Goal: Browse casually: Explore the website without a specific task or goal

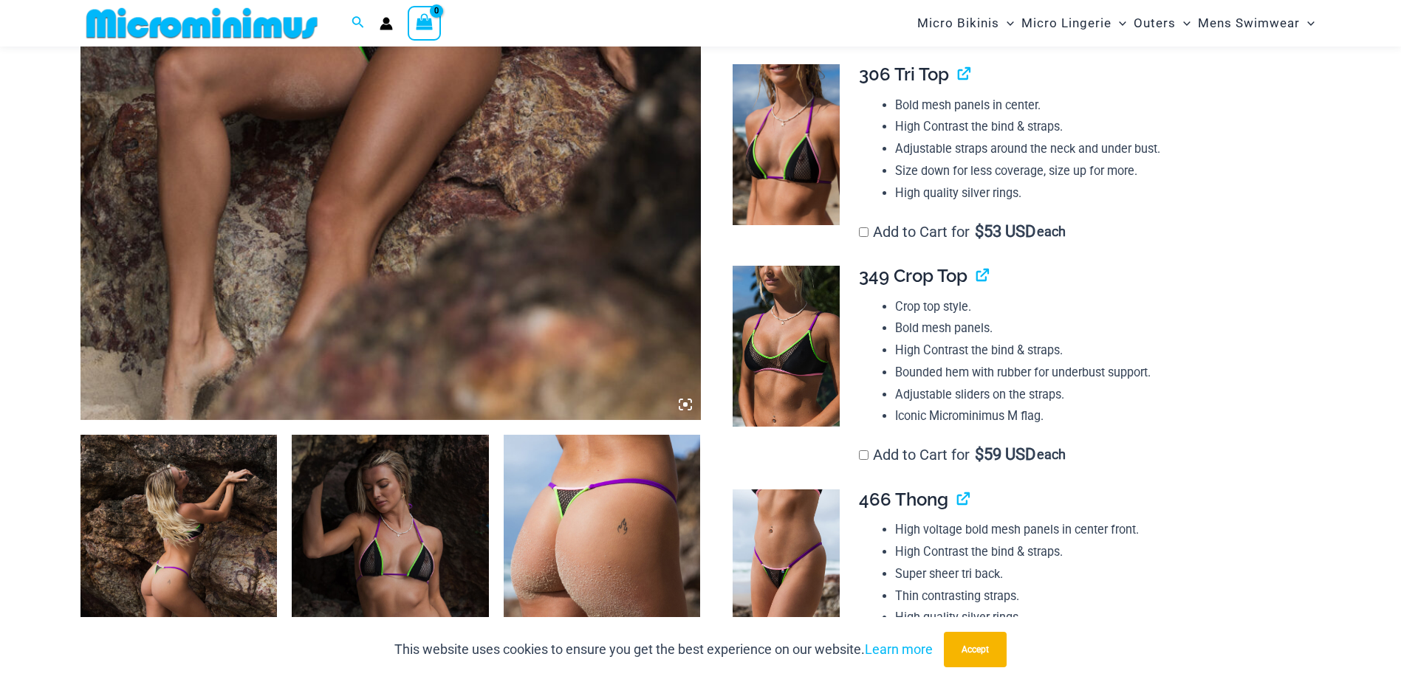
scroll to position [651, 0]
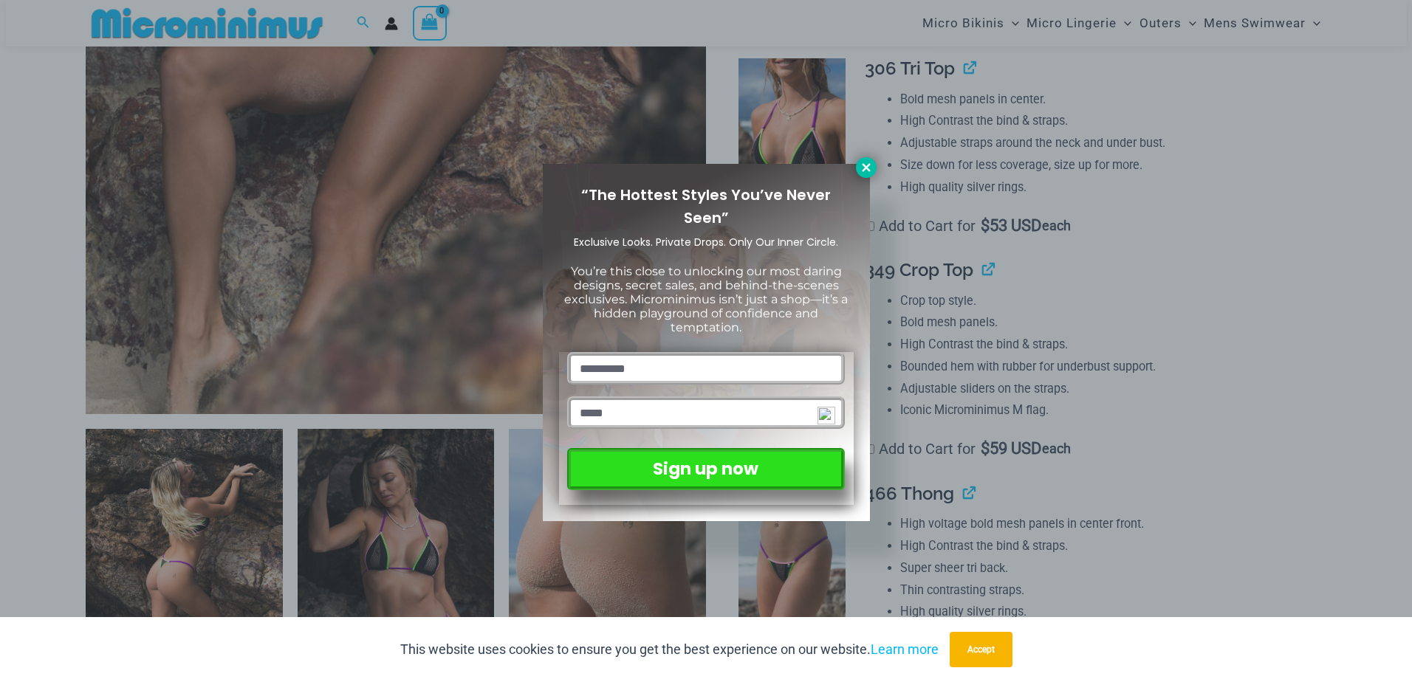
click at [865, 167] on icon at bounding box center [866, 167] width 8 height 8
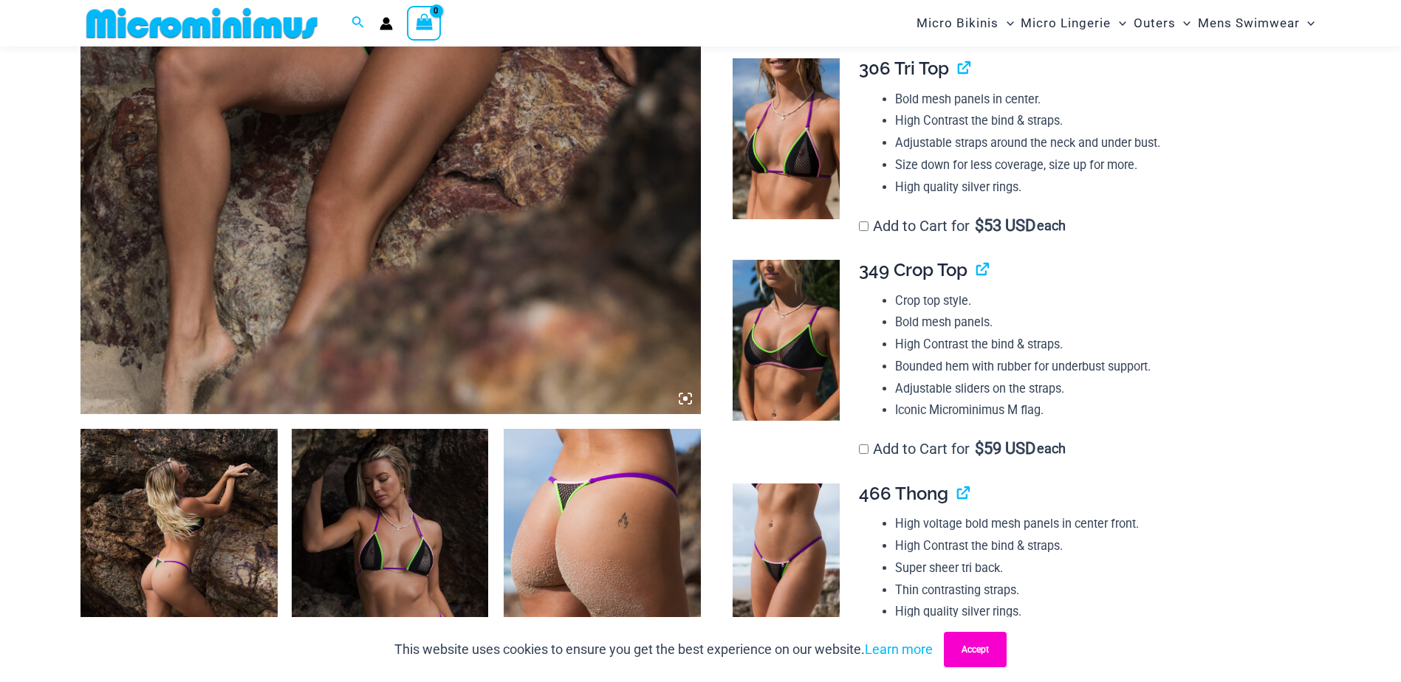
click at [980, 648] on button "Accept" at bounding box center [975, 649] width 63 height 35
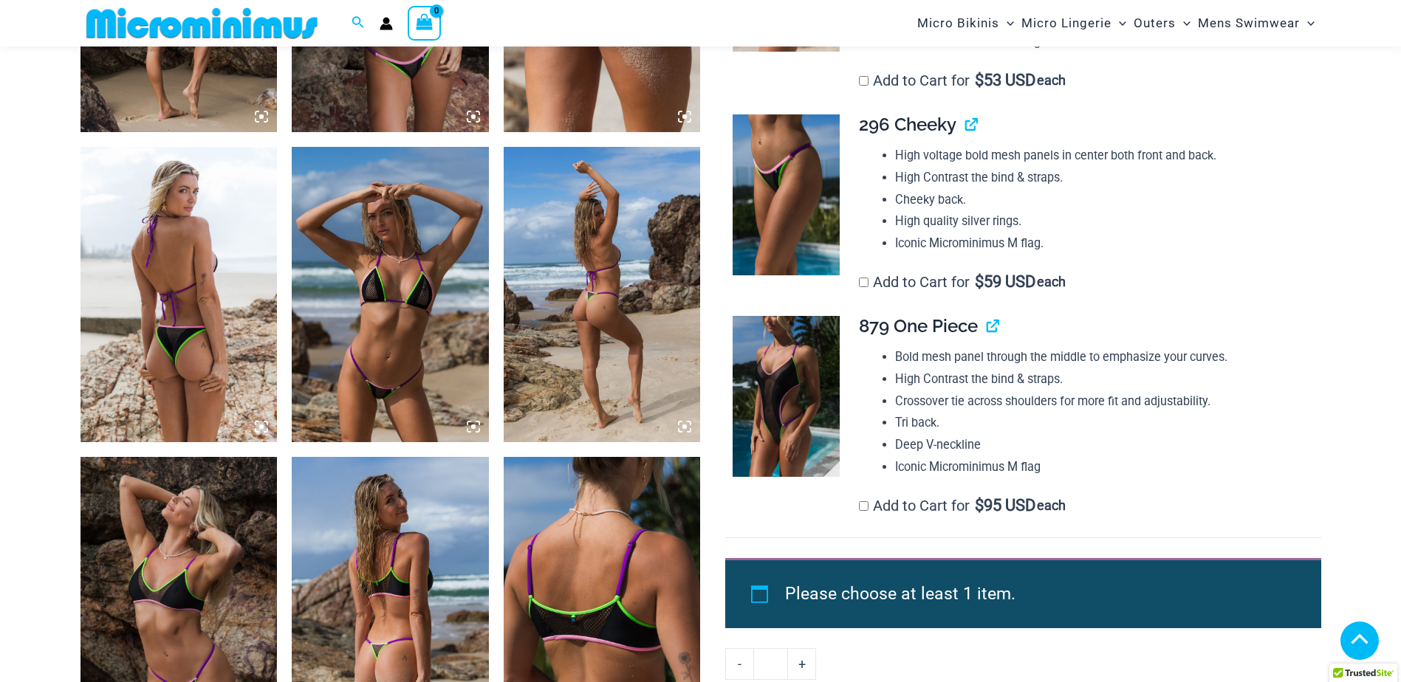
scroll to position [1241, 0]
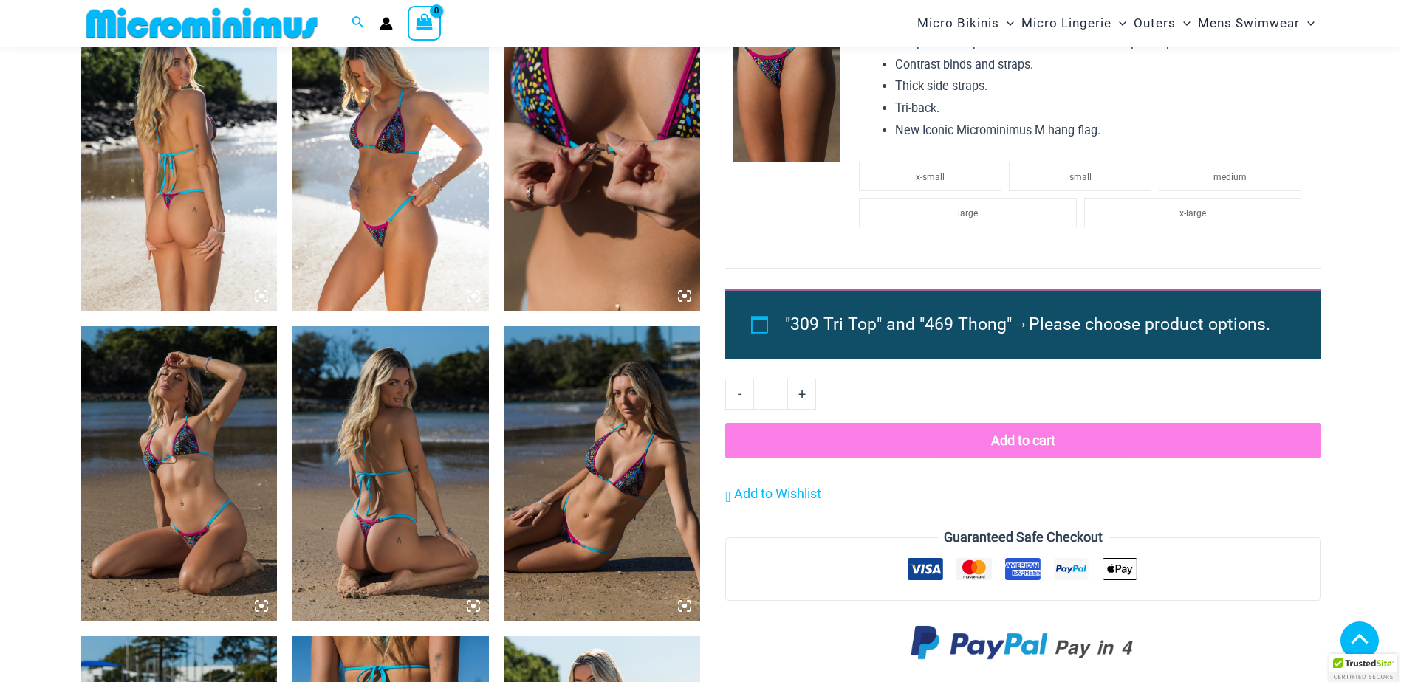
scroll to position [1242, 0]
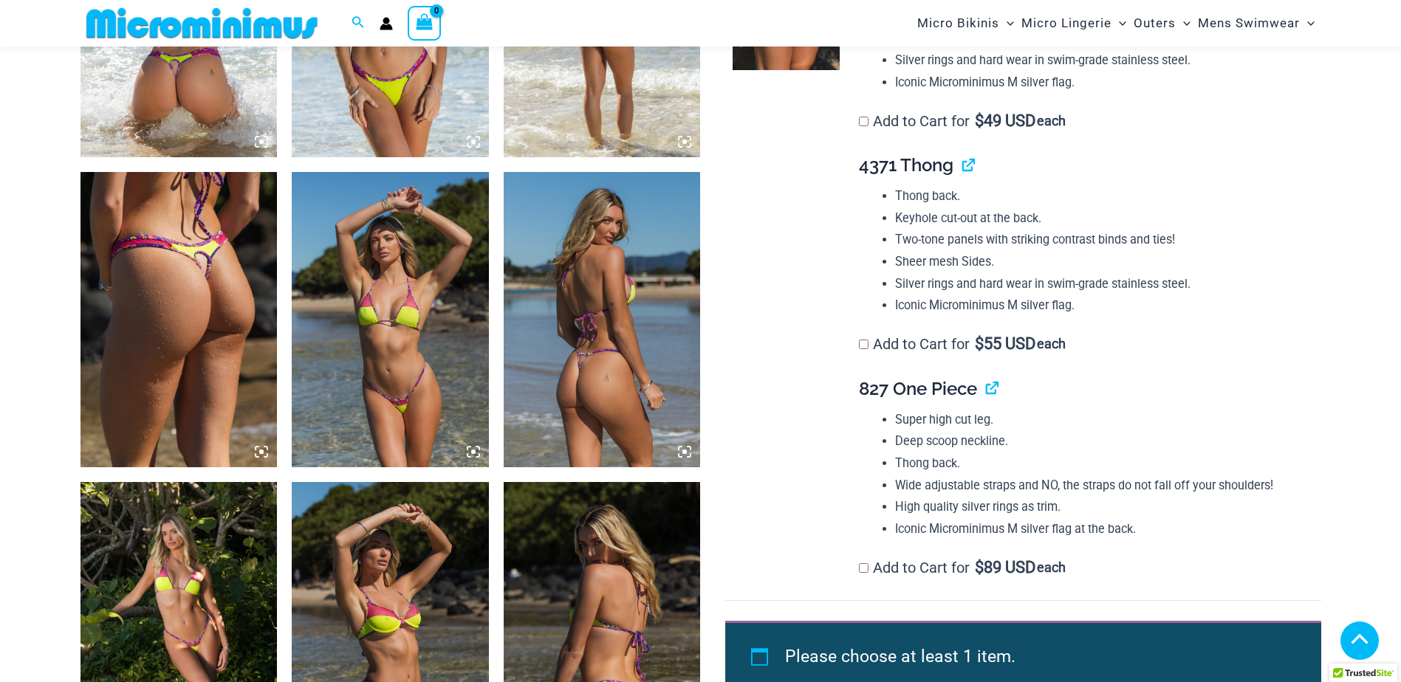
scroll to position [1241, 0]
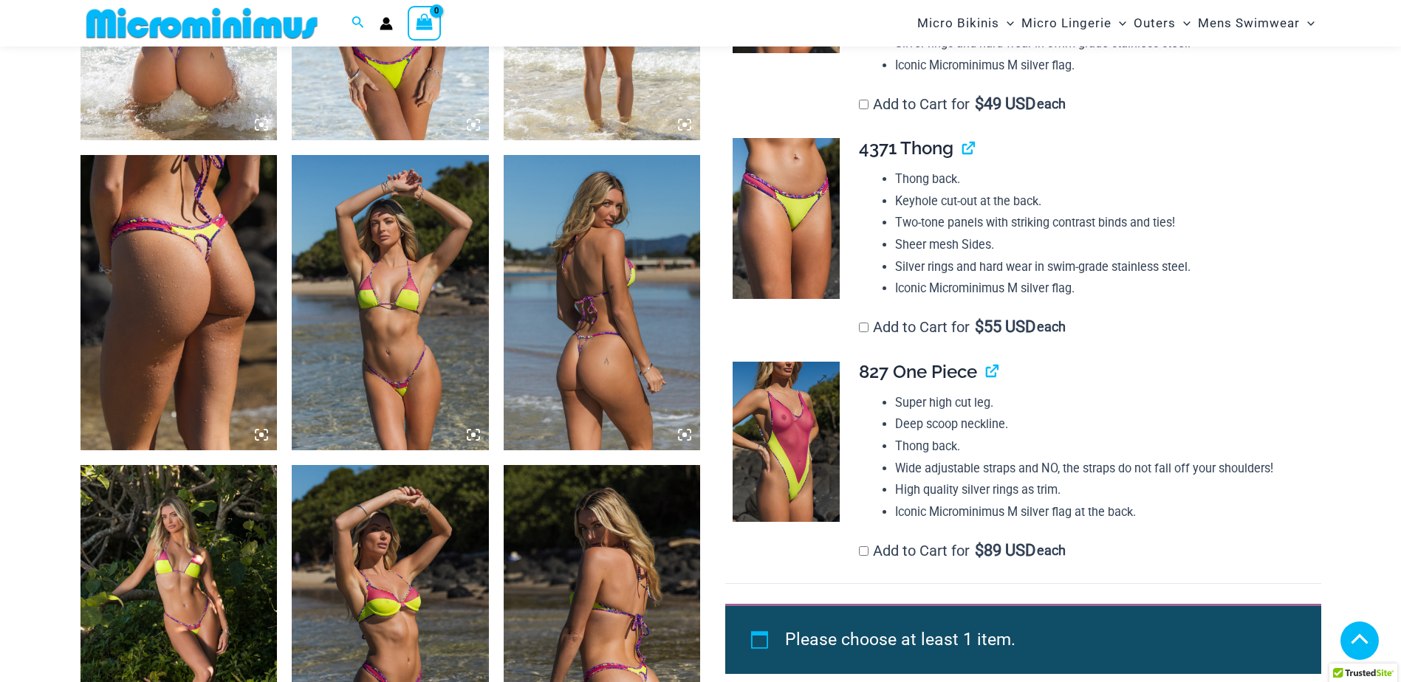
click at [783, 411] on img at bounding box center [785, 442] width 107 height 161
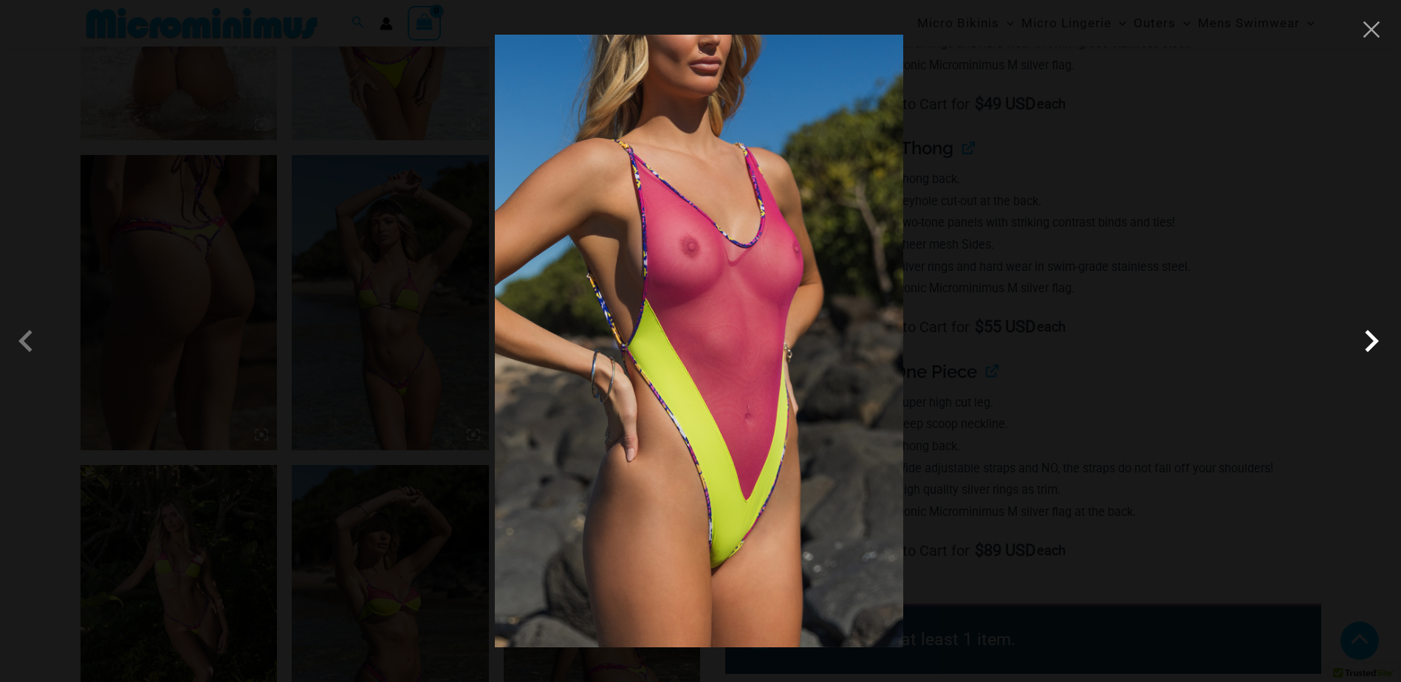
click at [1372, 342] on span at bounding box center [1371, 341] width 44 height 44
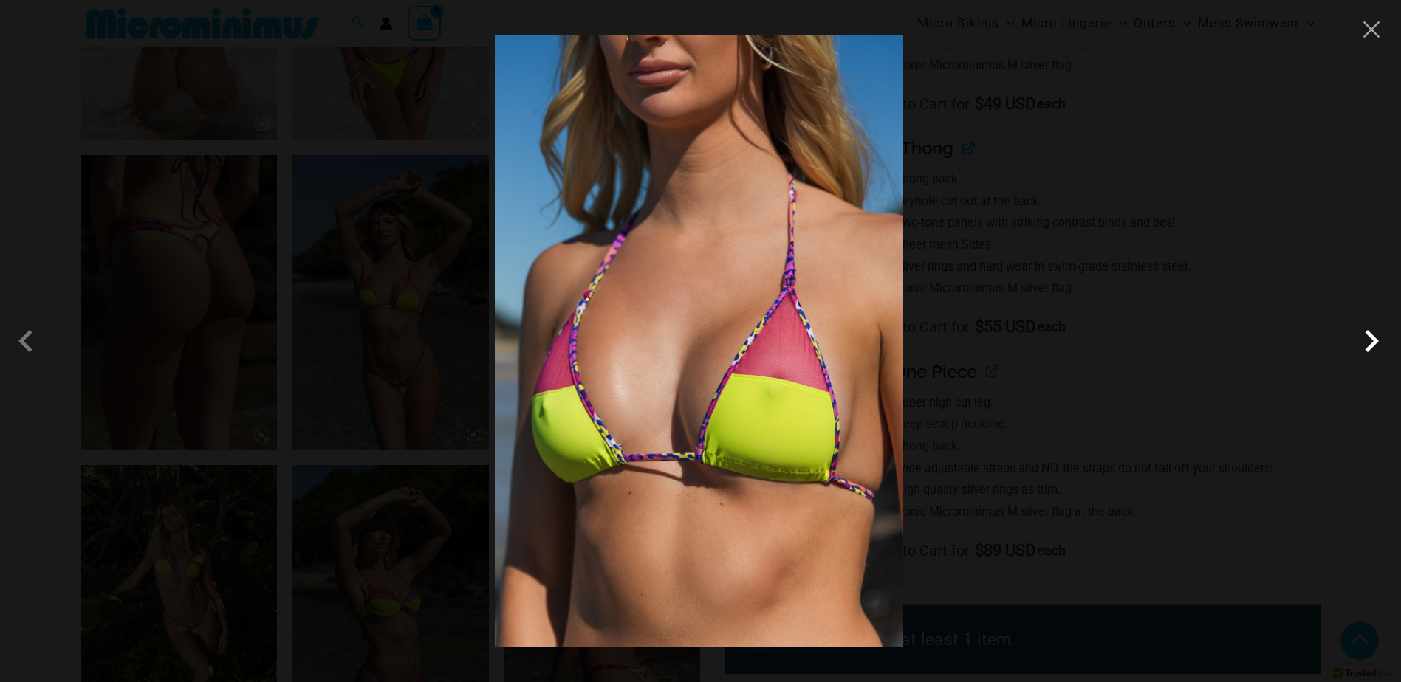
click at [1372, 342] on span at bounding box center [1371, 341] width 44 height 44
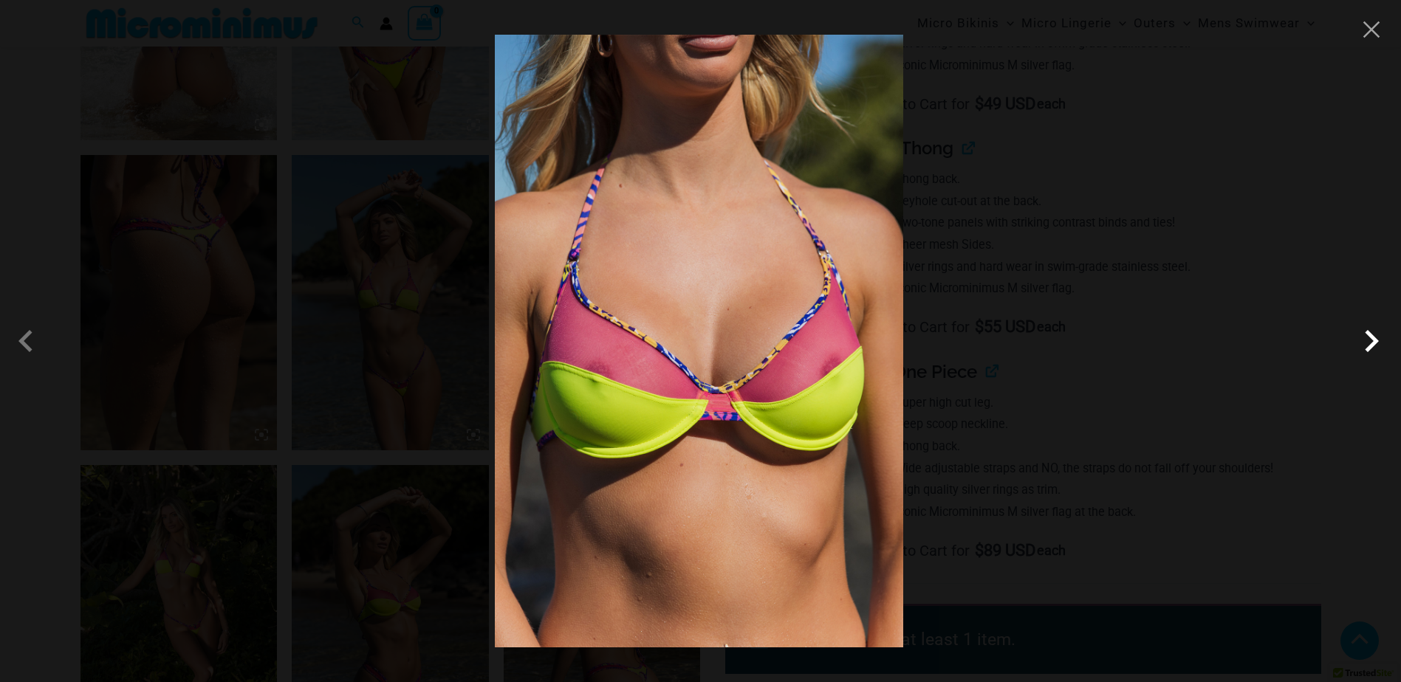
click at [1372, 342] on span at bounding box center [1371, 341] width 44 height 44
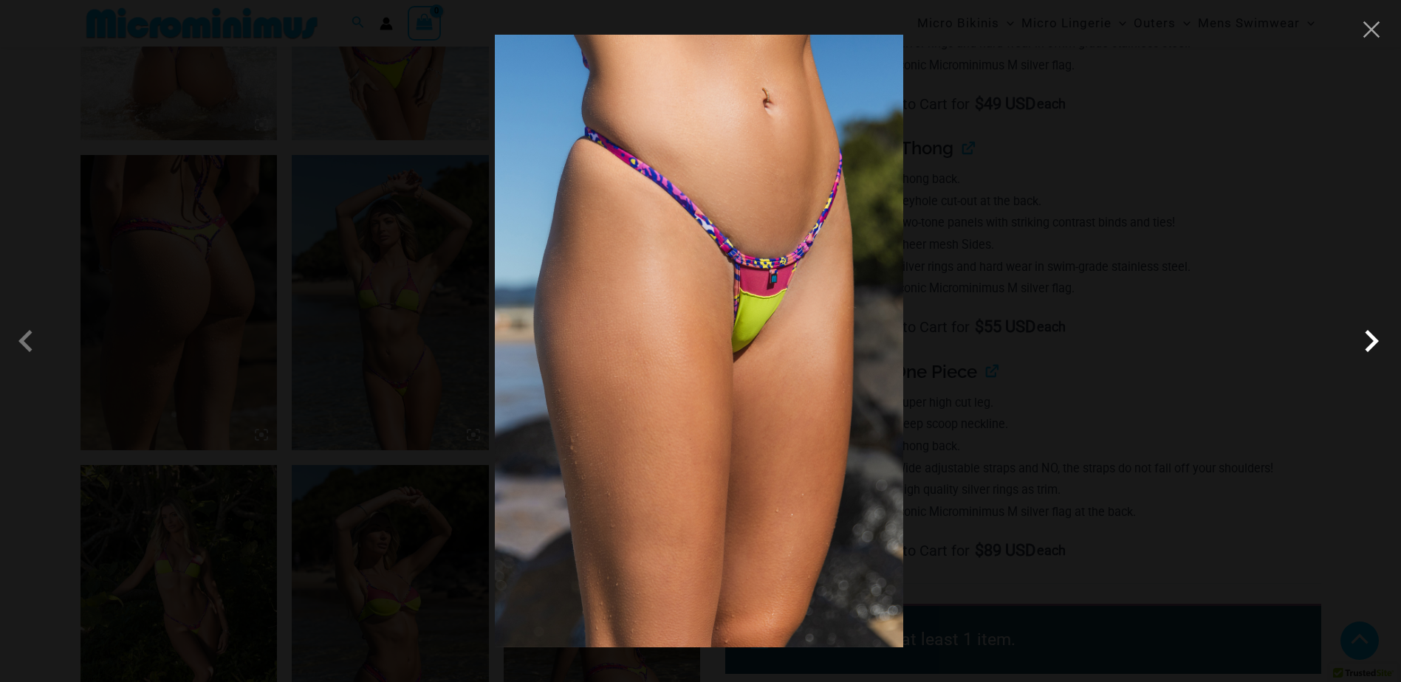
click at [1372, 342] on span at bounding box center [1371, 341] width 44 height 44
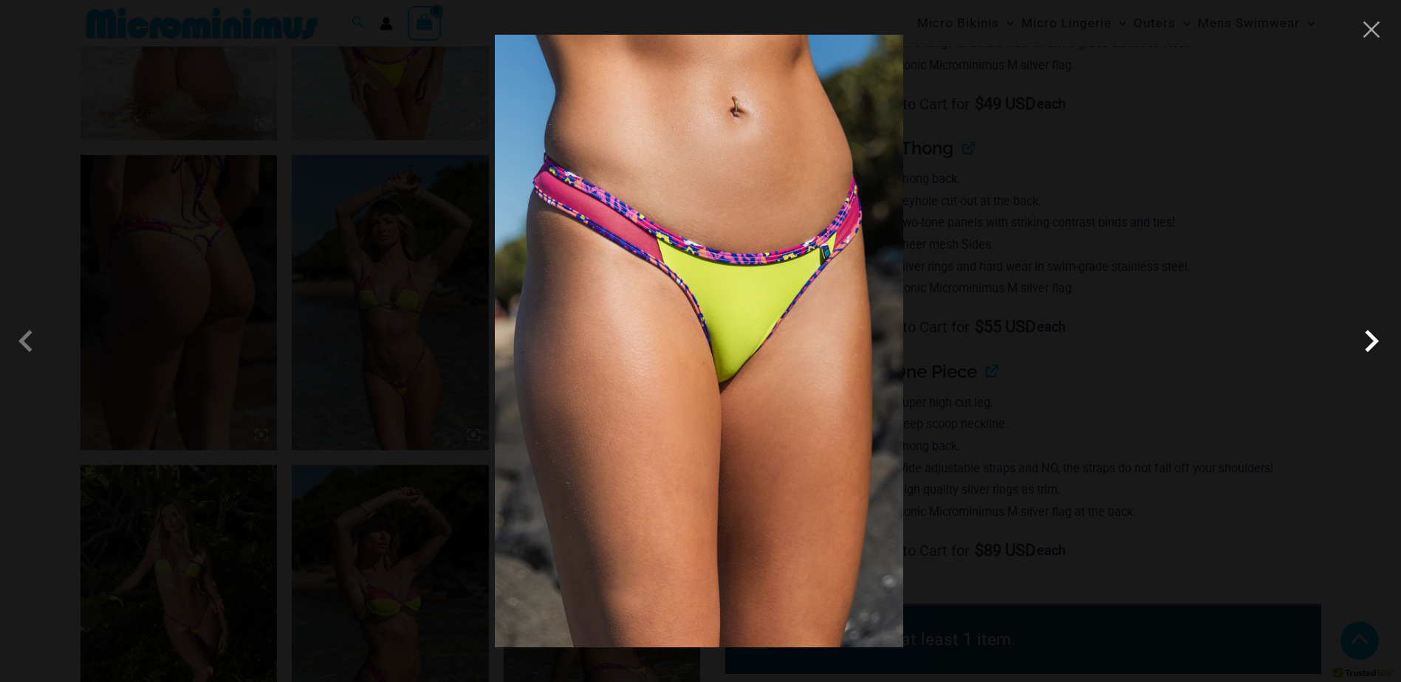
click at [1372, 342] on span at bounding box center [1371, 341] width 44 height 44
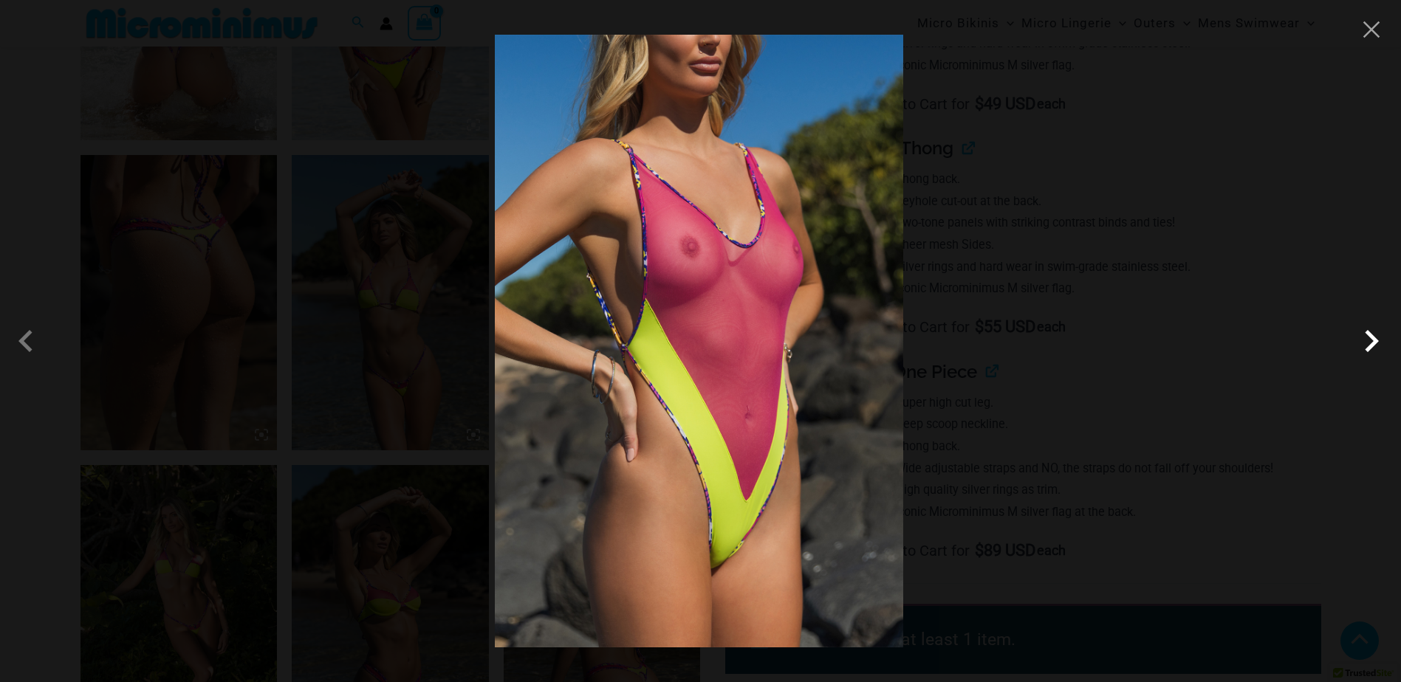
click at [1372, 342] on span at bounding box center [1371, 341] width 44 height 44
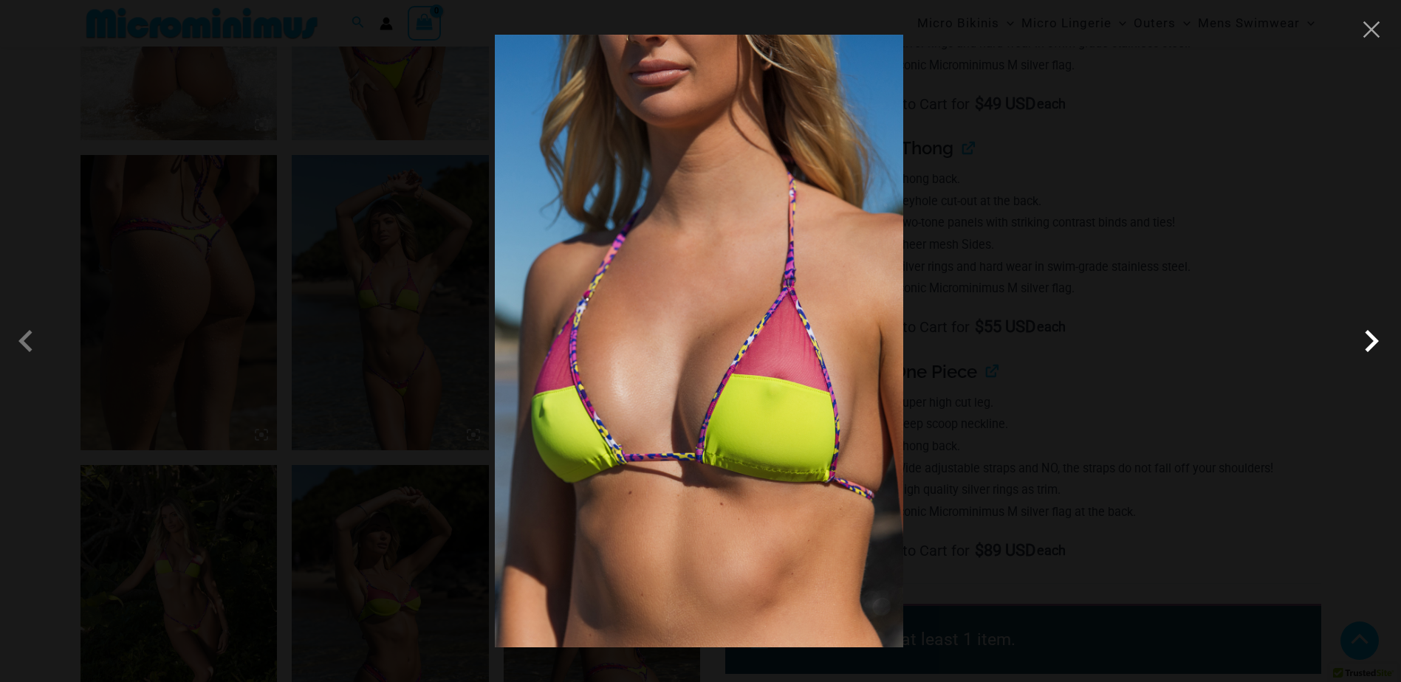
click at [1372, 342] on span at bounding box center [1371, 341] width 44 height 44
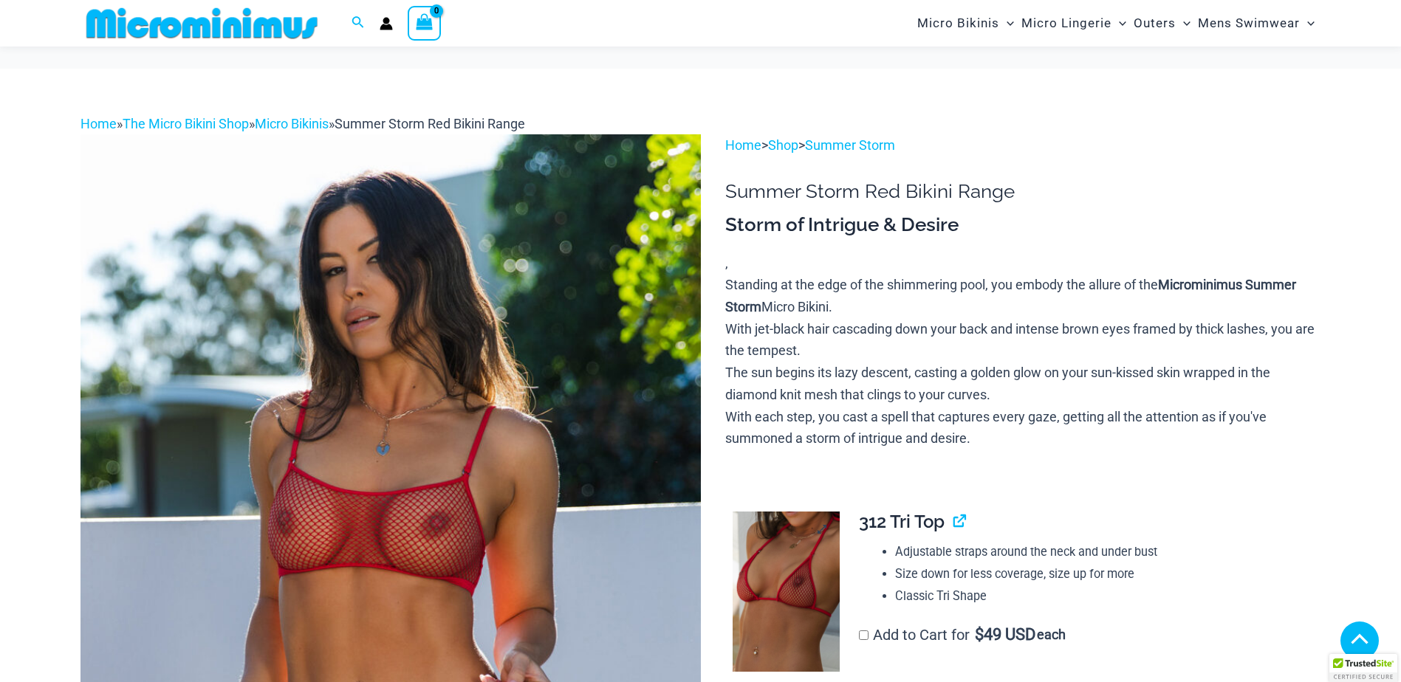
click at [794, 512] on img at bounding box center [785, 592] width 107 height 161
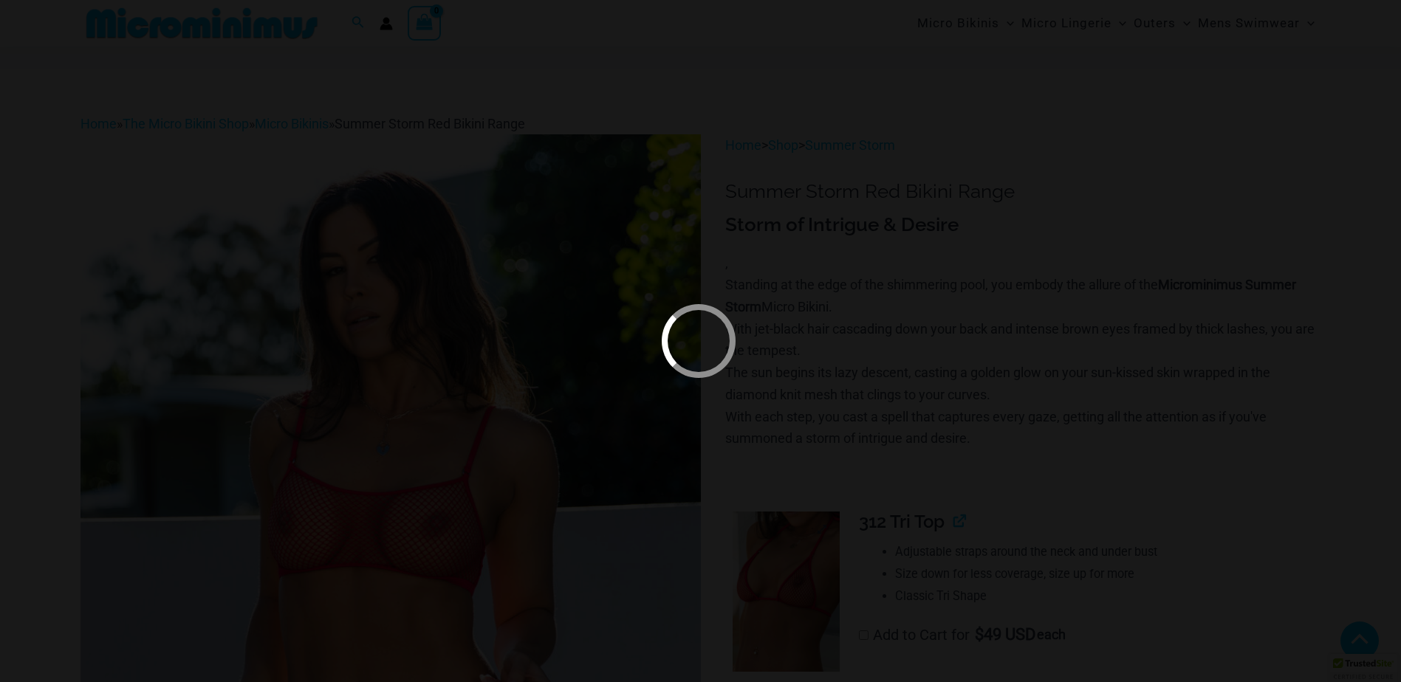
scroll to position [283, 0]
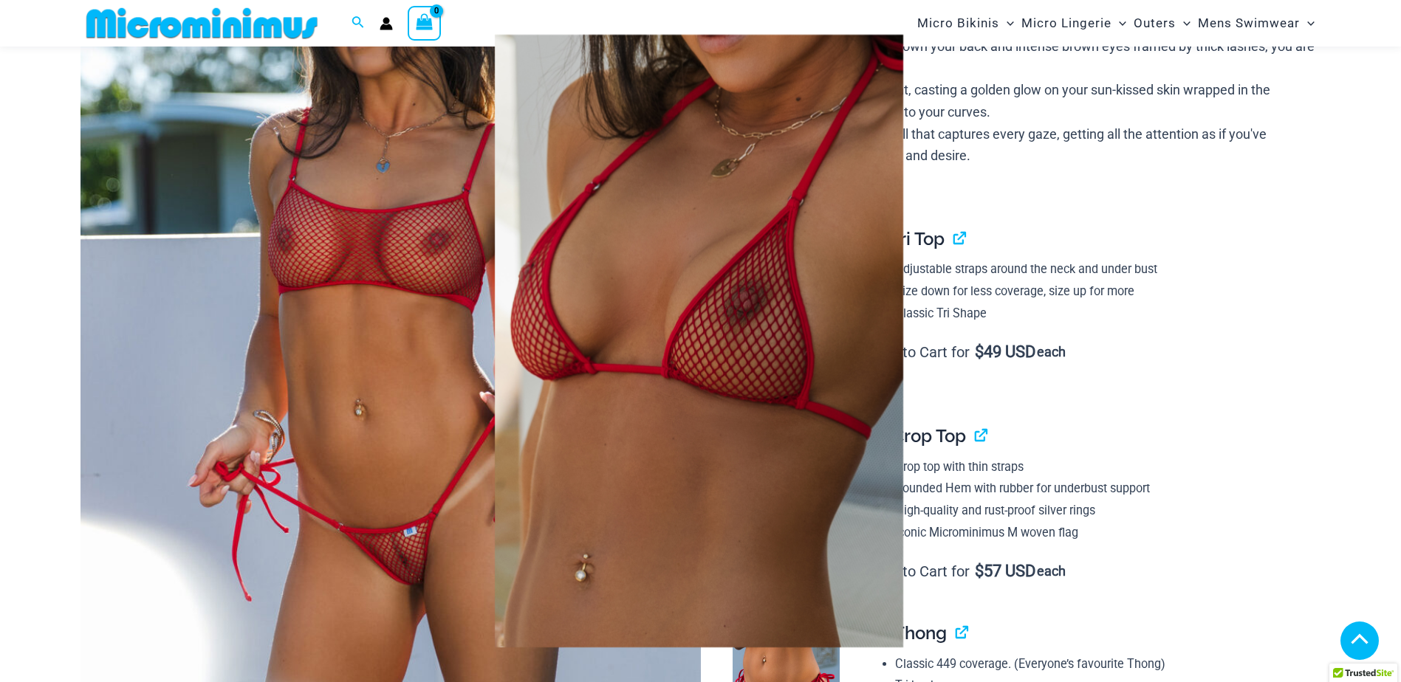
click at [1097, 394] on div at bounding box center [700, 341] width 1401 height 682
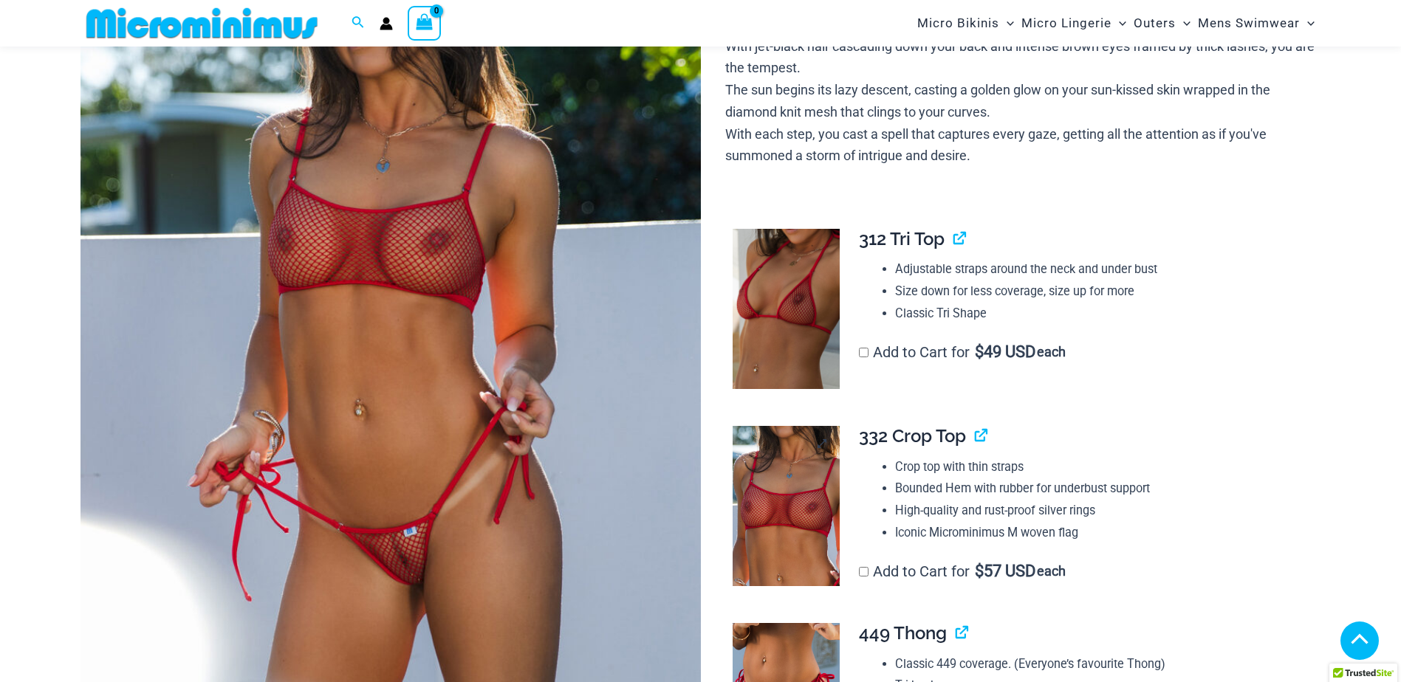
click at [792, 495] on img at bounding box center [785, 506] width 107 height 160
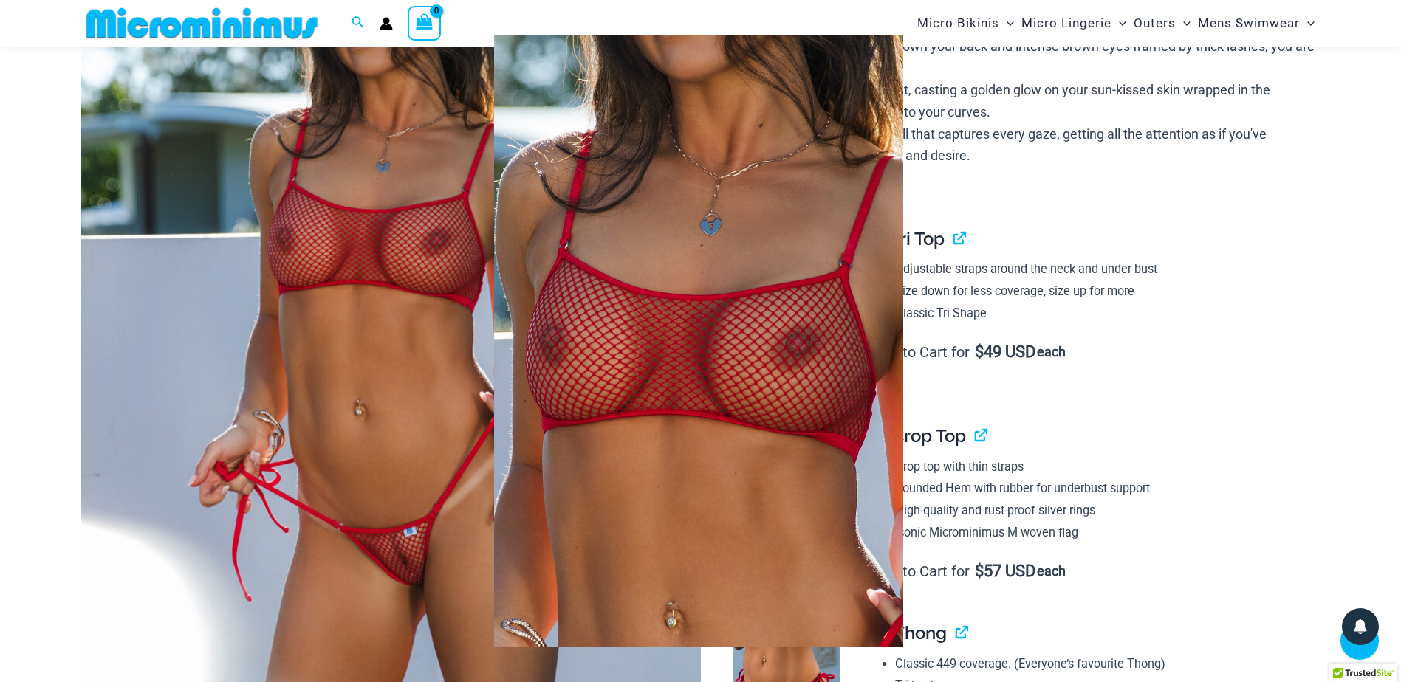
click at [1212, 456] on div at bounding box center [700, 341] width 1401 height 682
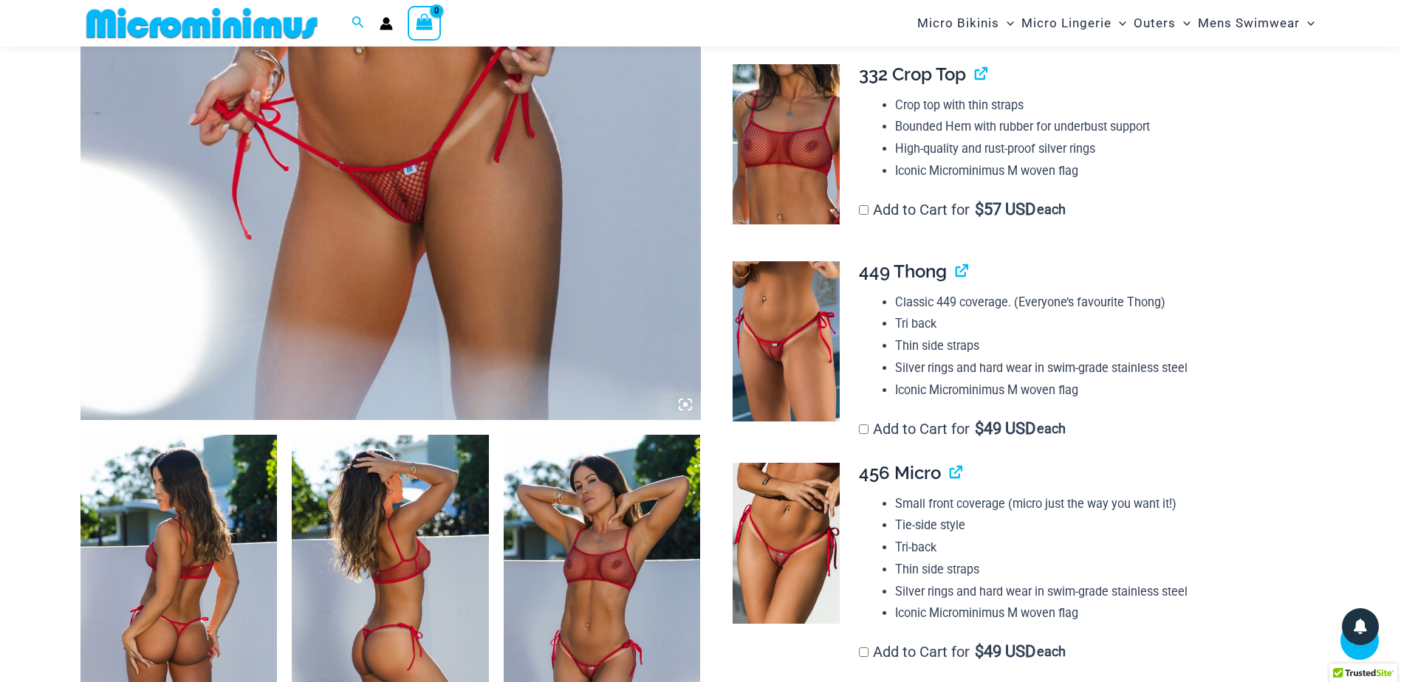
scroll to position [652, 0]
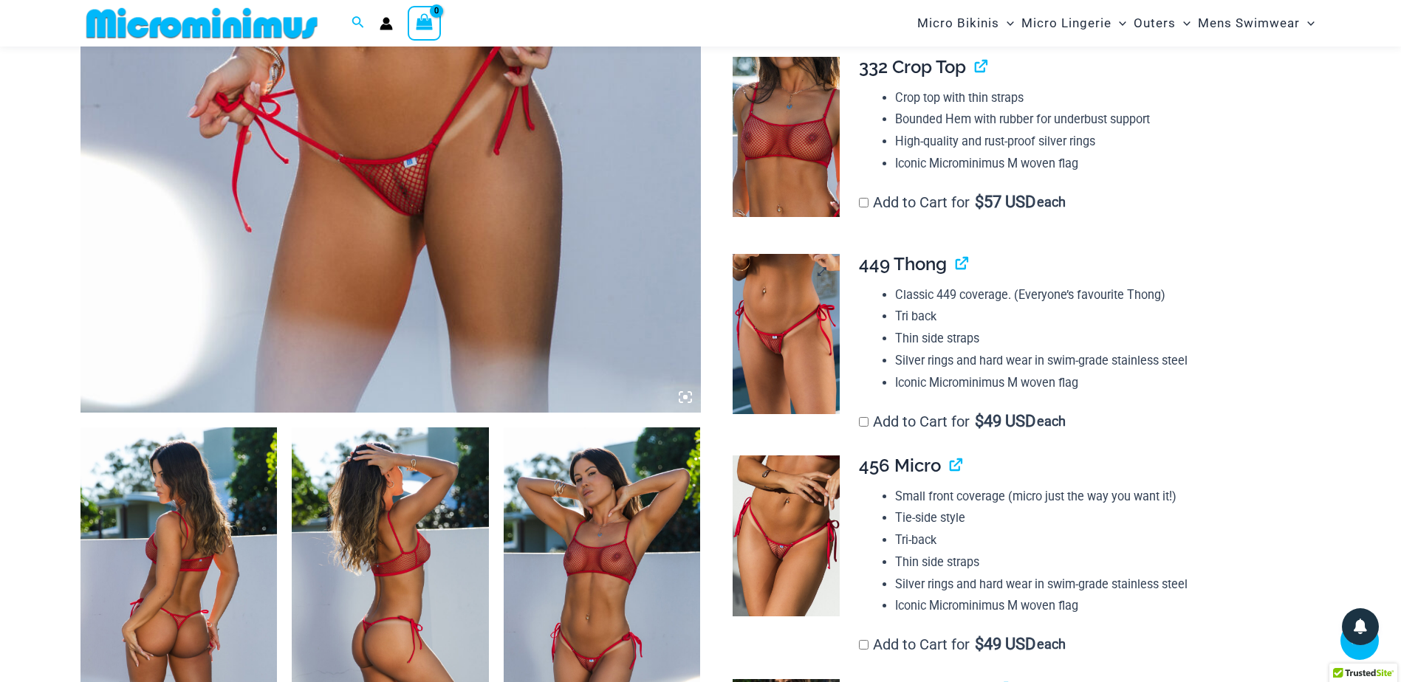
click at [779, 337] on img at bounding box center [785, 334] width 107 height 160
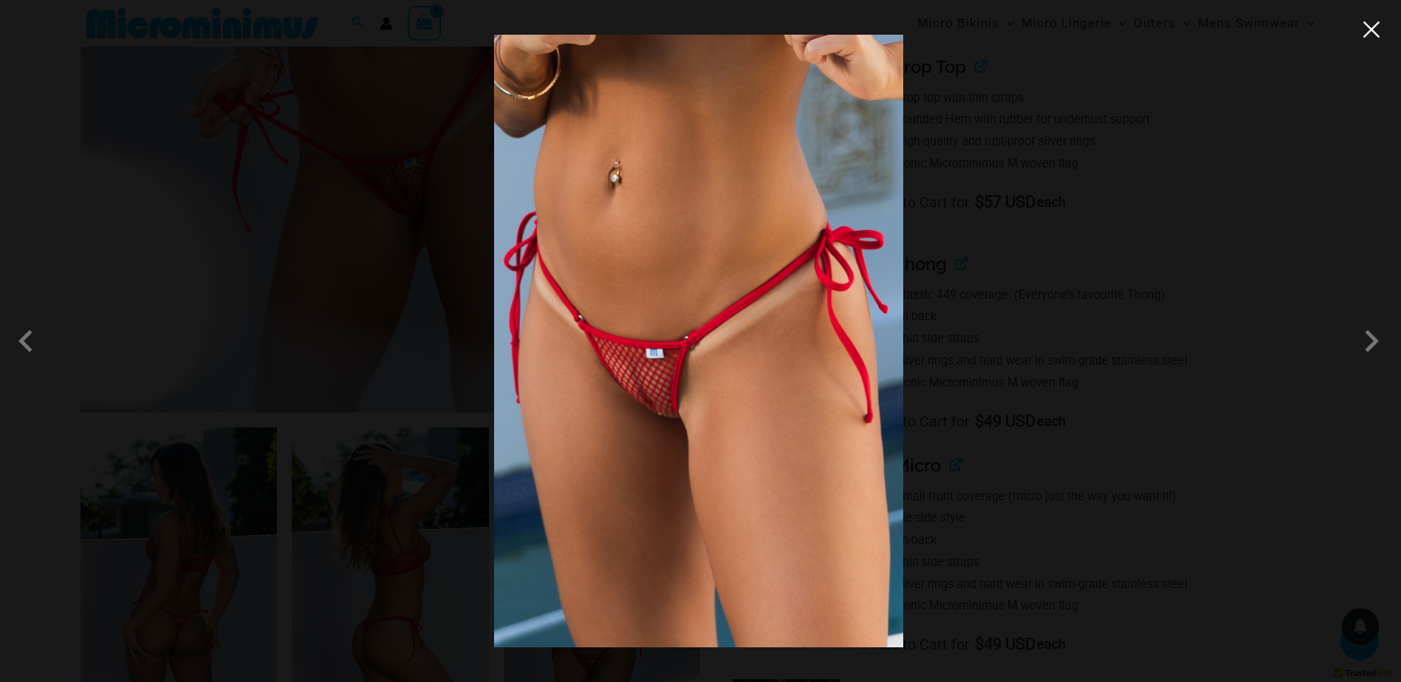
click at [1375, 25] on button "Close" at bounding box center [1371, 29] width 22 height 22
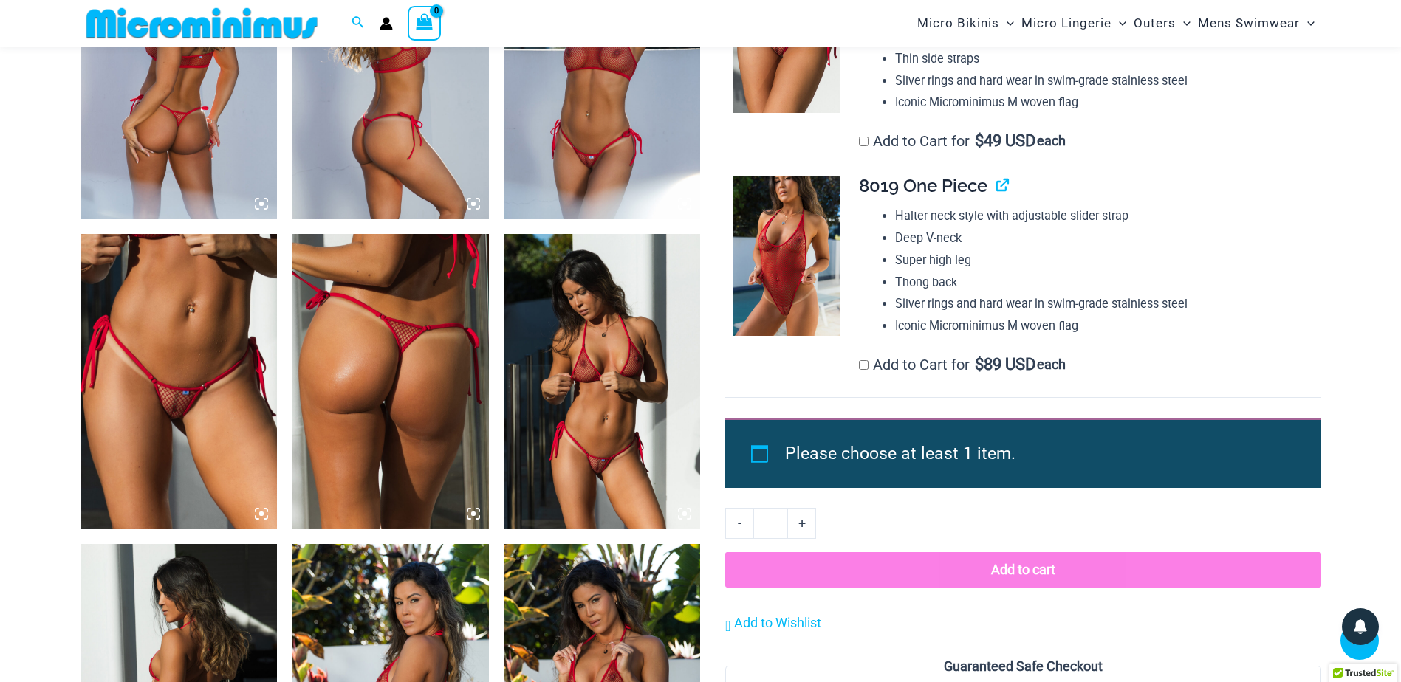
scroll to position [1169, 0]
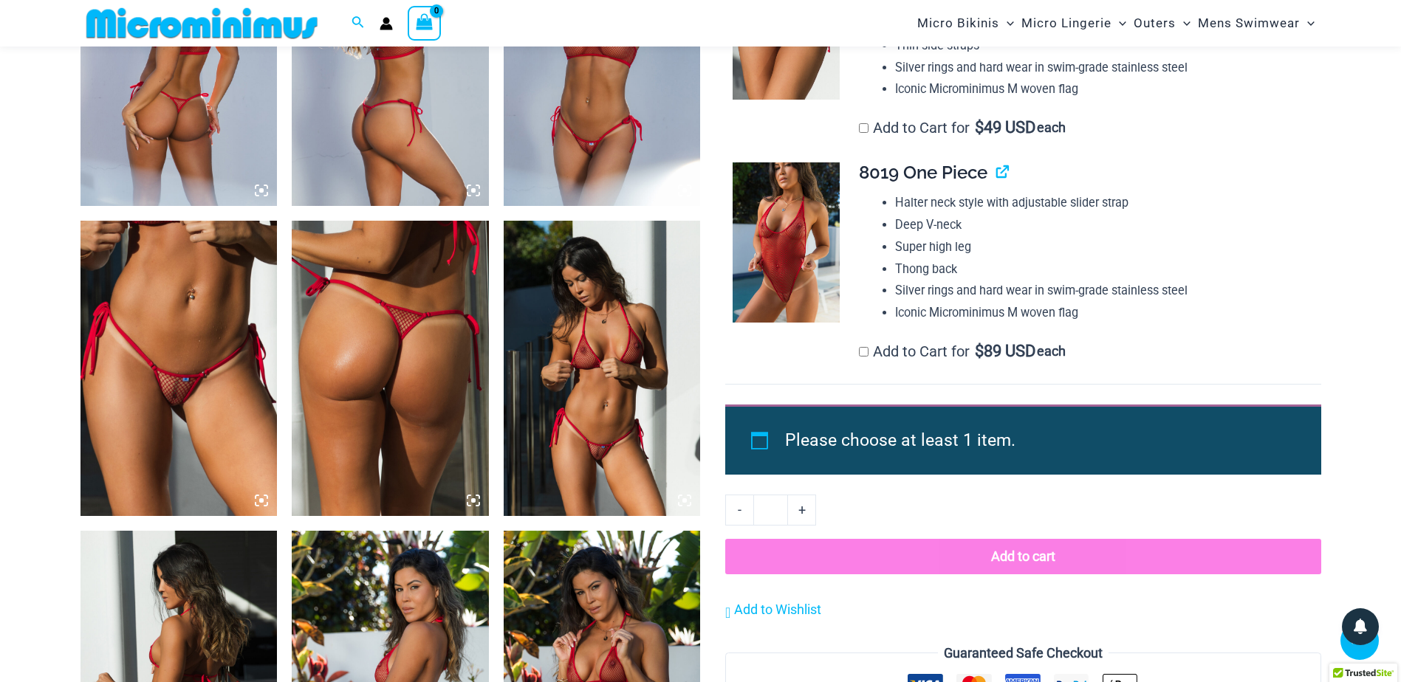
click at [174, 381] on img at bounding box center [178, 368] width 197 height 295
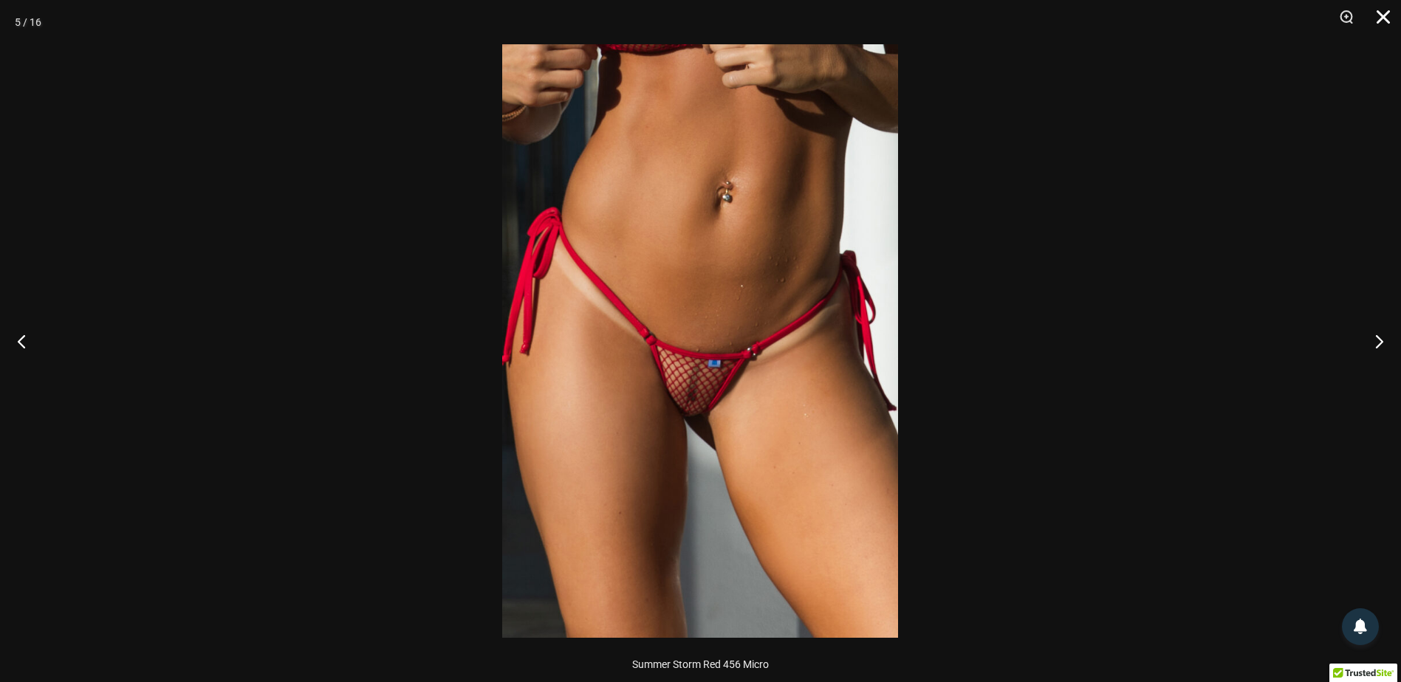
click at [1382, 9] on button "Close" at bounding box center [1377, 22] width 37 height 44
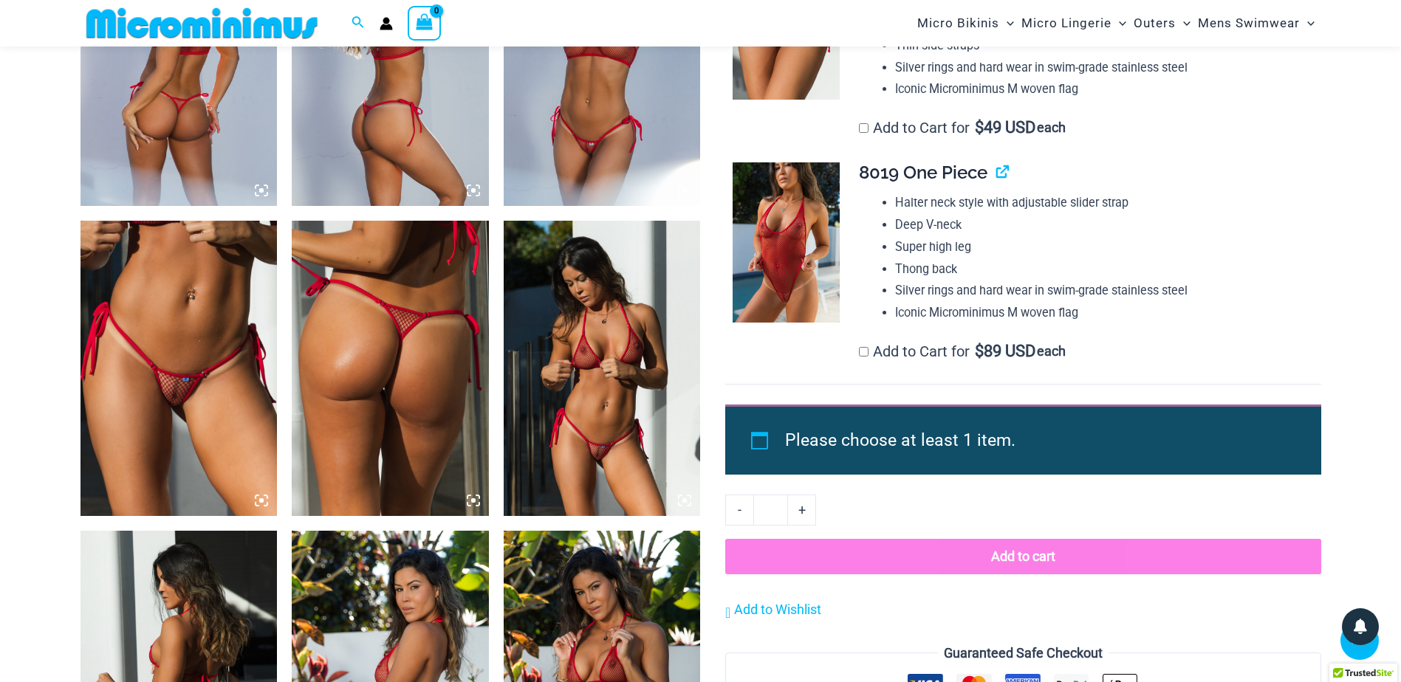
click at [590, 393] on img at bounding box center [602, 368] width 197 height 295
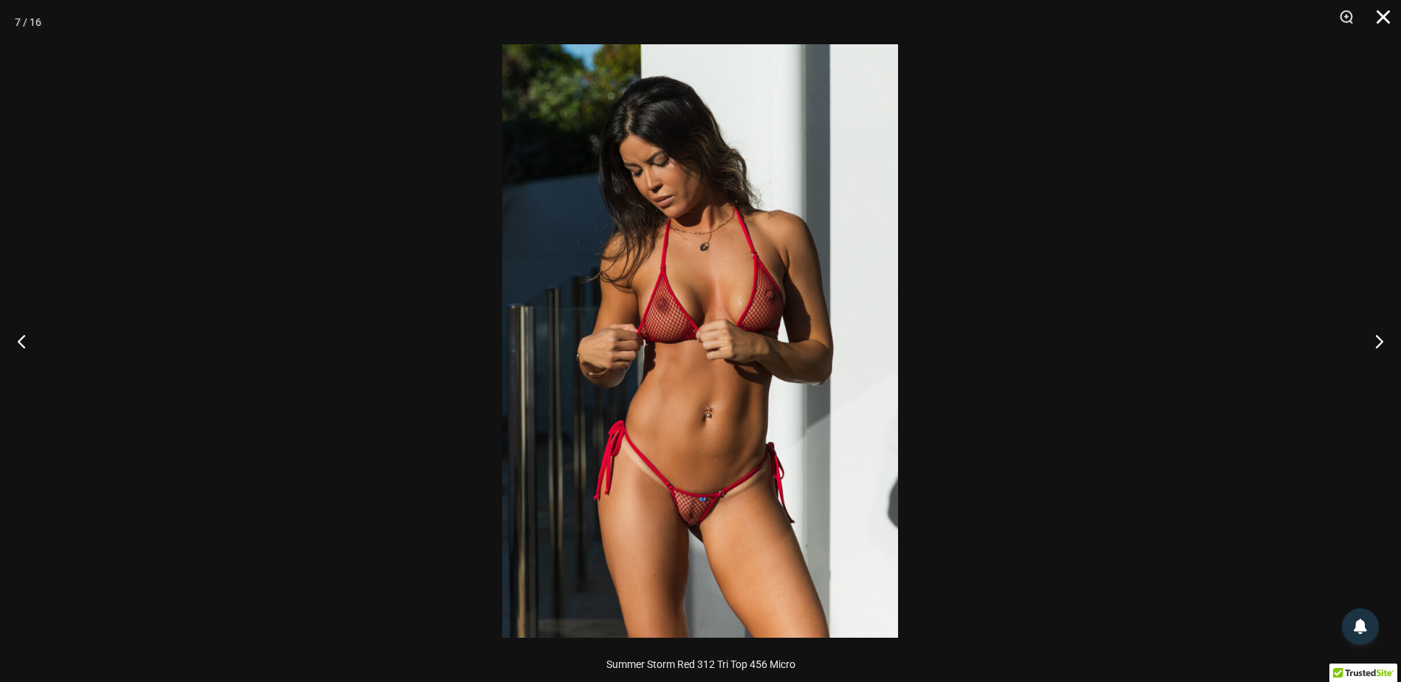
click at [1383, 22] on button "Close" at bounding box center [1377, 22] width 37 height 44
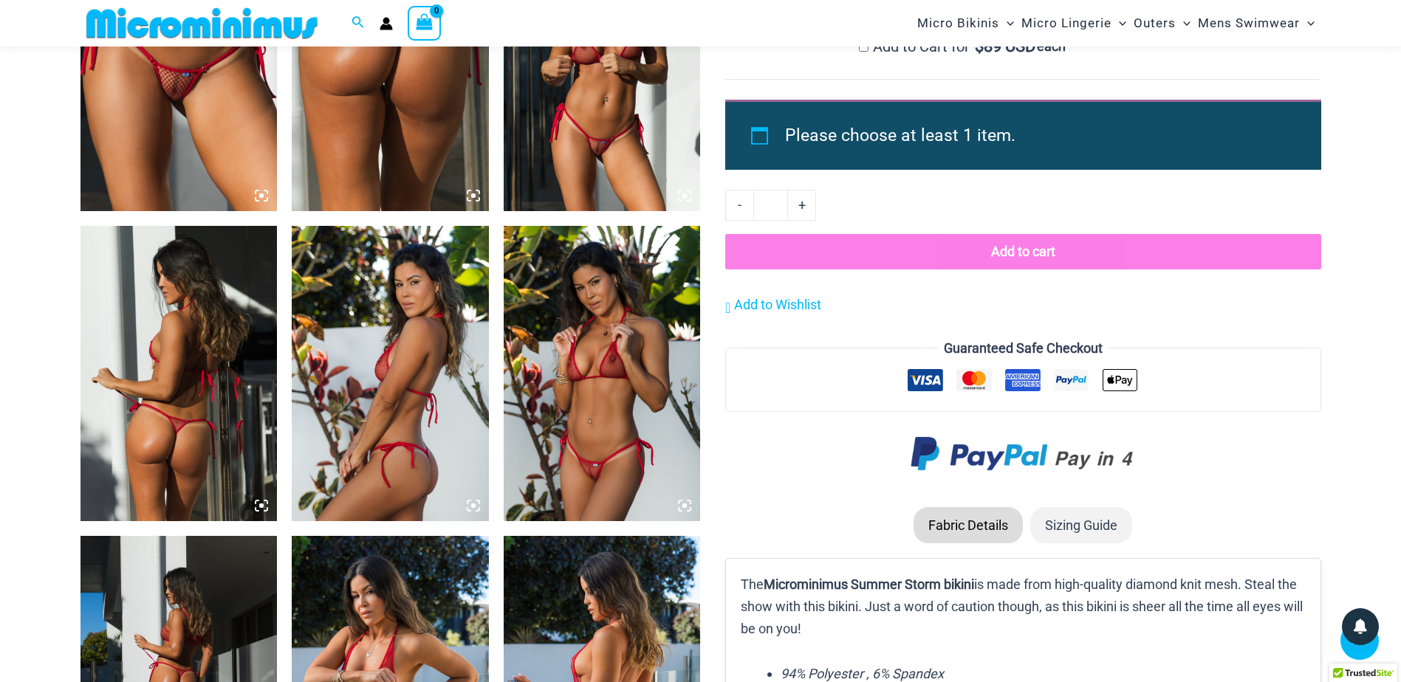
scroll to position [1612, 0]
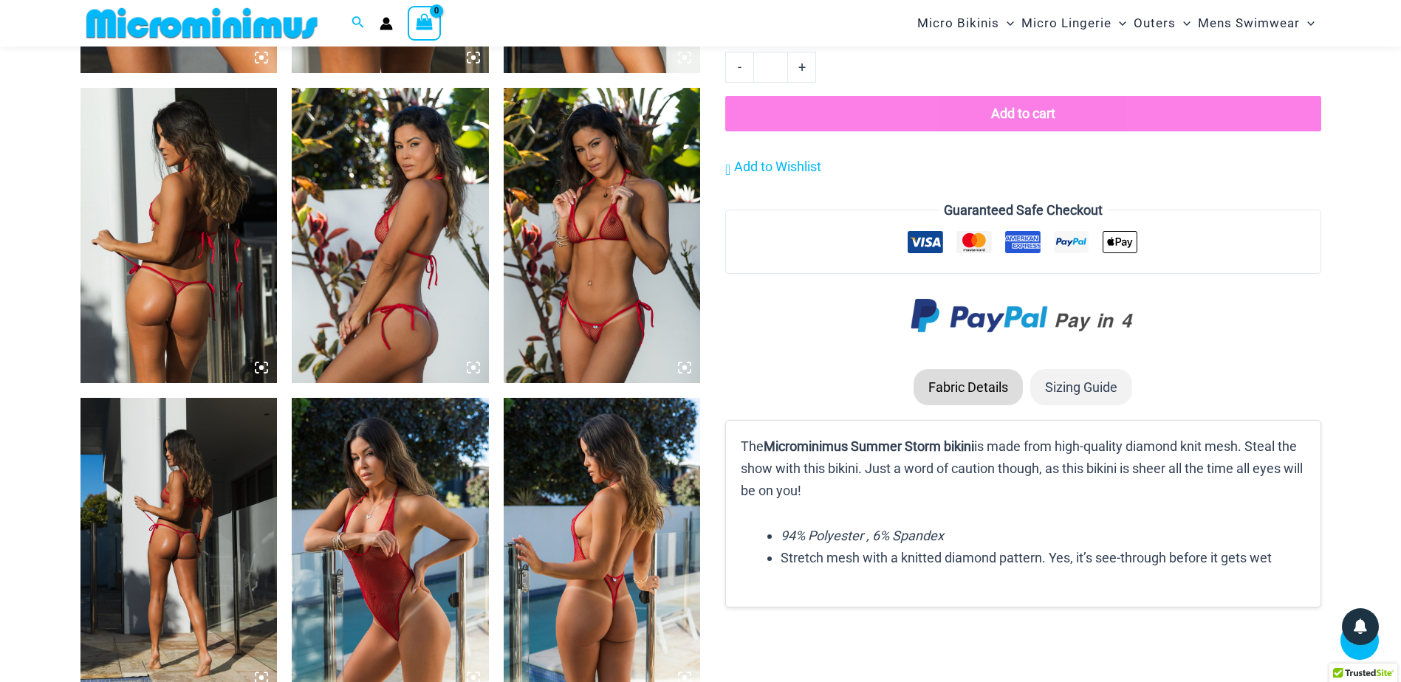
click at [591, 313] on img at bounding box center [602, 235] width 197 height 295
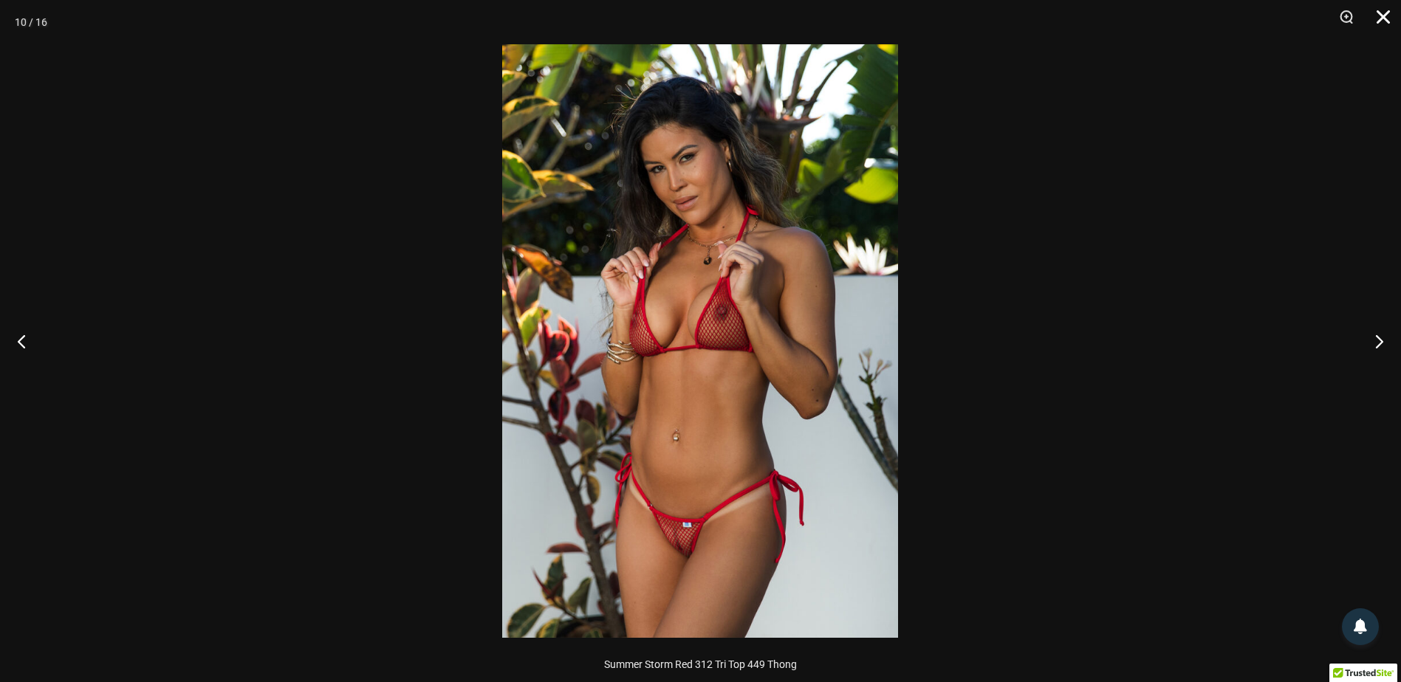
click at [1385, 22] on button "Close" at bounding box center [1377, 22] width 37 height 44
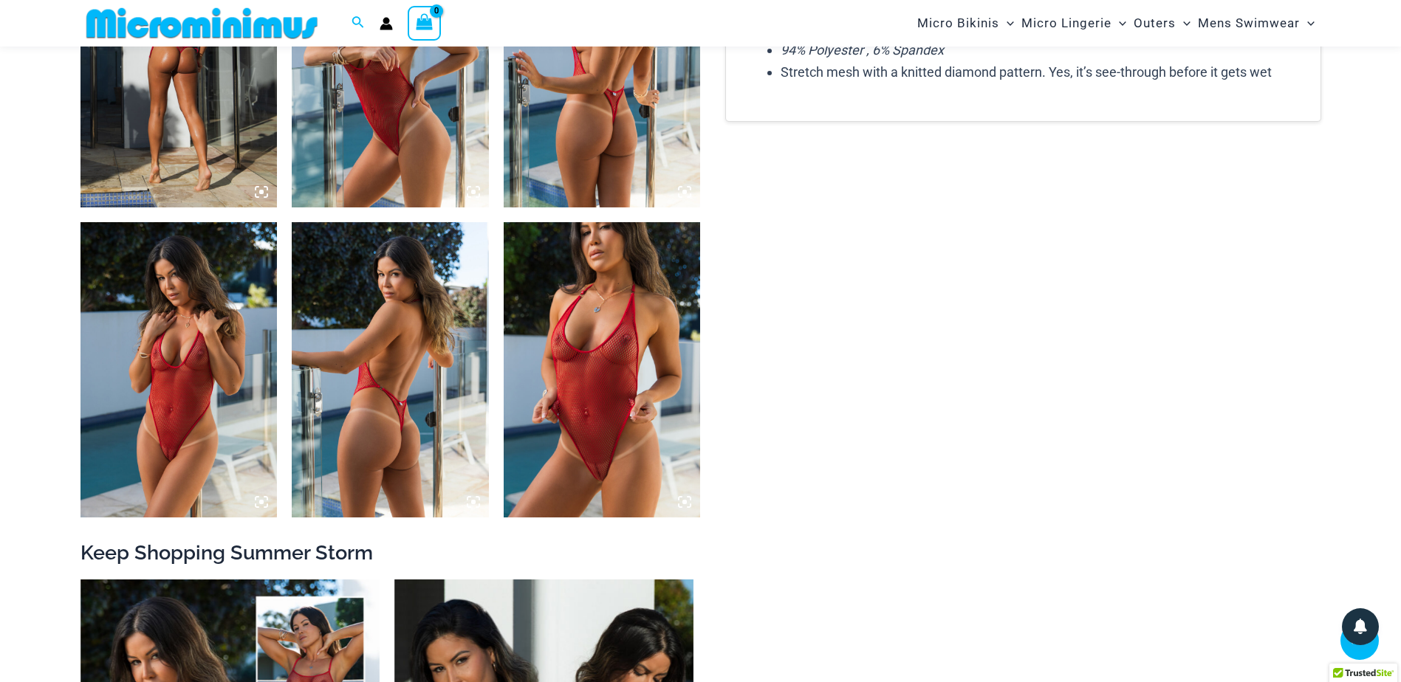
scroll to position [2129, 0]
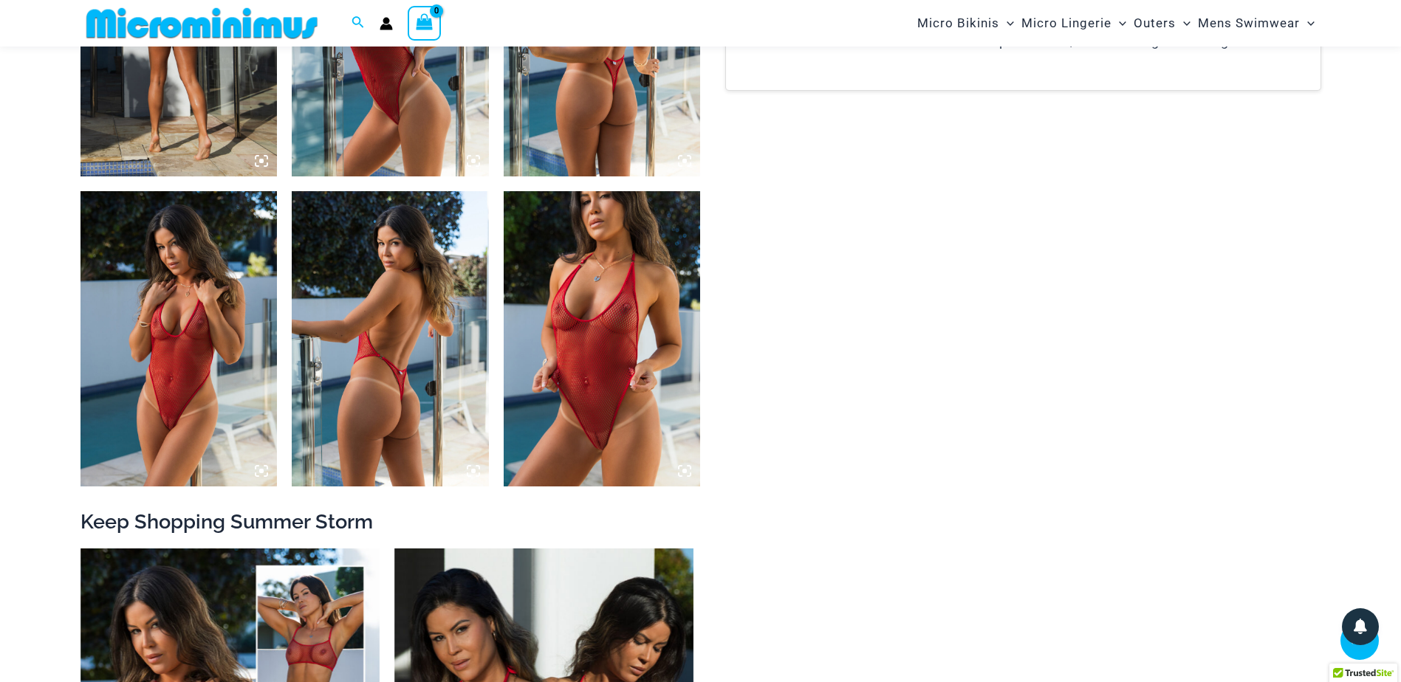
click at [610, 405] on img at bounding box center [602, 338] width 197 height 295
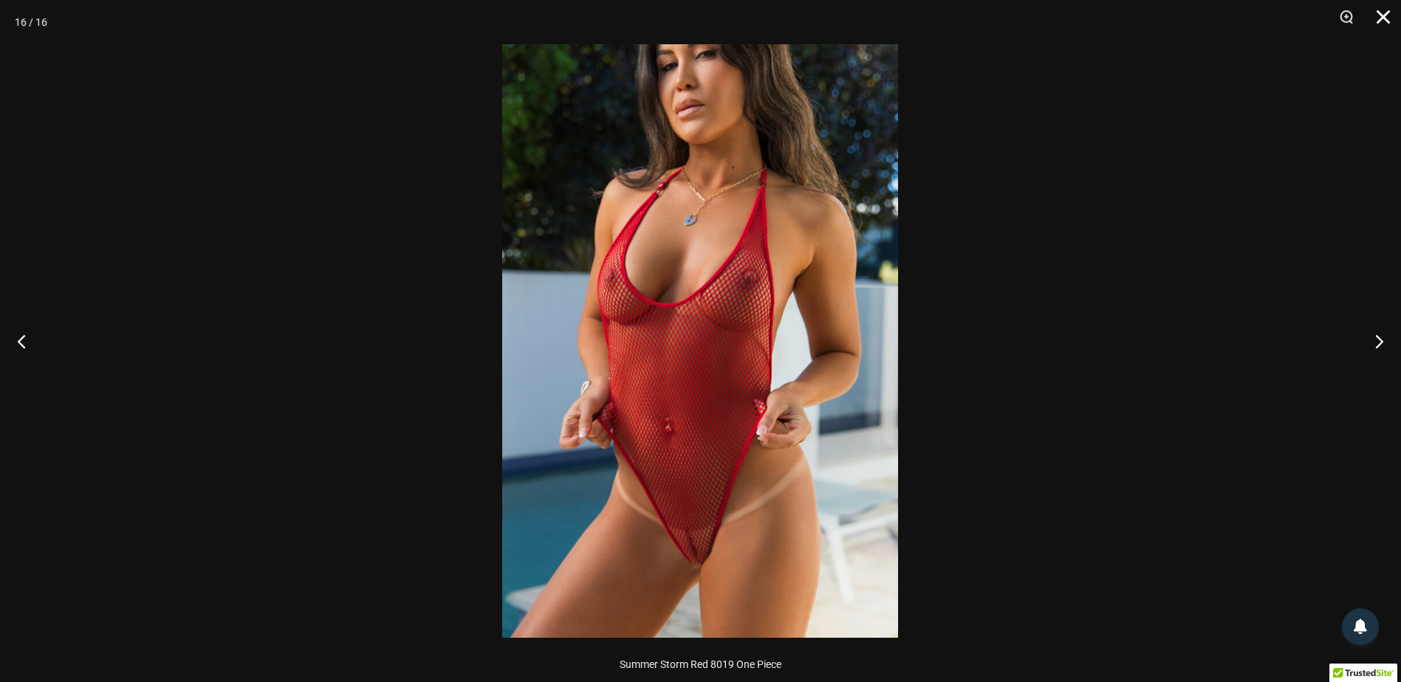
click at [1392, 16] on button "Close" at bounding box center [1377, 22] width 37 height 44
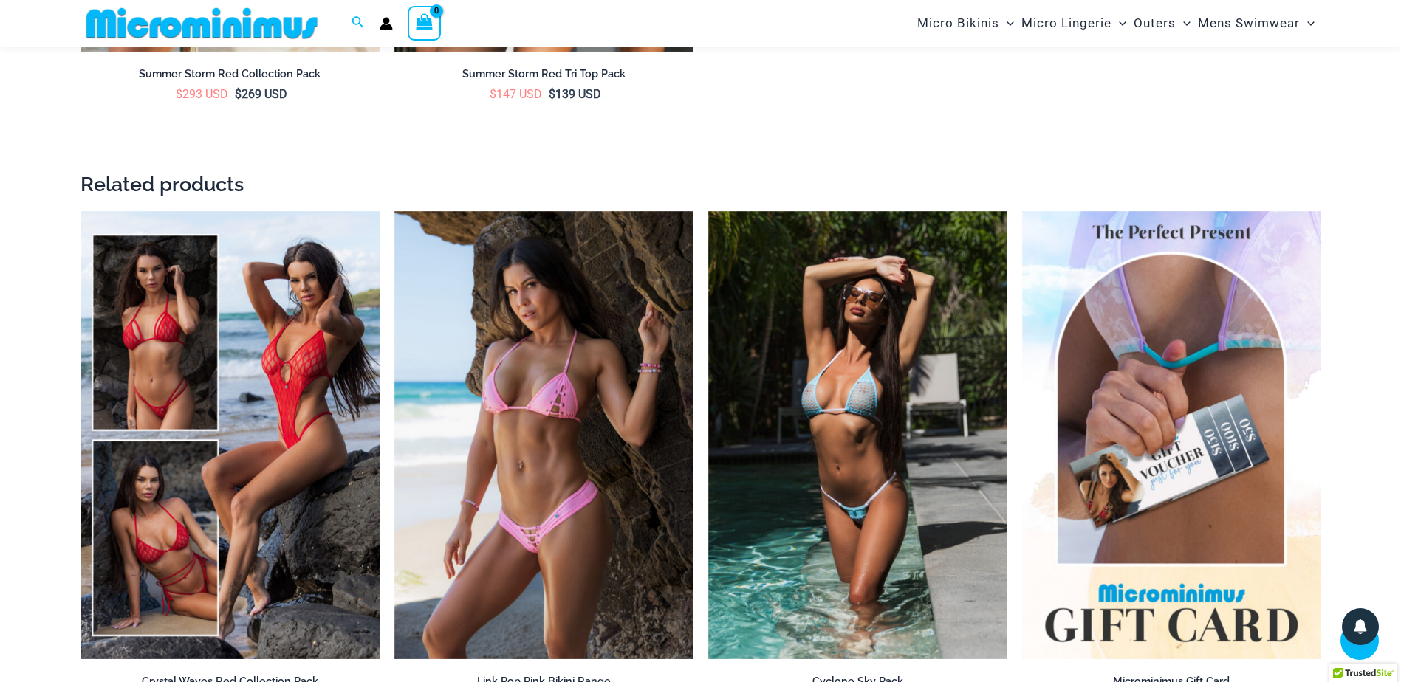
scroll to position [3089, 0]
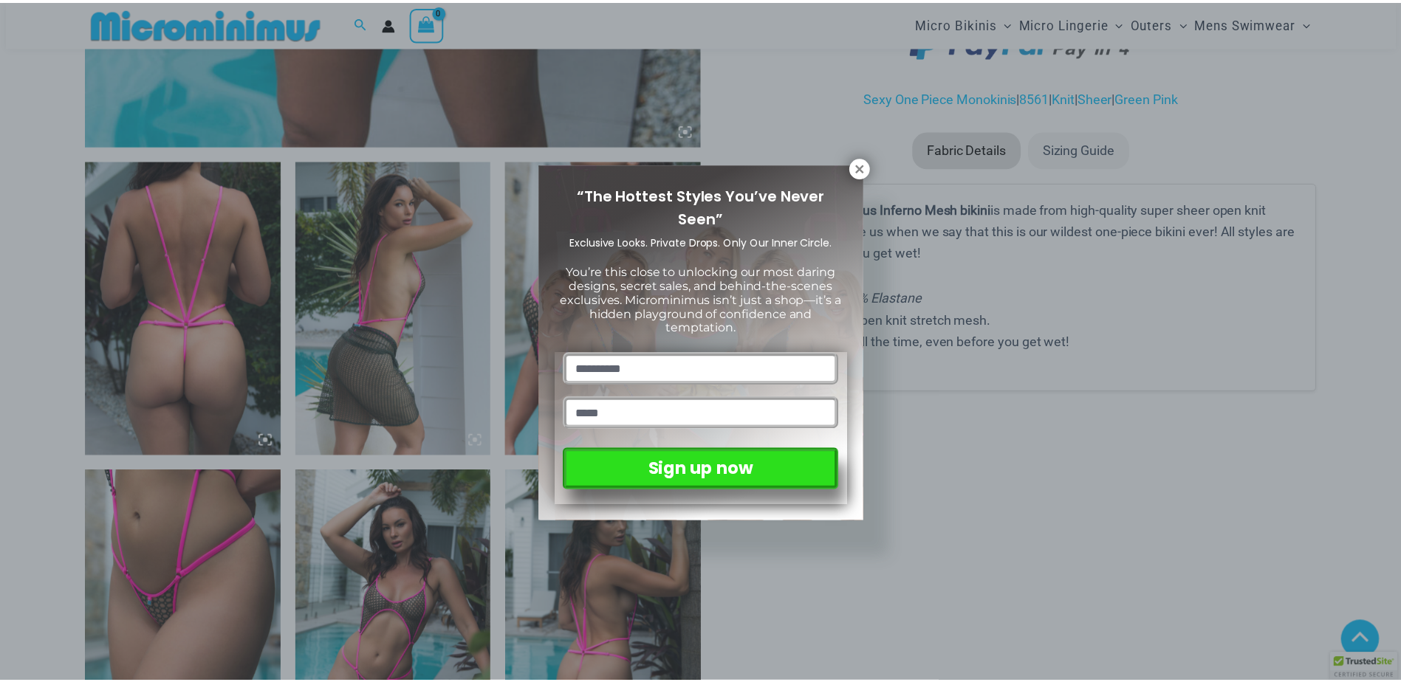
scroll to position [950, 0]
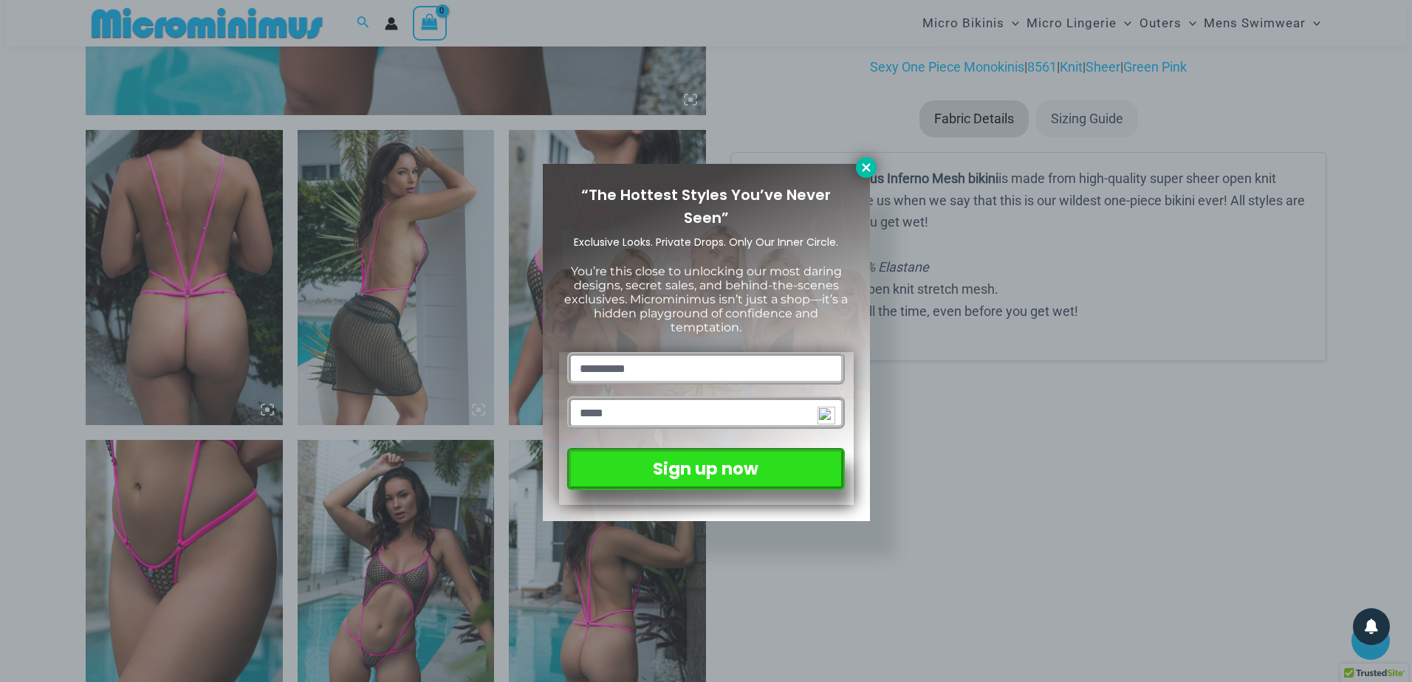
click at [864, 163] on icon at bounding box center [865, 167] width 13 height 13
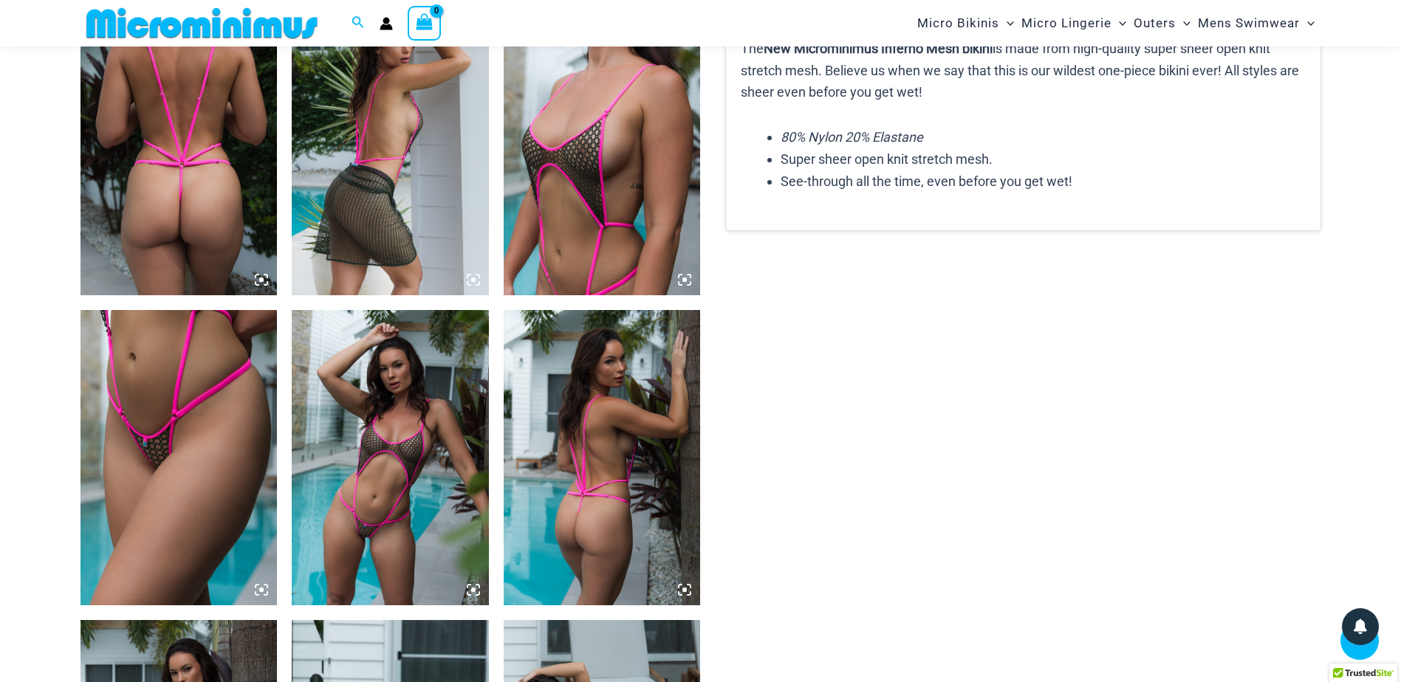
scroll to position [1171, 0]
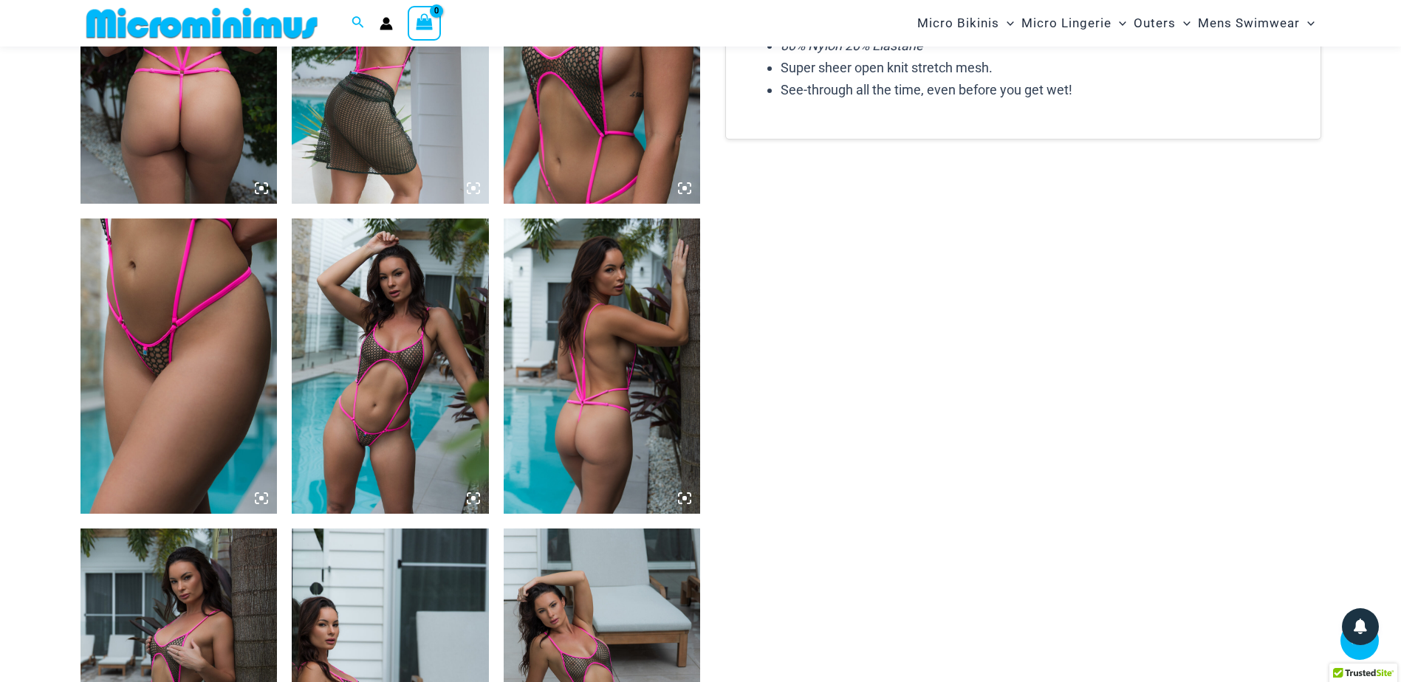
click at [396, 402] on img at bounding box center [390, 366] width 197 height 295
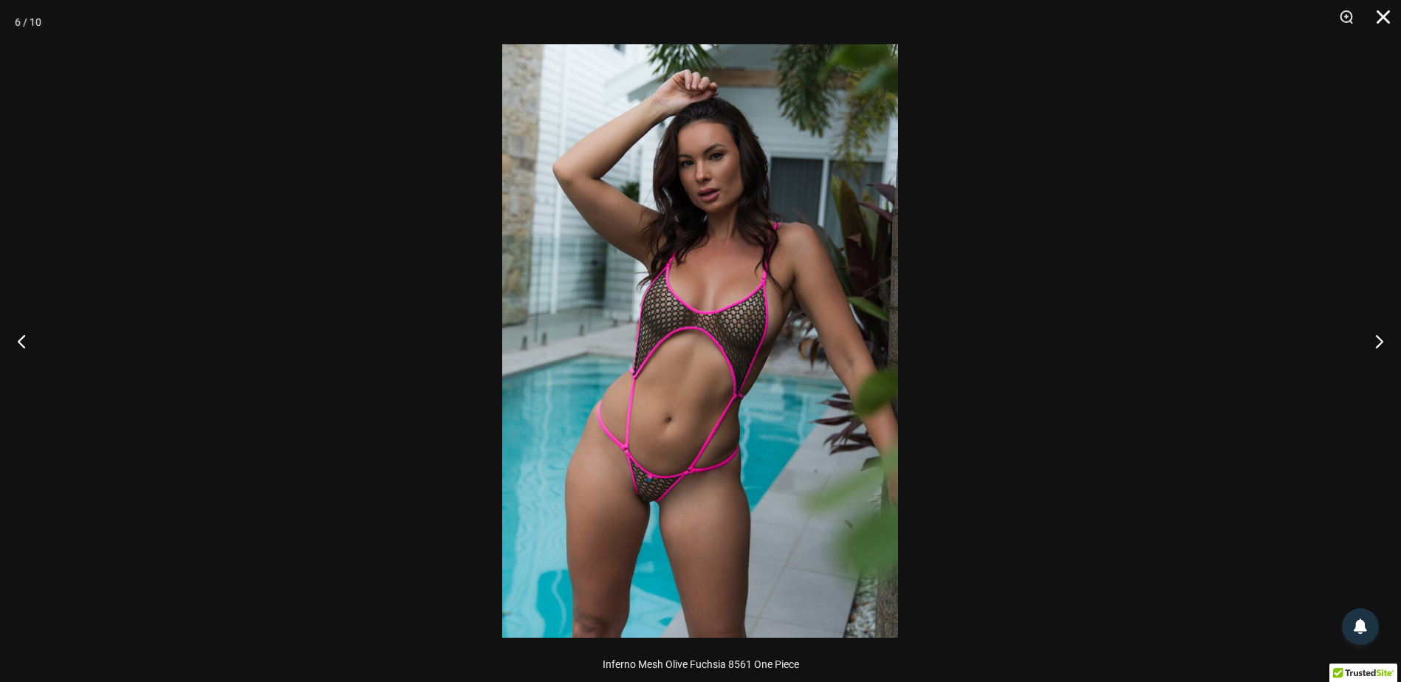
click at [1384, 14] on button "Close" at bounding box center [1377, 22] width 37 height 44
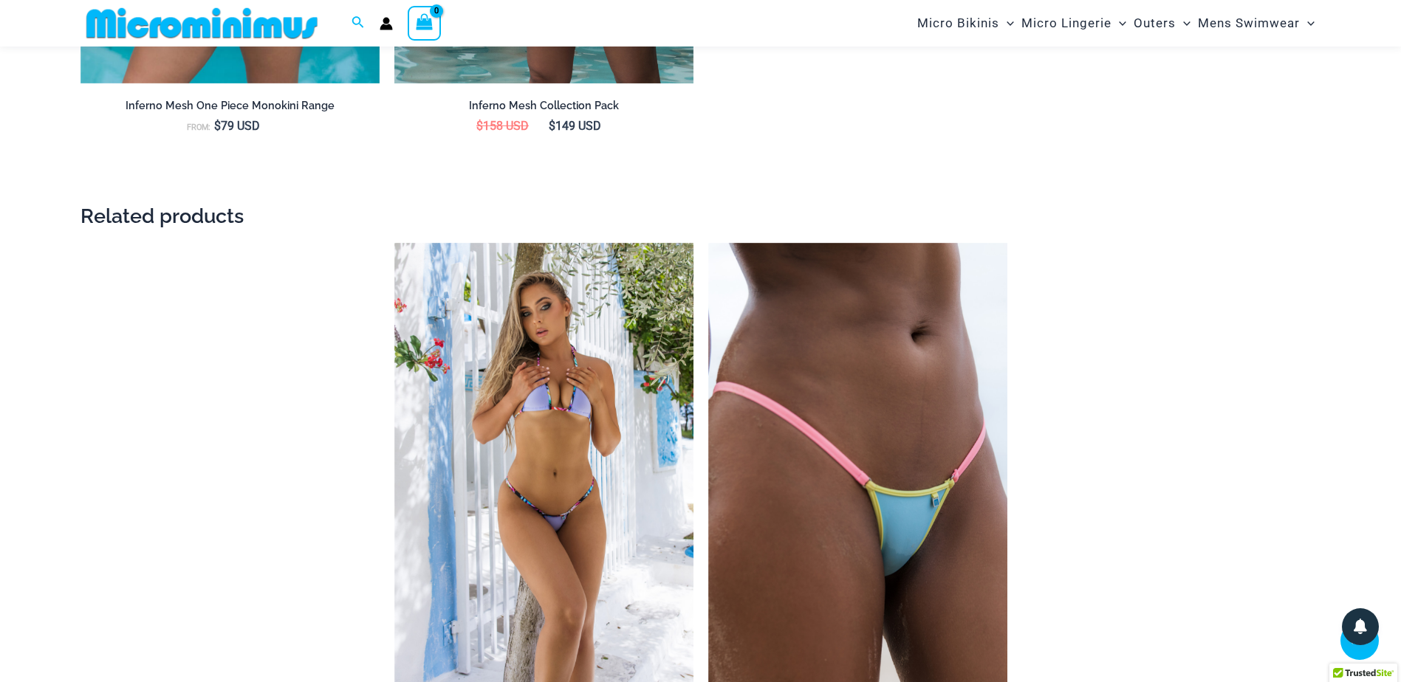
scroll to position [2426, 0]
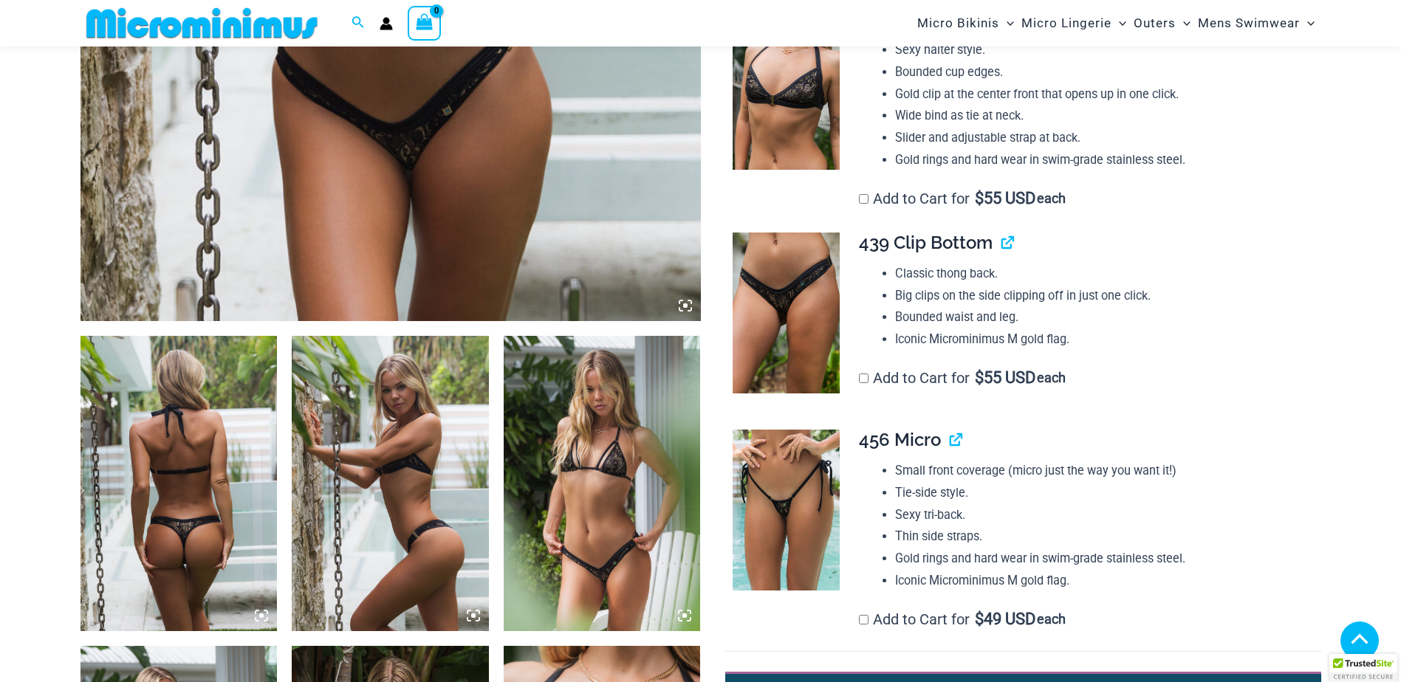
scroll to position [727, 0]
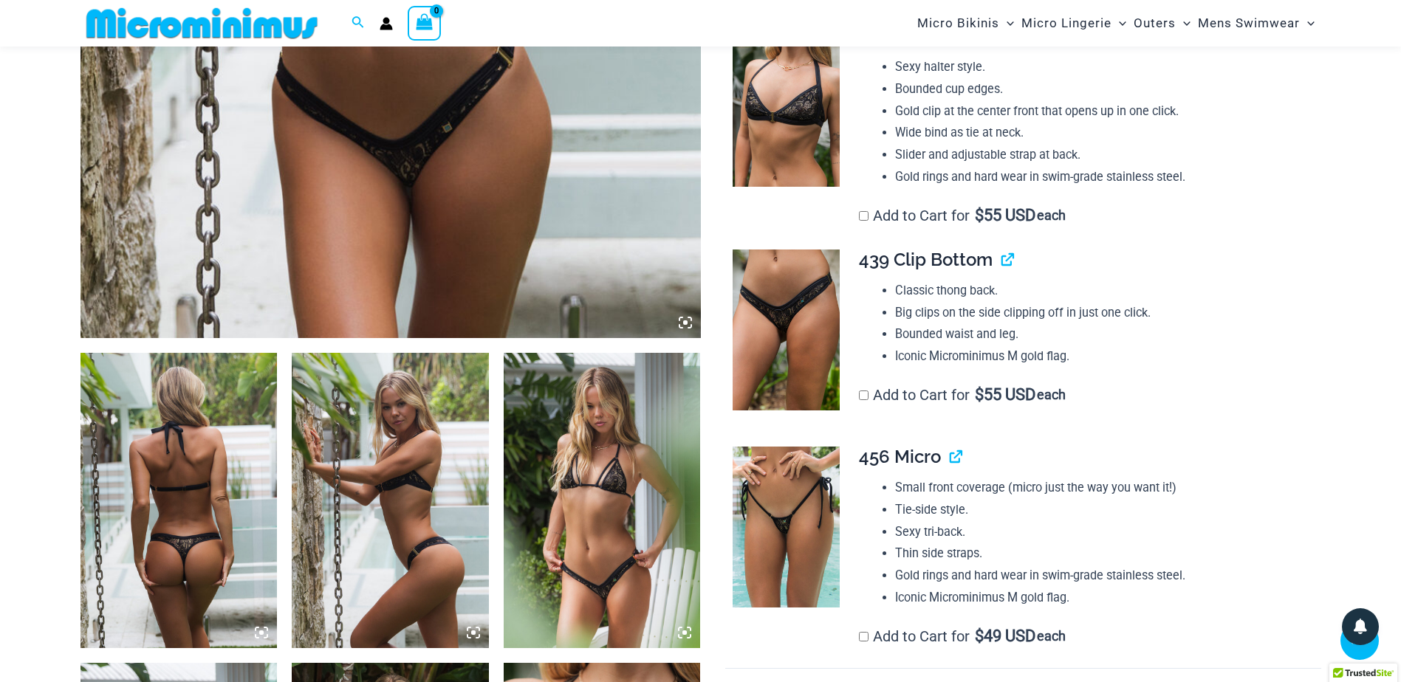
click at [224, 552] on img at bounding box center [178, 500] width 197 height 295
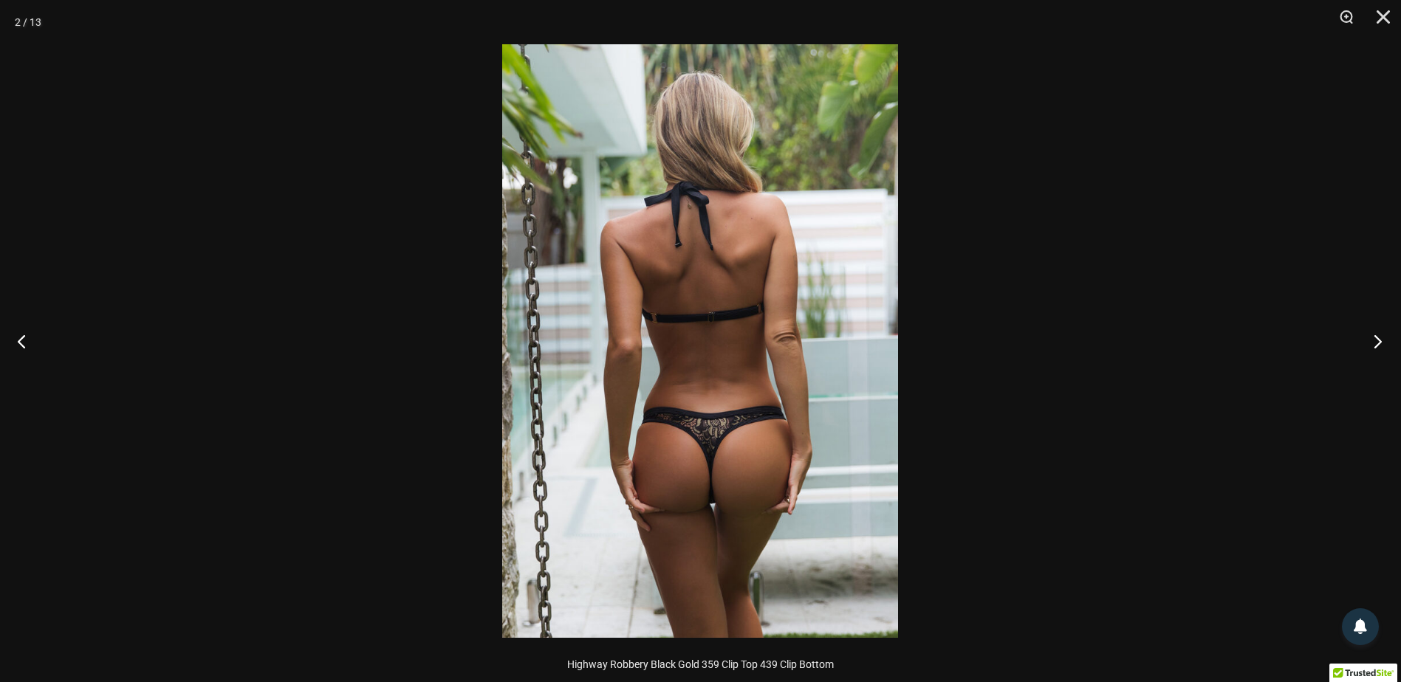
click at [1380, 343] on button "Next" at bounding box center [1372, 341] width 55 height 74
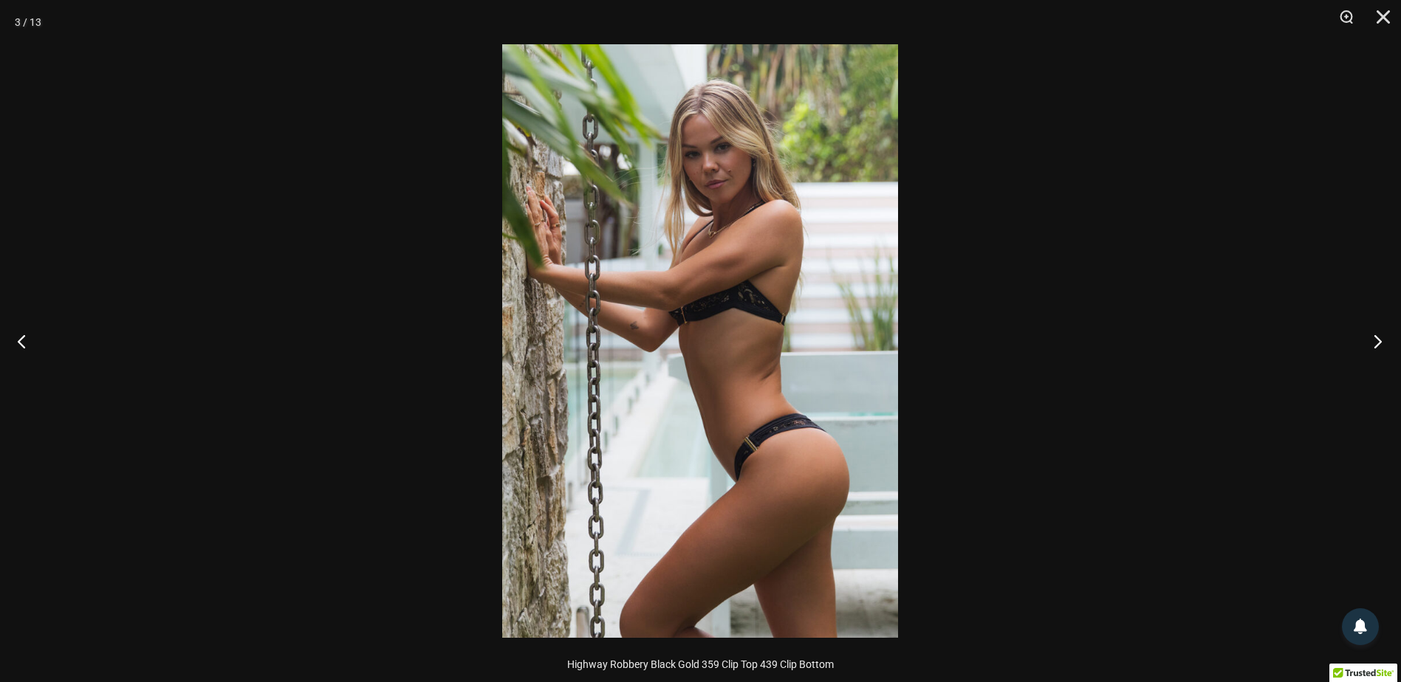
click at [1379, 343] on button "Next" at bounding box center [1372, 341] width 55 height 74
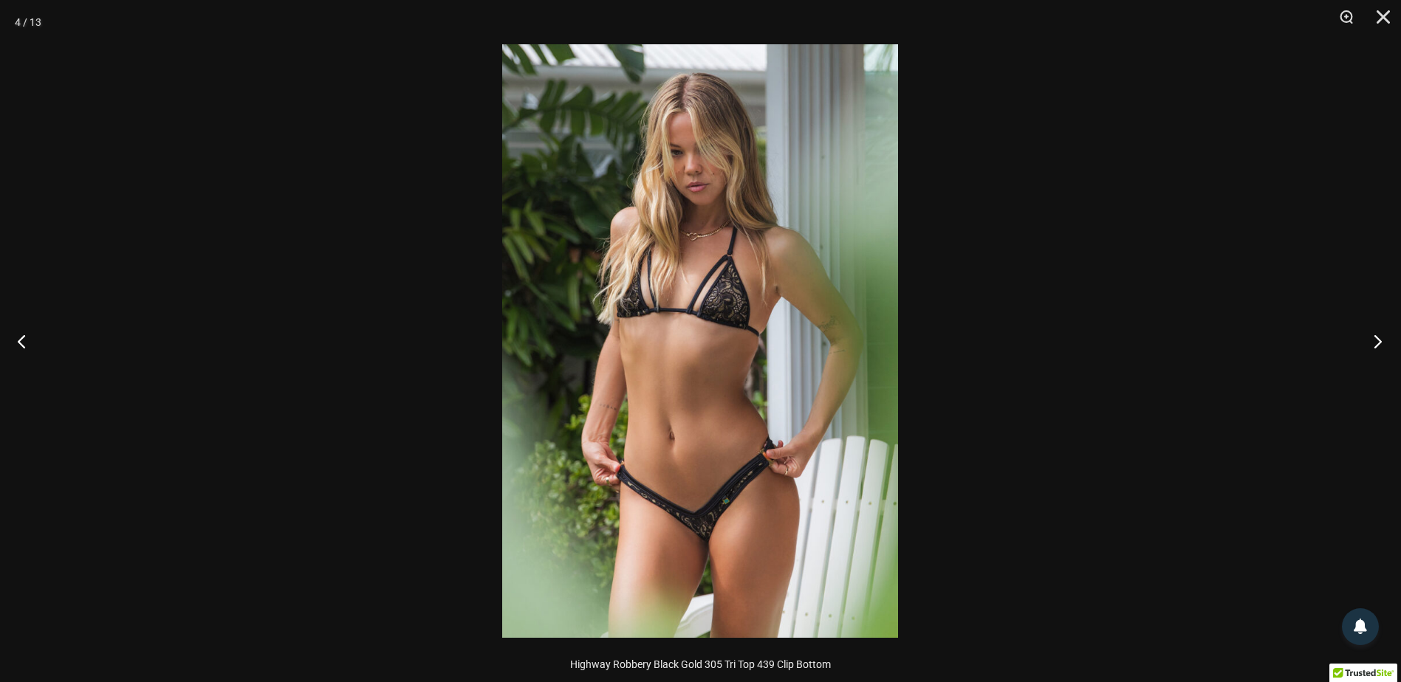
click at [1379, 343] on button "Next" at bounding box center [1372, 341] width 55 height 74
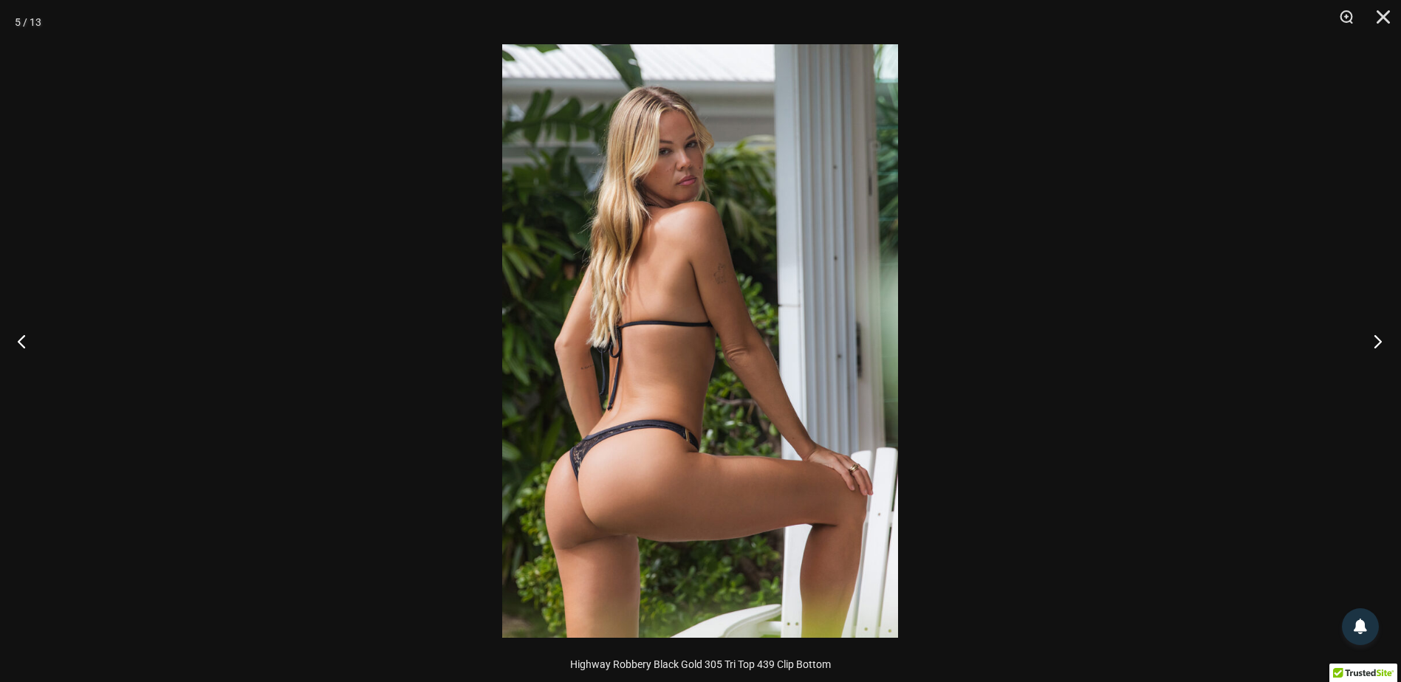
click at [1379, 343] on button "Next" at bounding box center [1372, 341] width 55 height 74
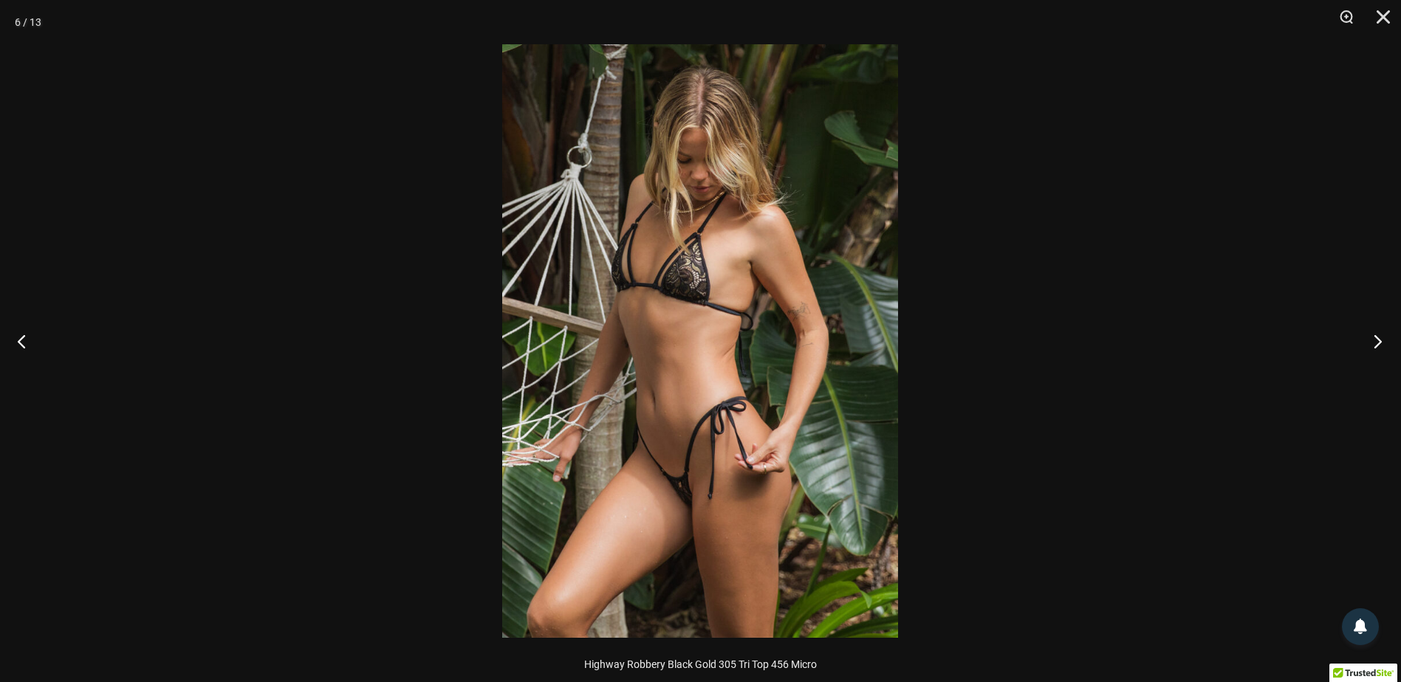
click at [1379, 343] on button "Next" at bounding box center [1372, 341] width 55 height 74
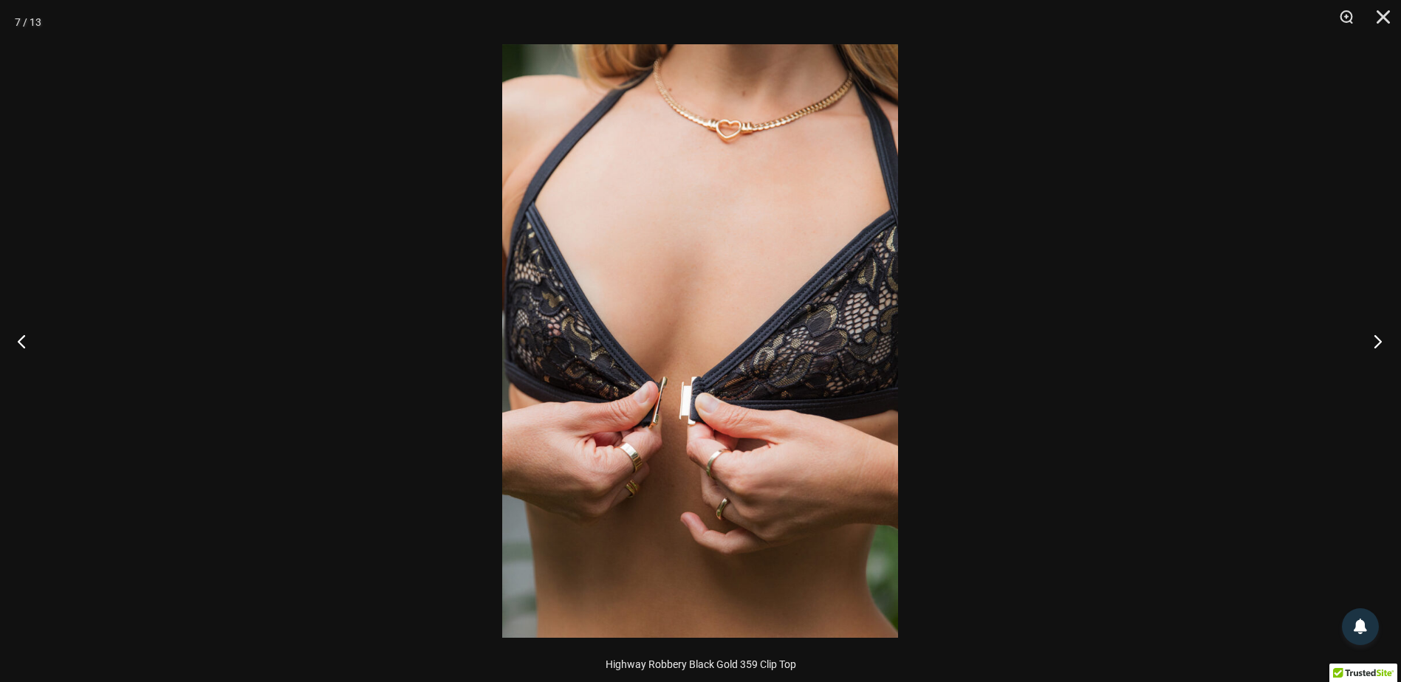
click at [1379, 343] on button "Next" at bounding box center [1372, 341] width 55 height 74
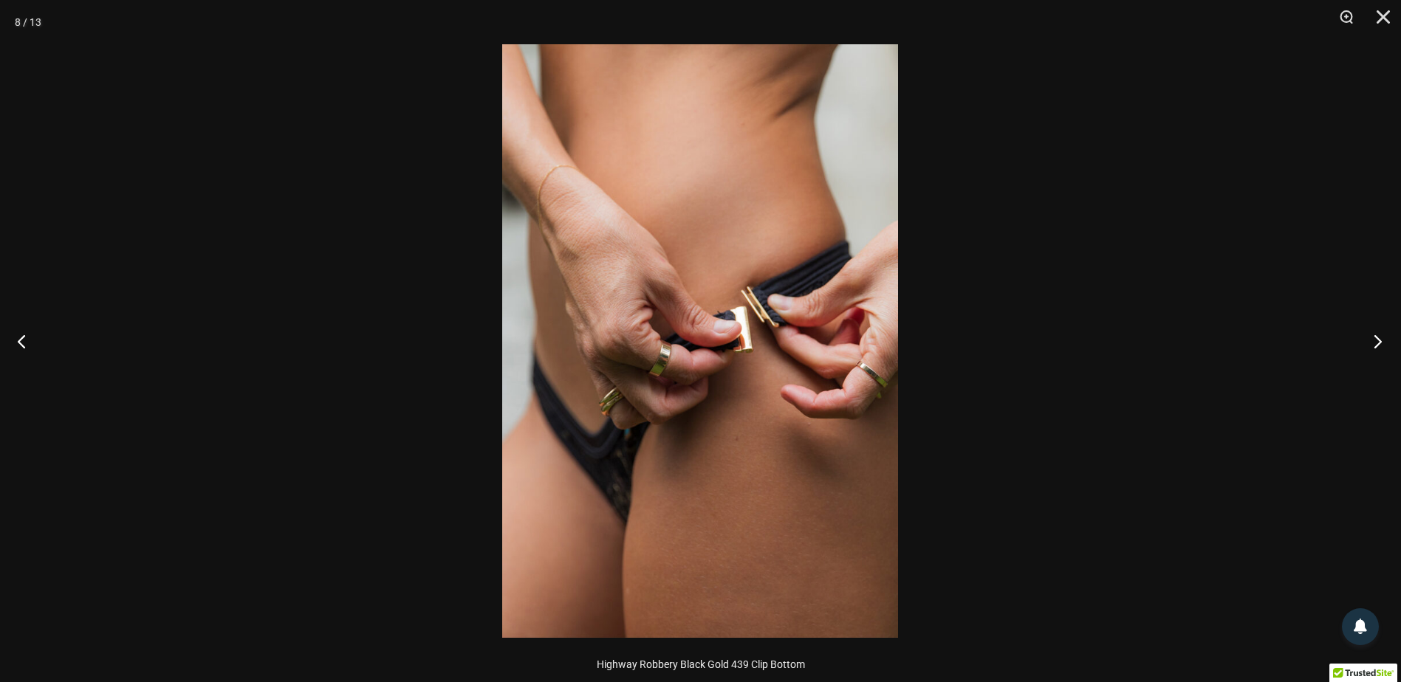
click at [1379, 343] on button "Next" at bounding box center [1372, 341] width 55 height 74
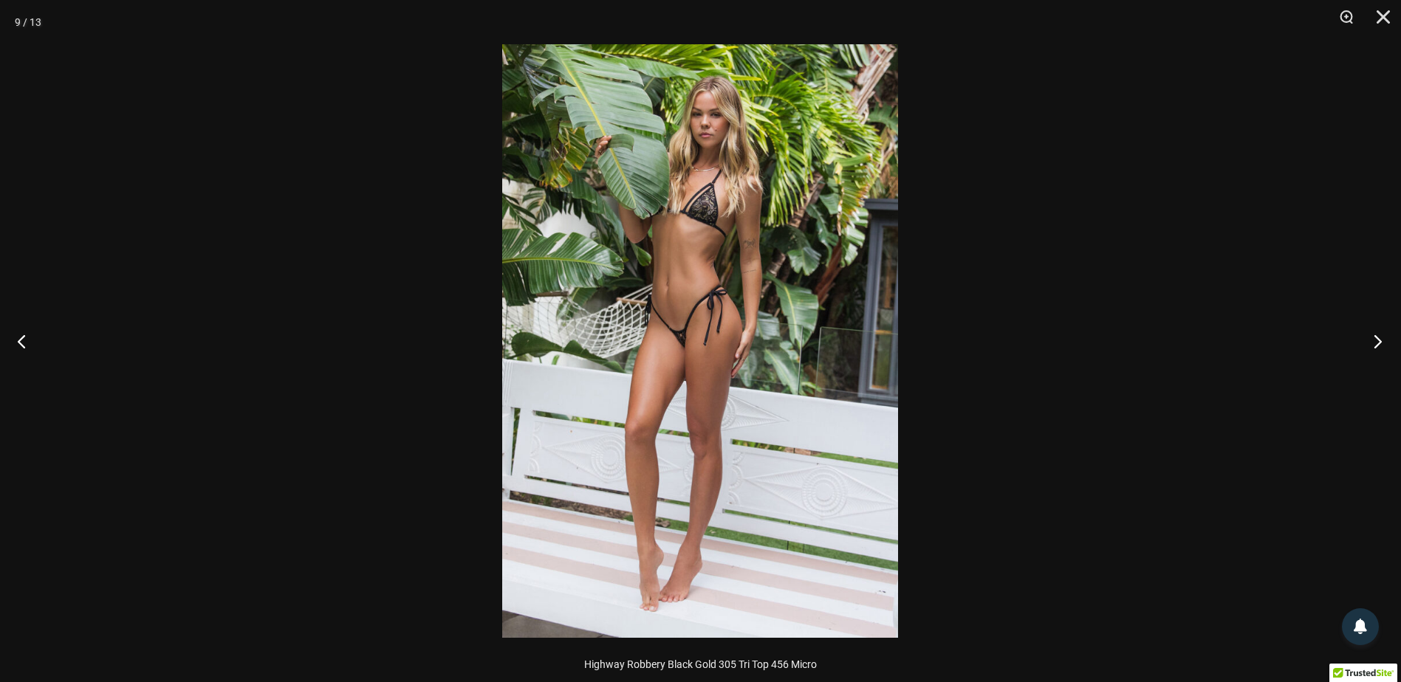
click at [1379, 343] on button "Next" at bounding box center [1372, 341] width 55 height 74
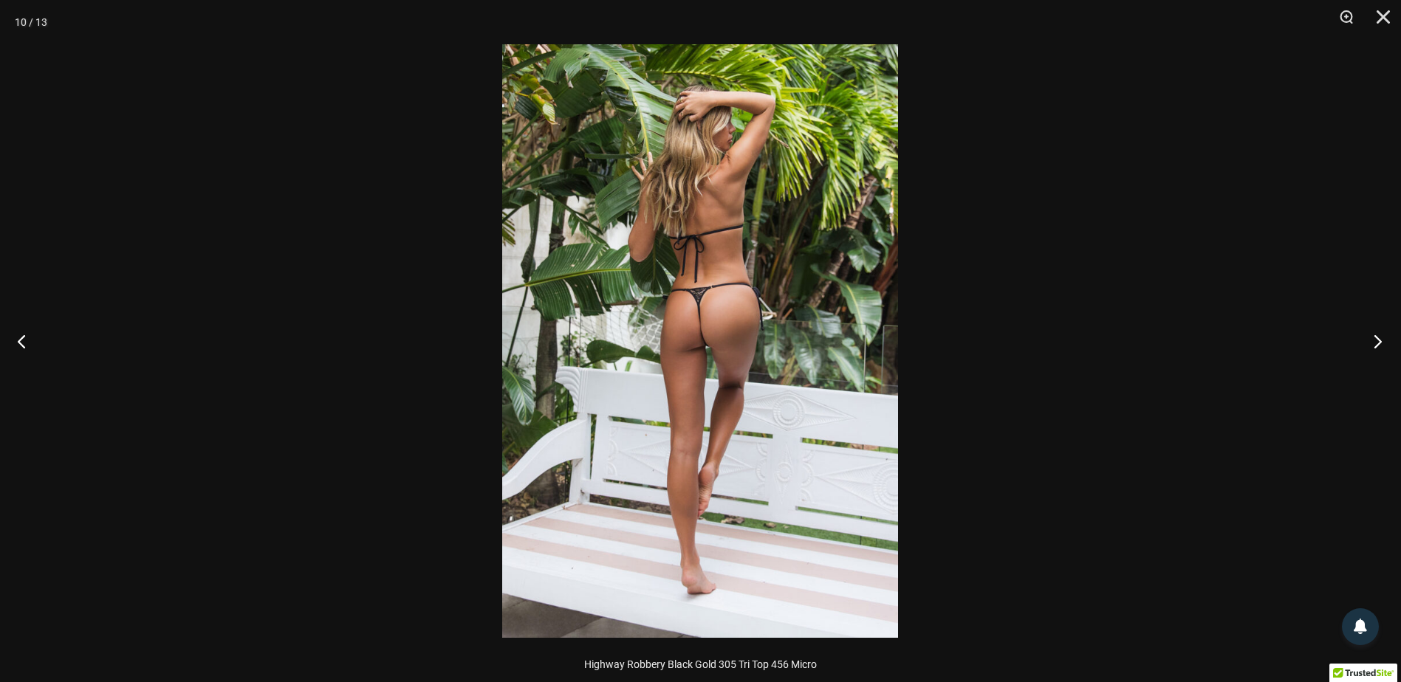
click at [1379, 343] on button "Next" at bounding box center [1372, 341] width 55 height 74
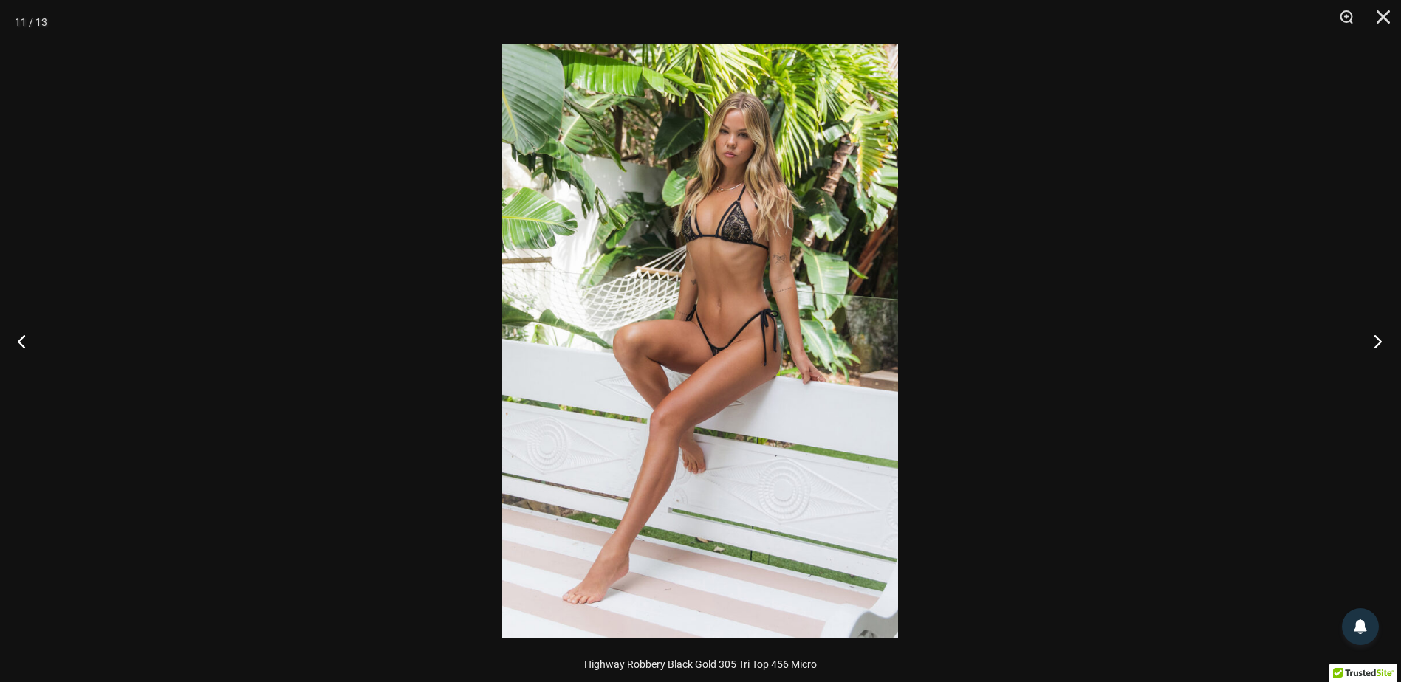
click at [1379, 343] on button "Next" at bounding box center [1372, 341] width 55 height 74
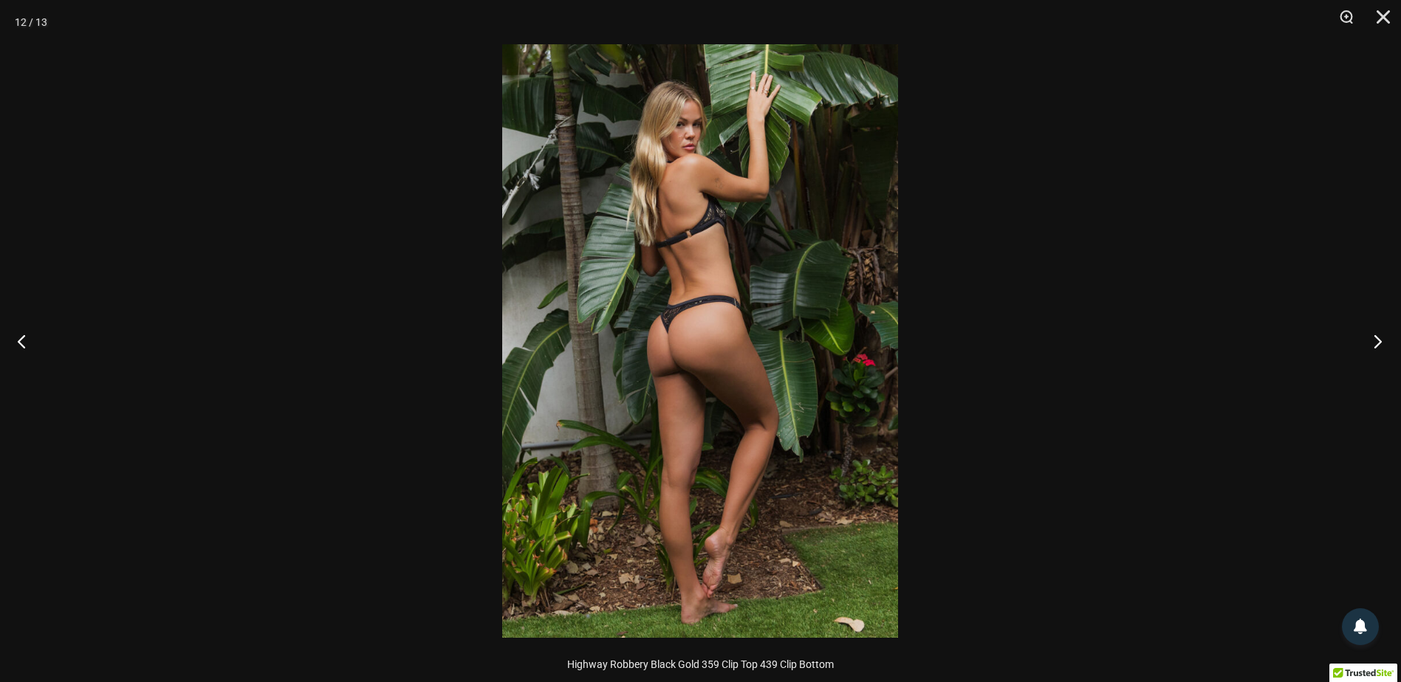
click at [1379, 343] on button "Next" at bounding box center [1372, 341] width 55 height 74
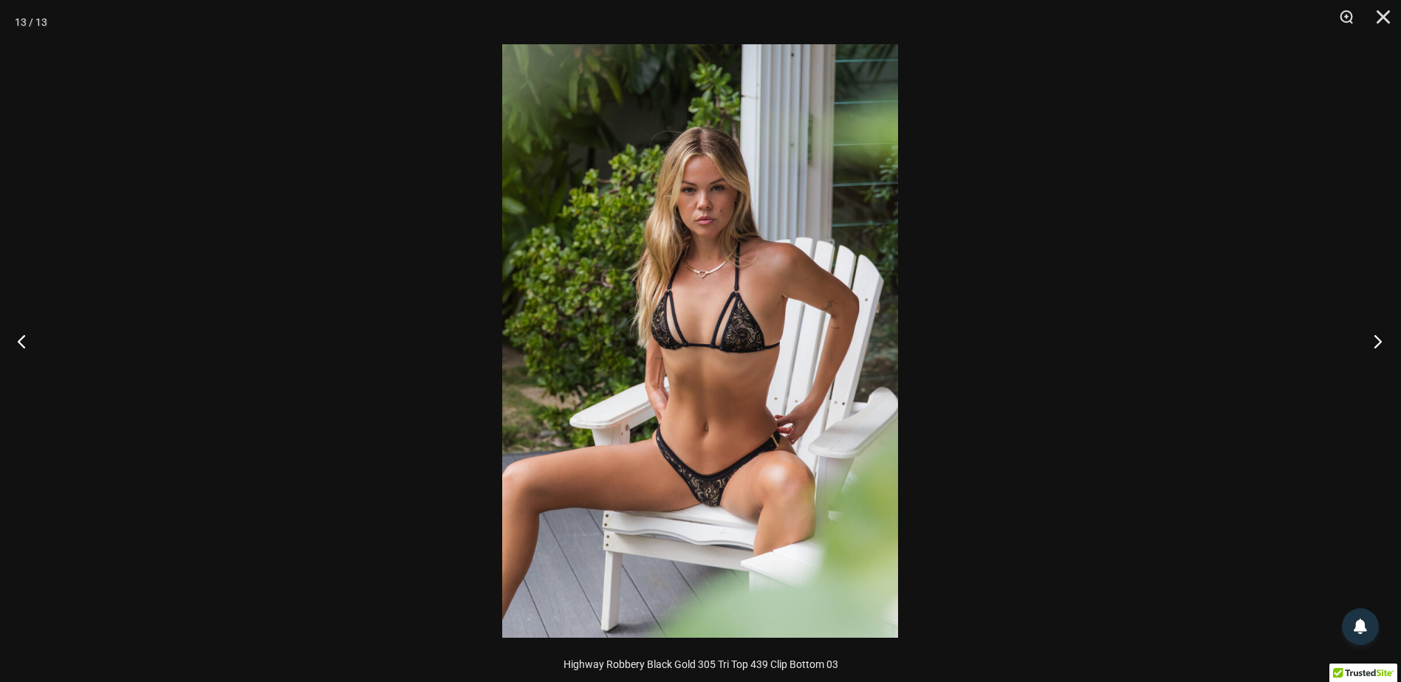
click at [1379, 343] on button "Next" at bounding box center [1372, 341] width 55 height 74
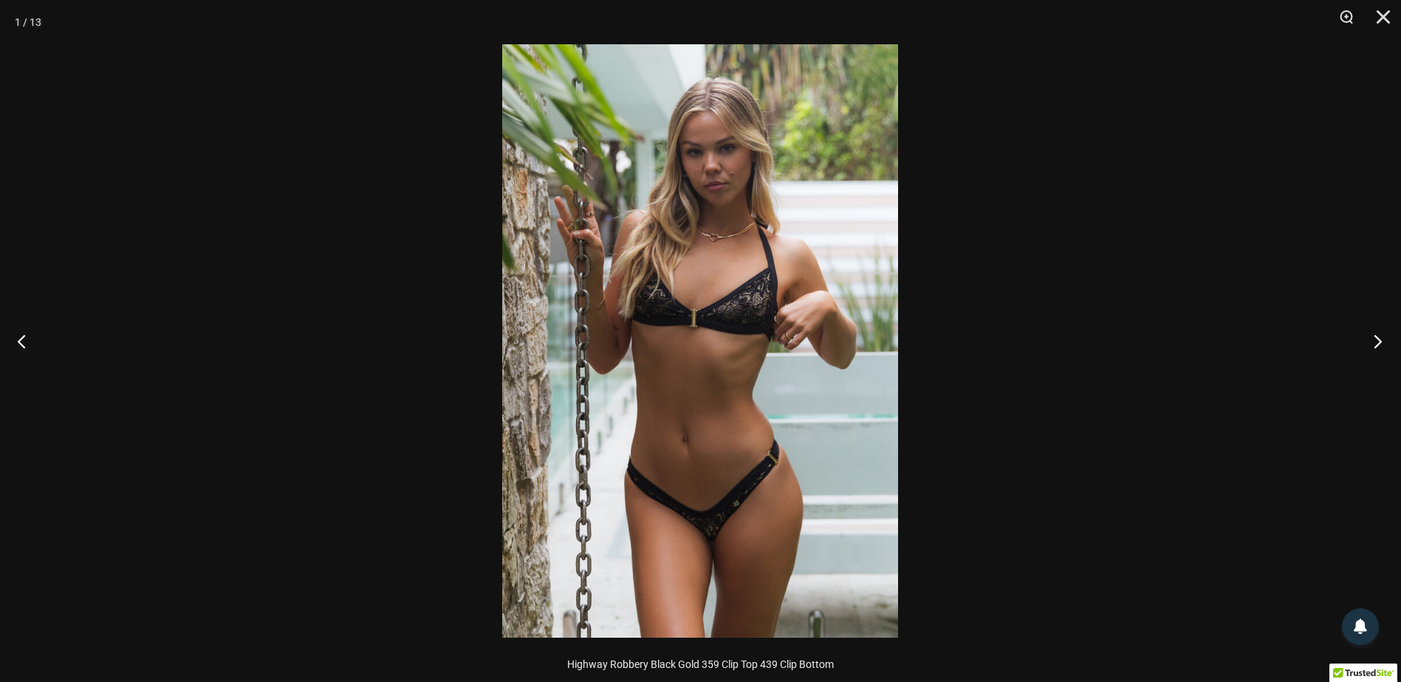
click at [1379, 343] on button "Next" at bounding box center [1372, 341] width 55 height 74
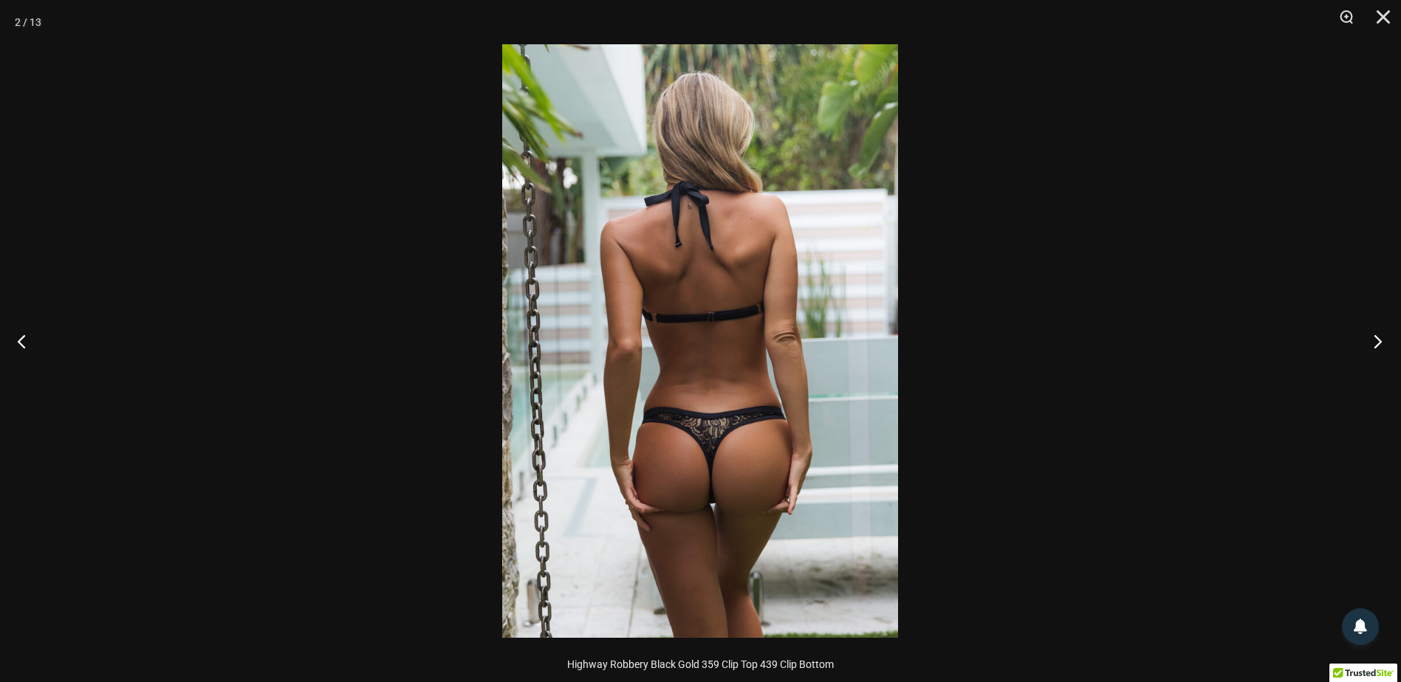
click at [1379, 343] on button "Next" at bounding box center [1372, 341] width 55 height 74
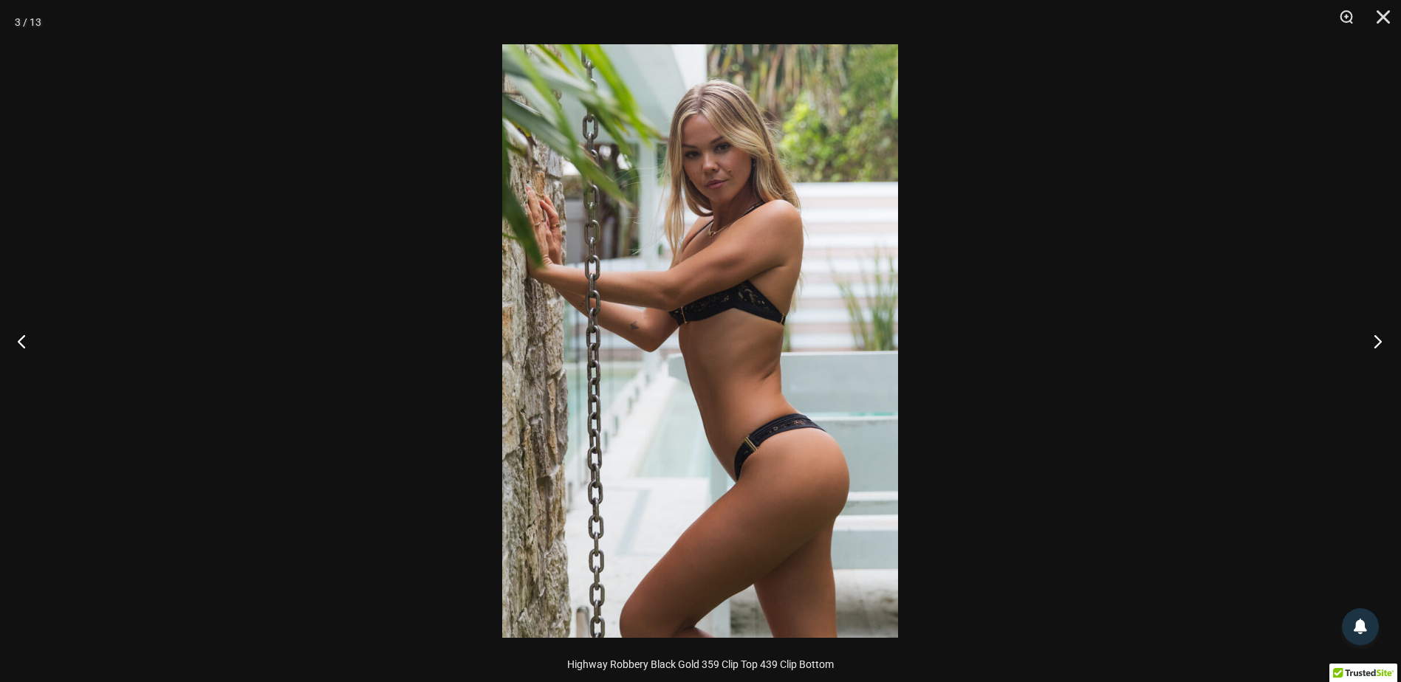
click at [1379, 343] on button "Next" at bounding box center [1372, 341] width 55 height 74
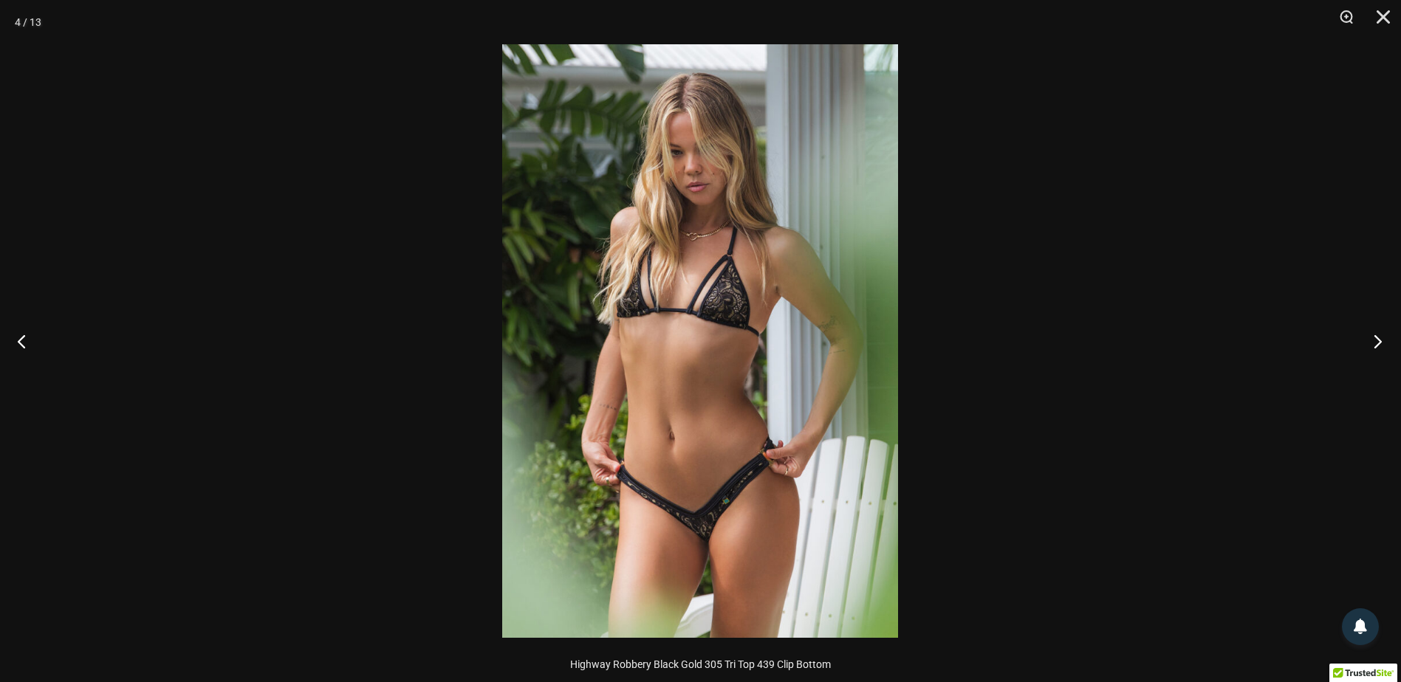
click at [1379, 343] on button "Next" at bounding box center [1372, 341] width 55 height 74
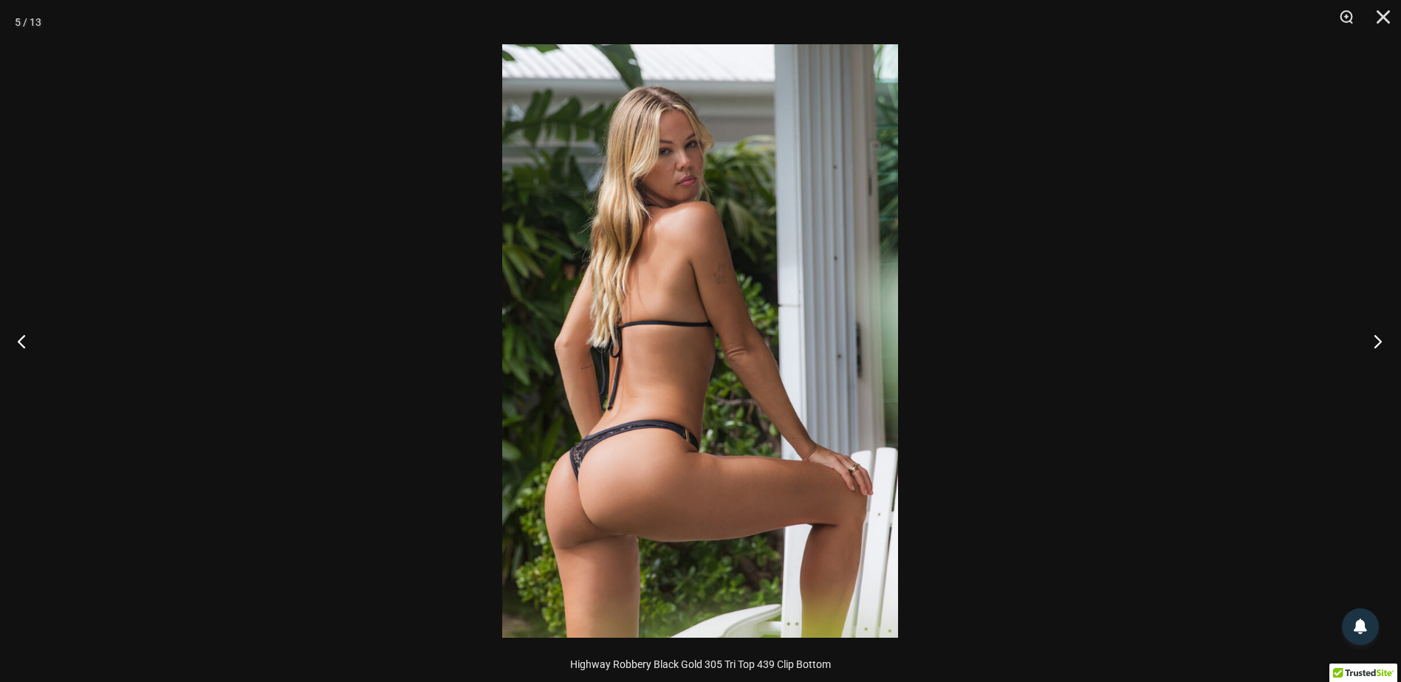
click at [1379, 343] on button "Next" at bounding box center [1372, 341] width 55 height 74
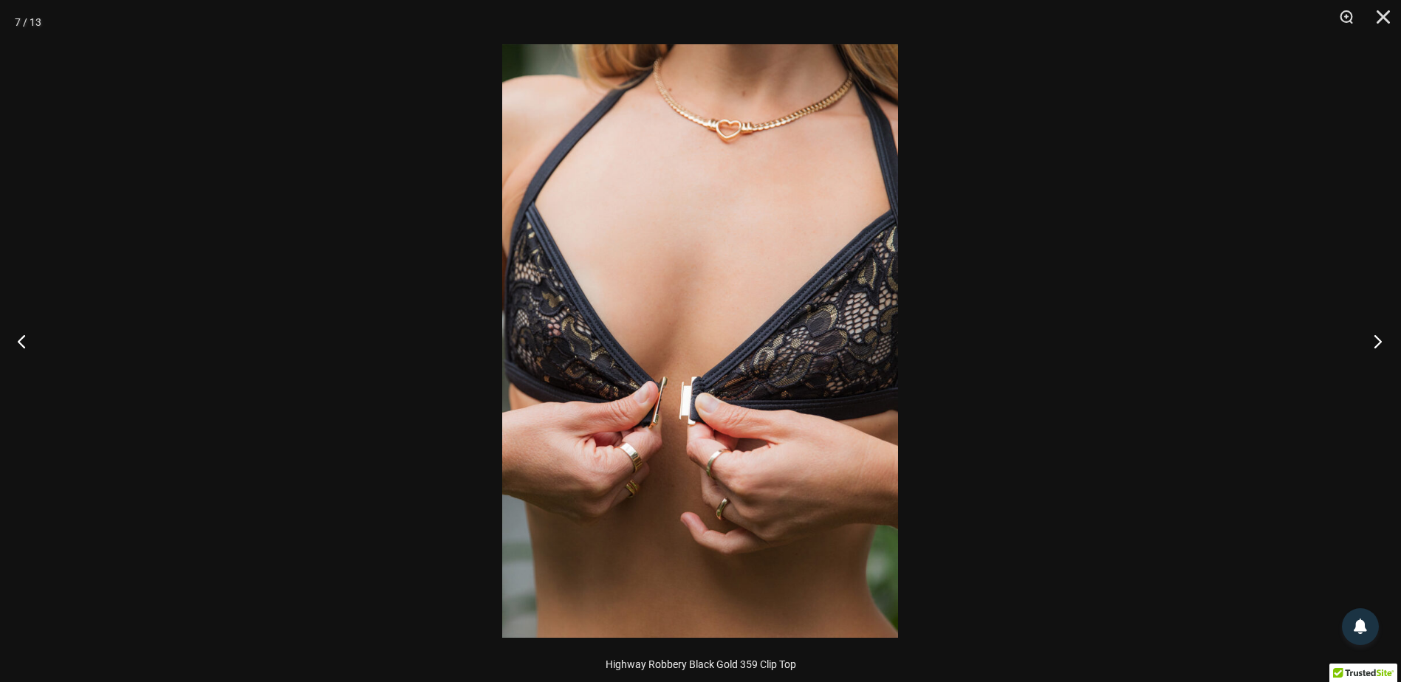
click at [1379, 343] on button "Next" at bounding box center [1372, 341] width 55 height 74
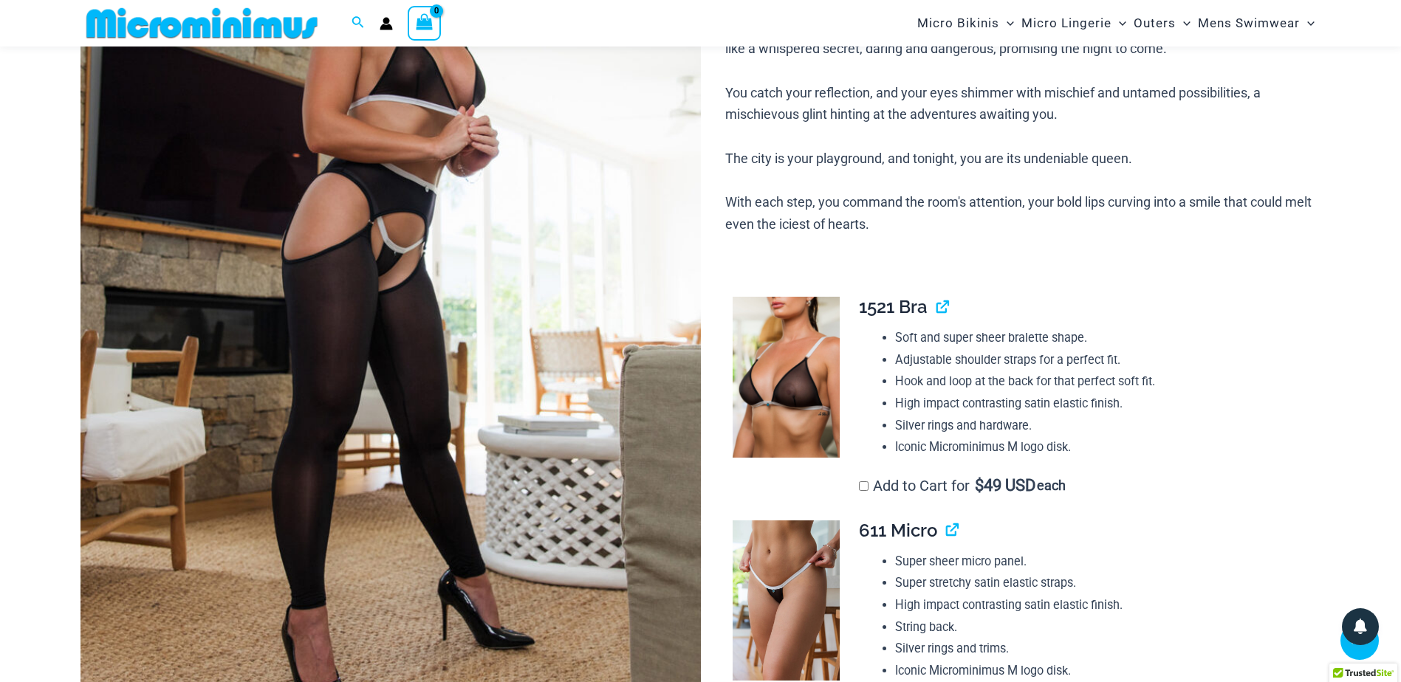
scroll to position [283, 0]
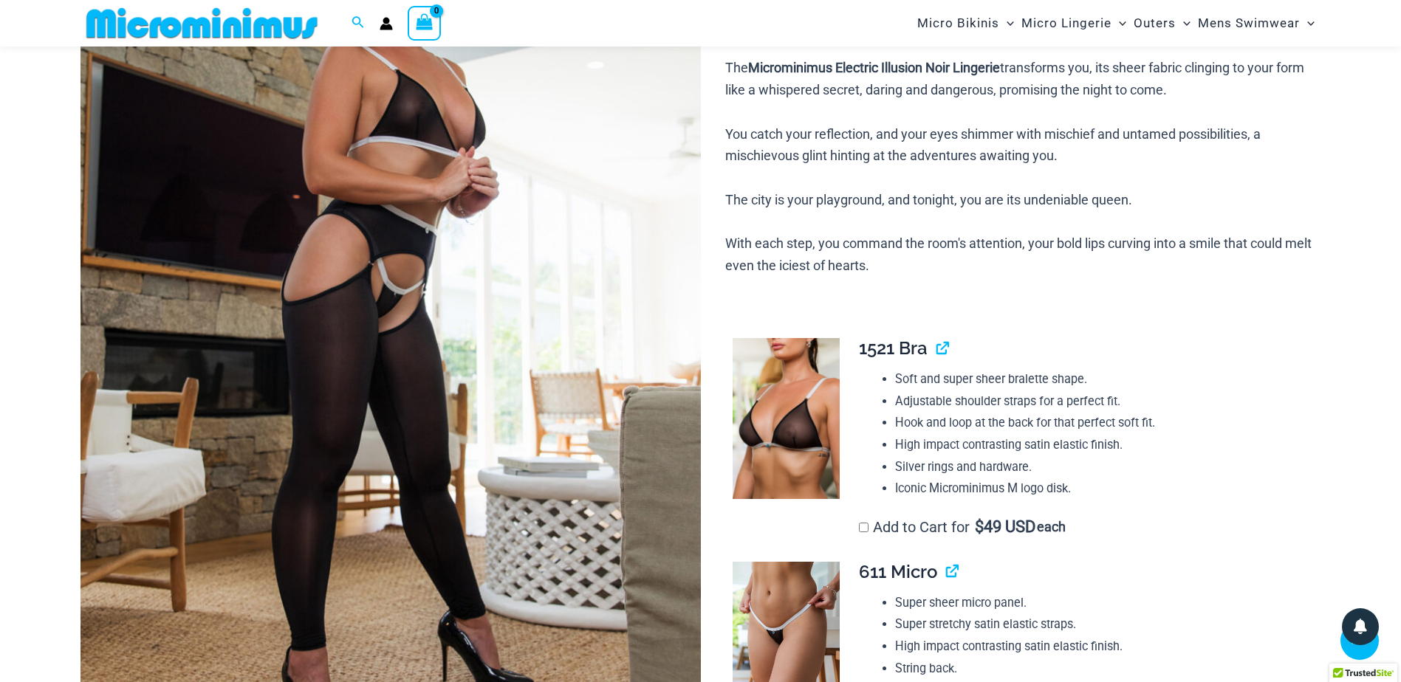
click at [416, 335] on img at bounding box center [390, 317] width 620 height 930
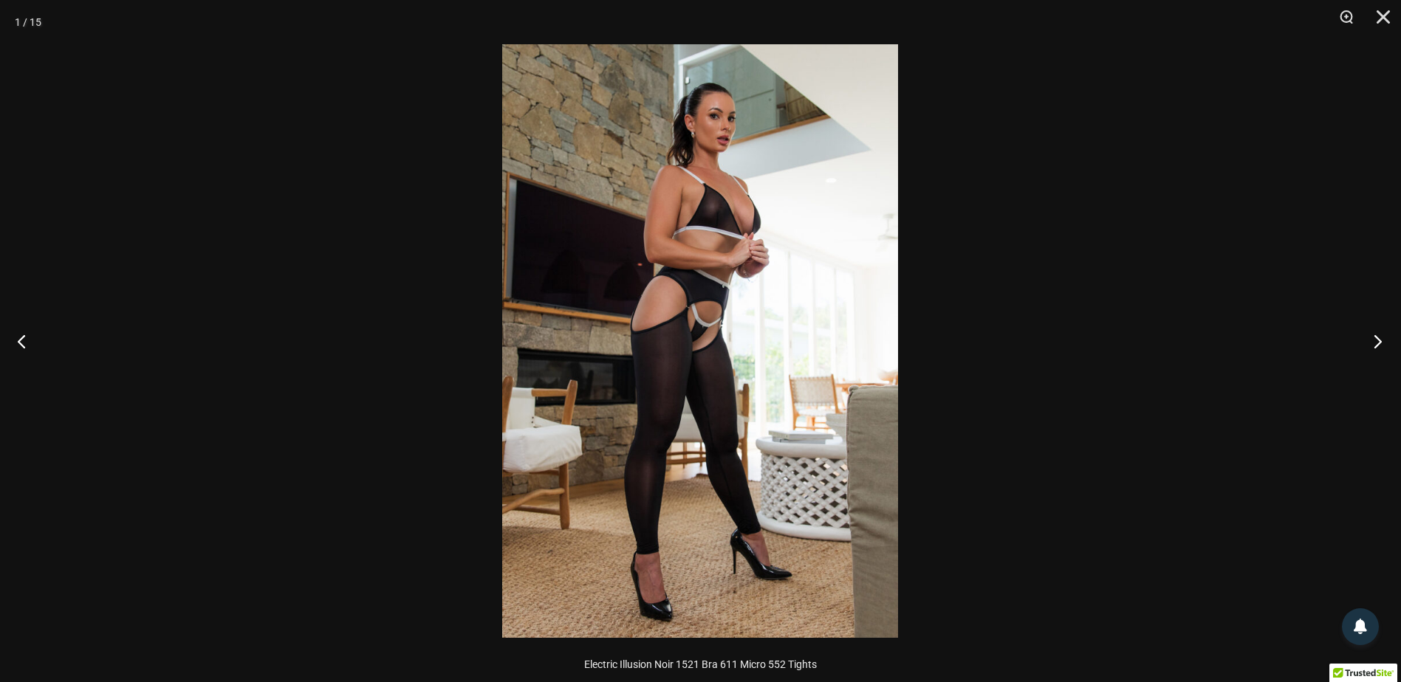
click at [1376, 341] on button "Next" at bounding box center [1372, 341] width 55 height 74
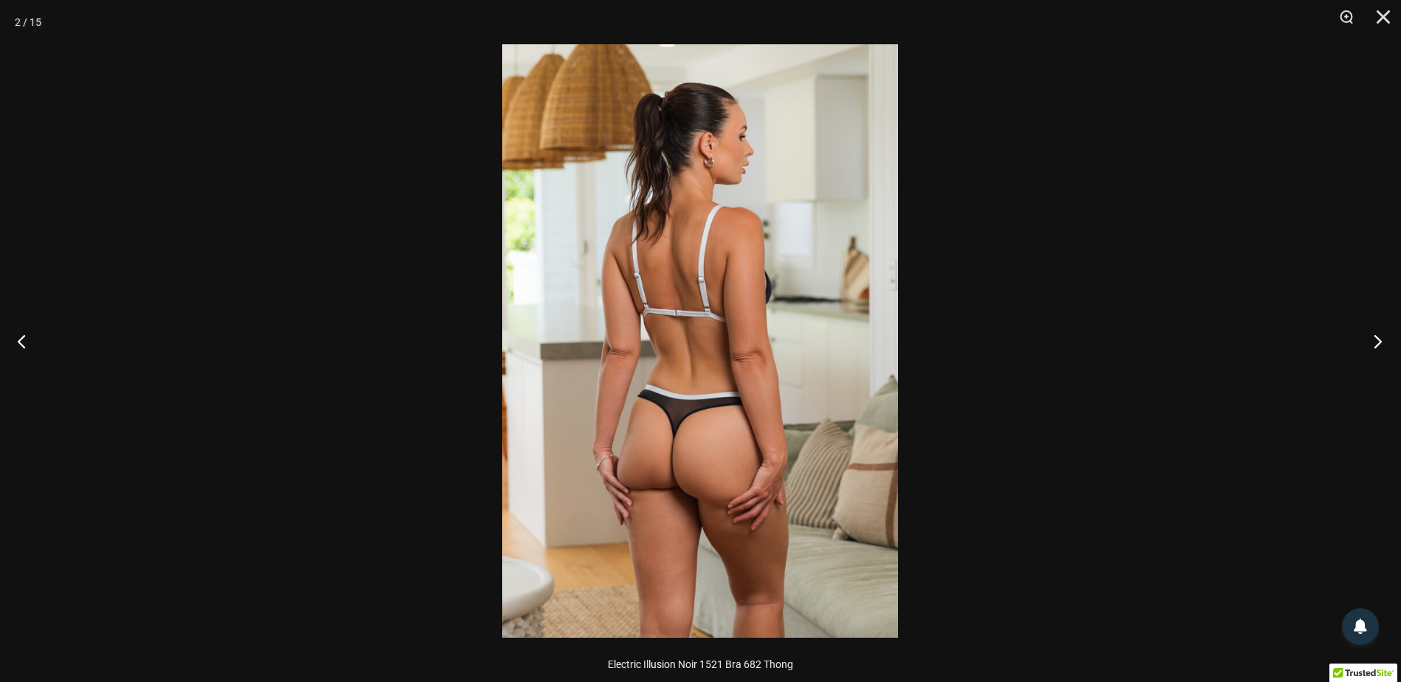
click at [1376, 341] on button "Next" at bounding box center [1372, 341] width 55 height 74
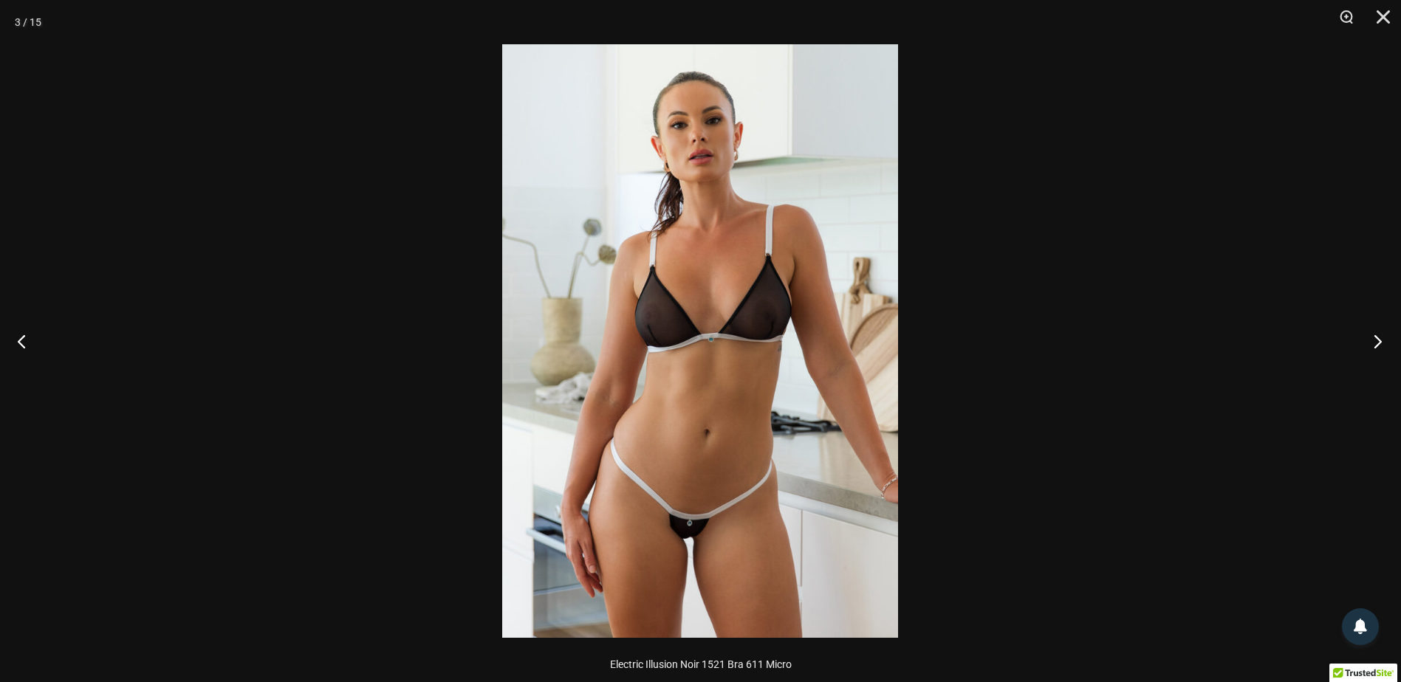
click at [1376, 341] on button "Next" at bounding box center [1372, 341] width 55 height 74
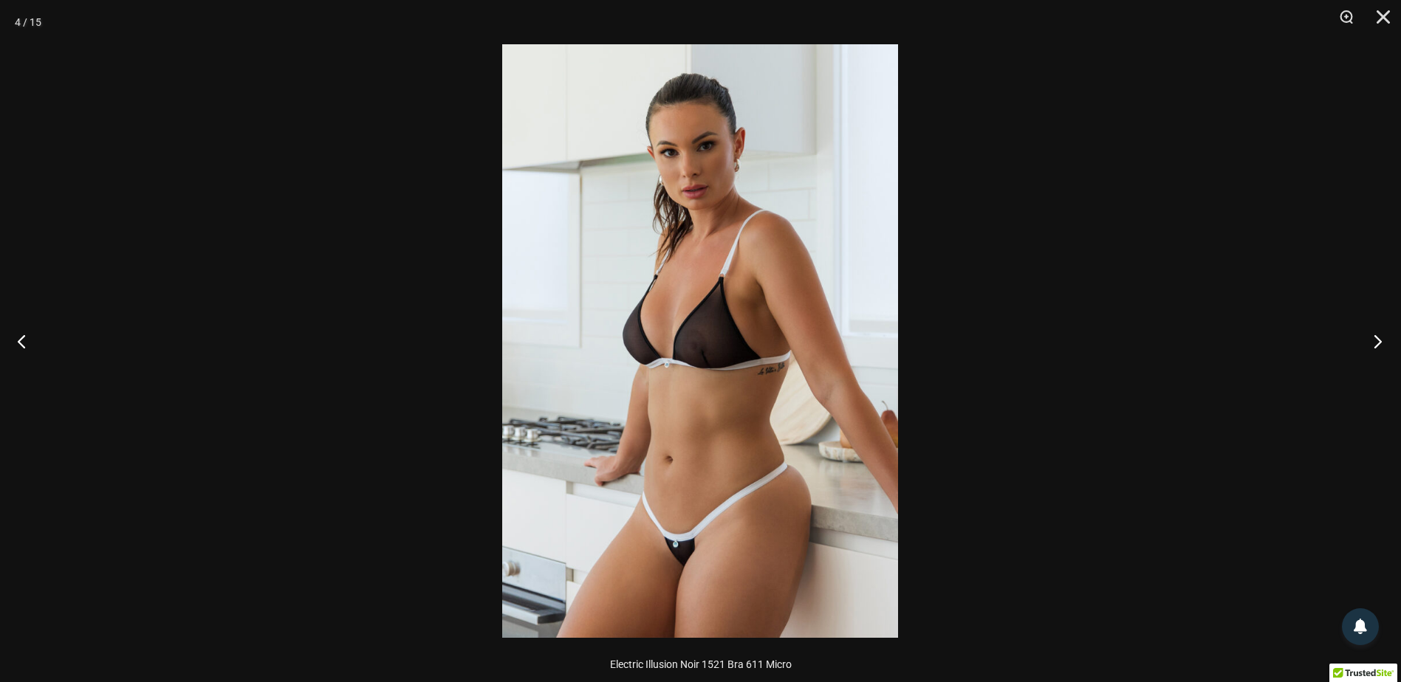
click at [1376, 341] on button "Next" at bounding box center [1372, 341] width 55 height 74
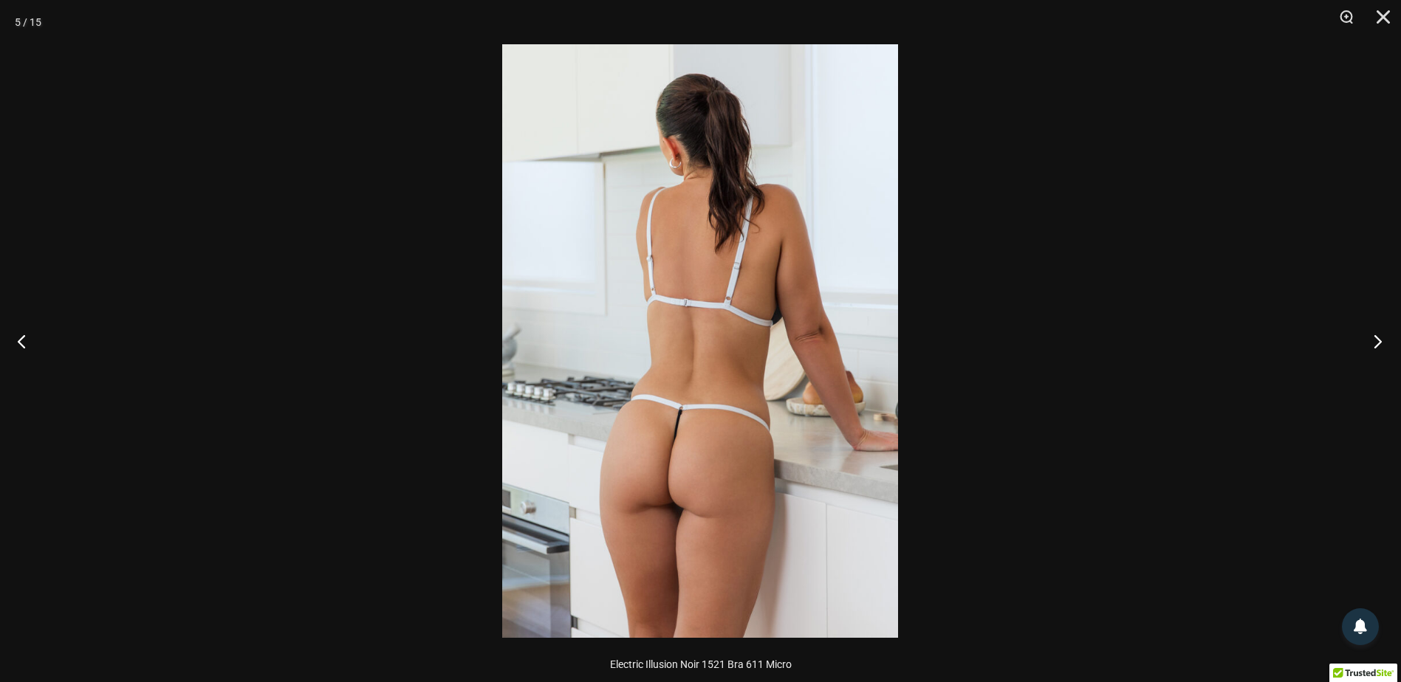
click at [1376, 341] on button "Next" at bounding box center [1372, 341] width 55 height 74
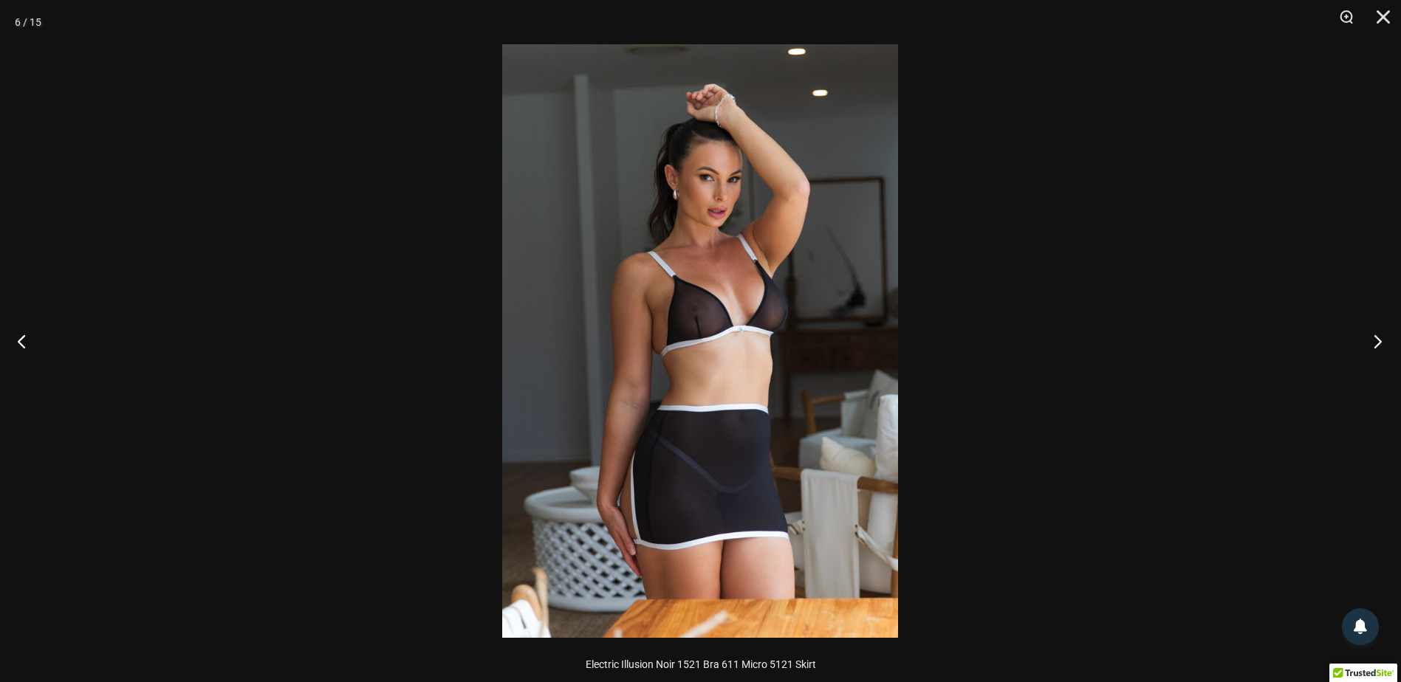
click at [1376, 341] on button "Next" at bounding box center [1372, 341] width 55 height 74
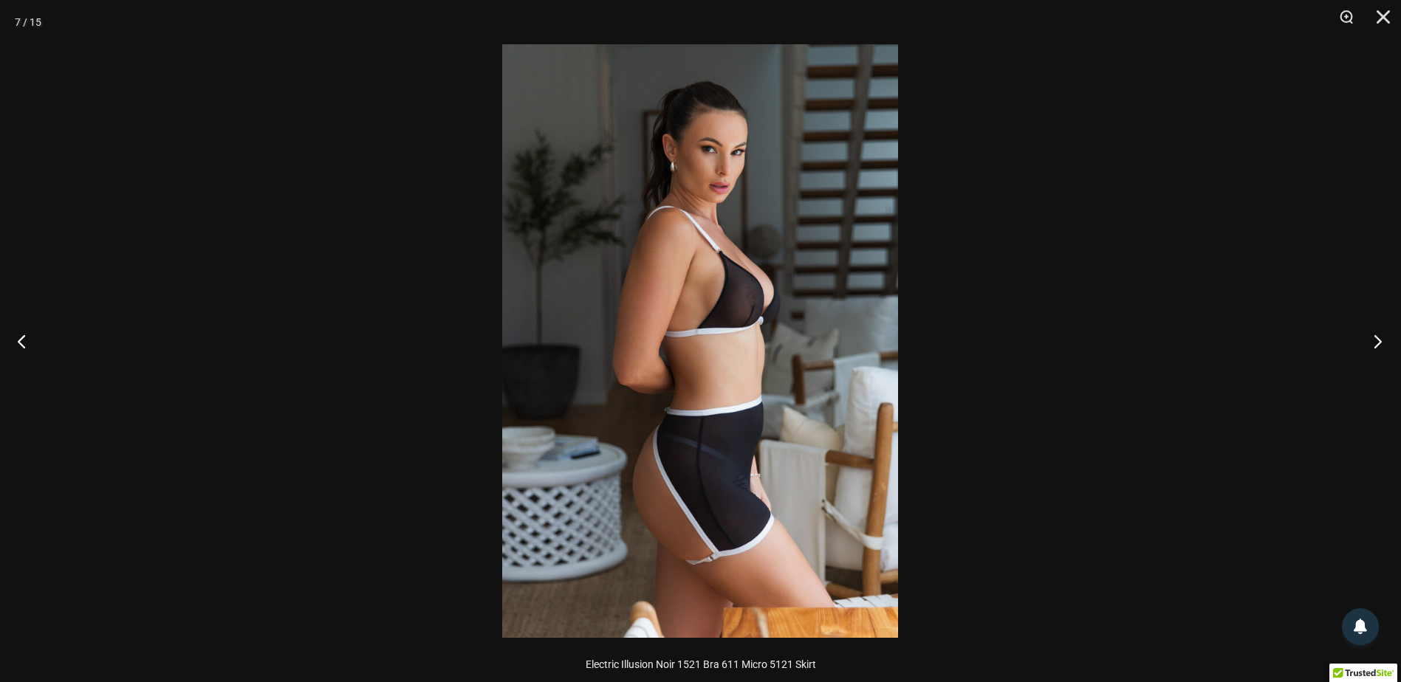
click at [1376, 341] on button "Next" at bounding box center [1372, 341] width 55 height 74
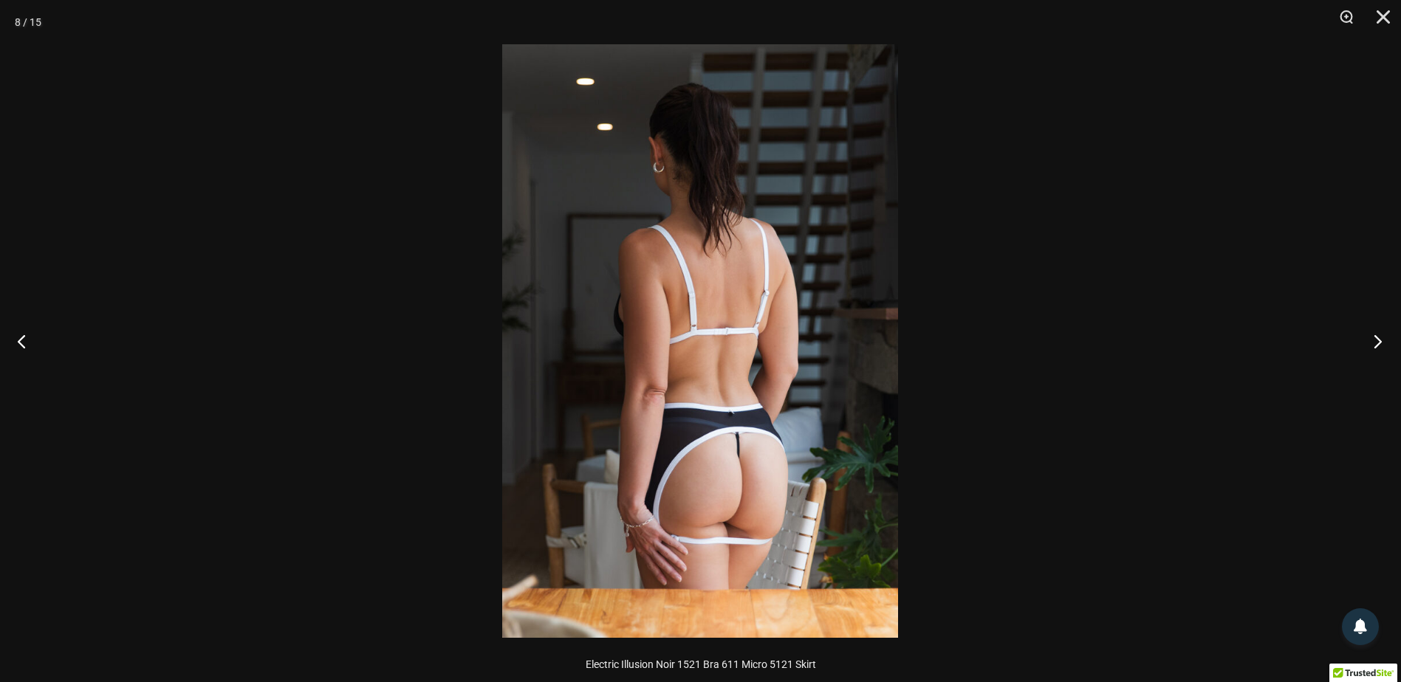
click at [1376, 341] on button "Next" at bounding box center [1372, 341] width 55 height 74
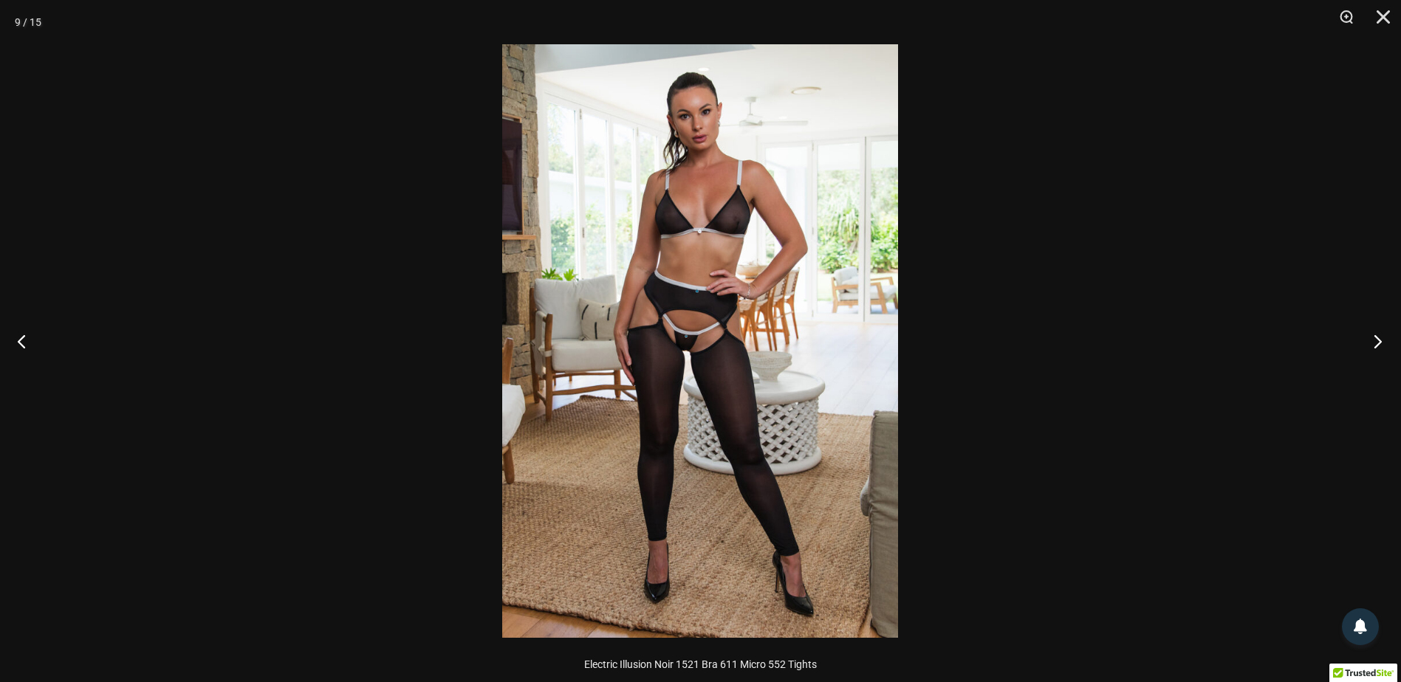
click at [1376, 341] on button "Next" at bounding box center [1372, 341] width 55 height 74
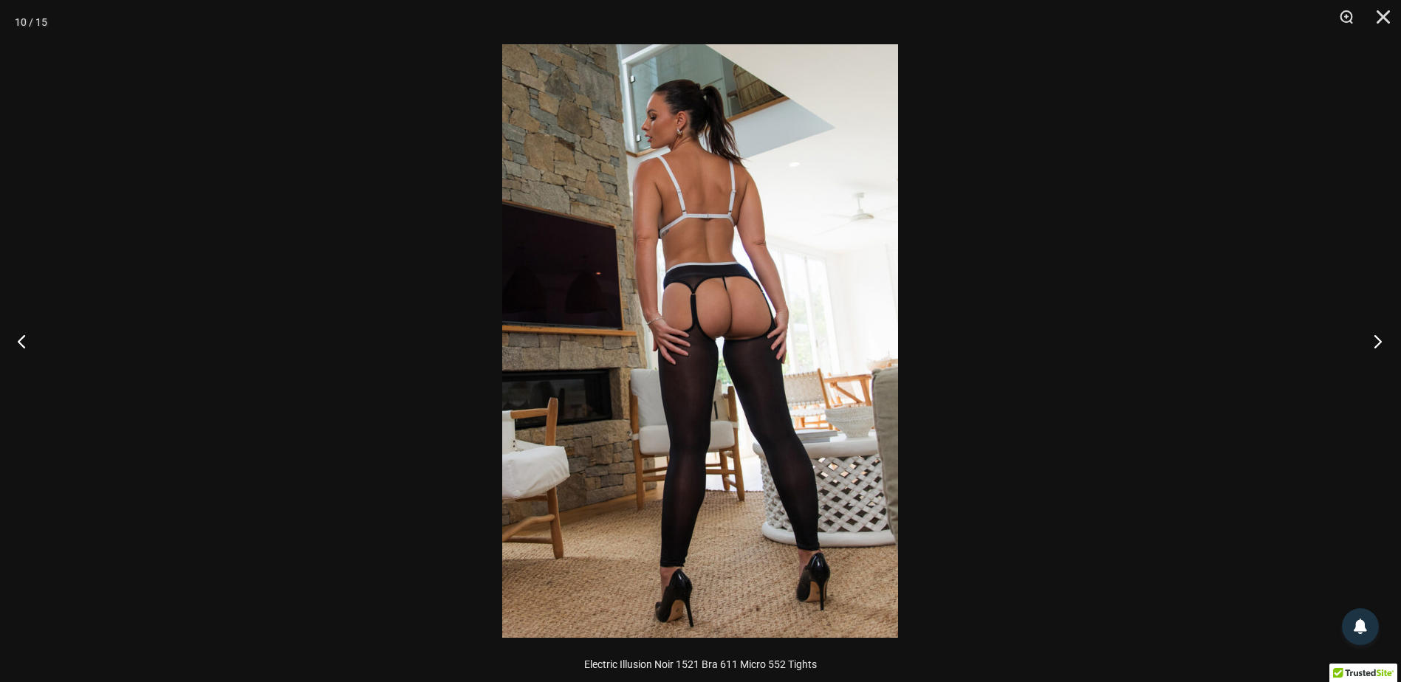
click at [1376, 341] on button "Next" at bounding box center [1372, 341] width 55 height 74
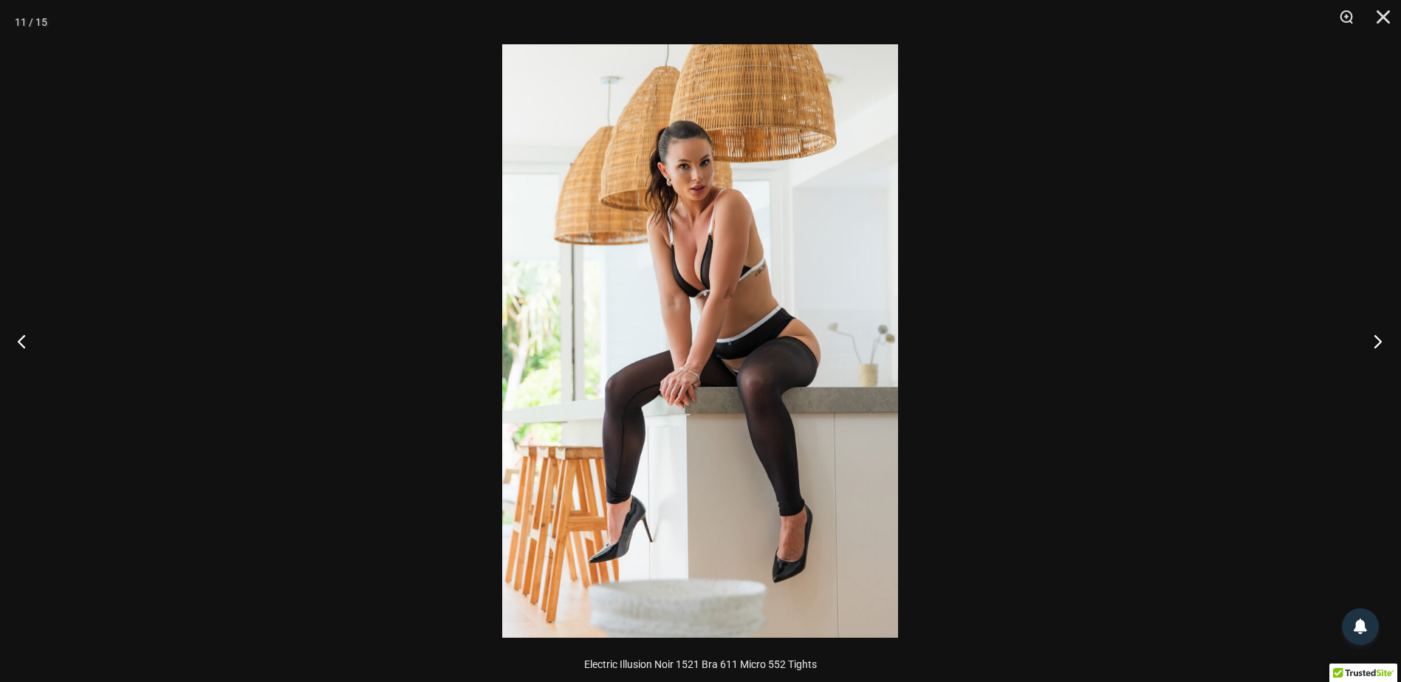
click at [1376, 341] on button "Next" at bounding box center [1372, 341] width 55 height 74
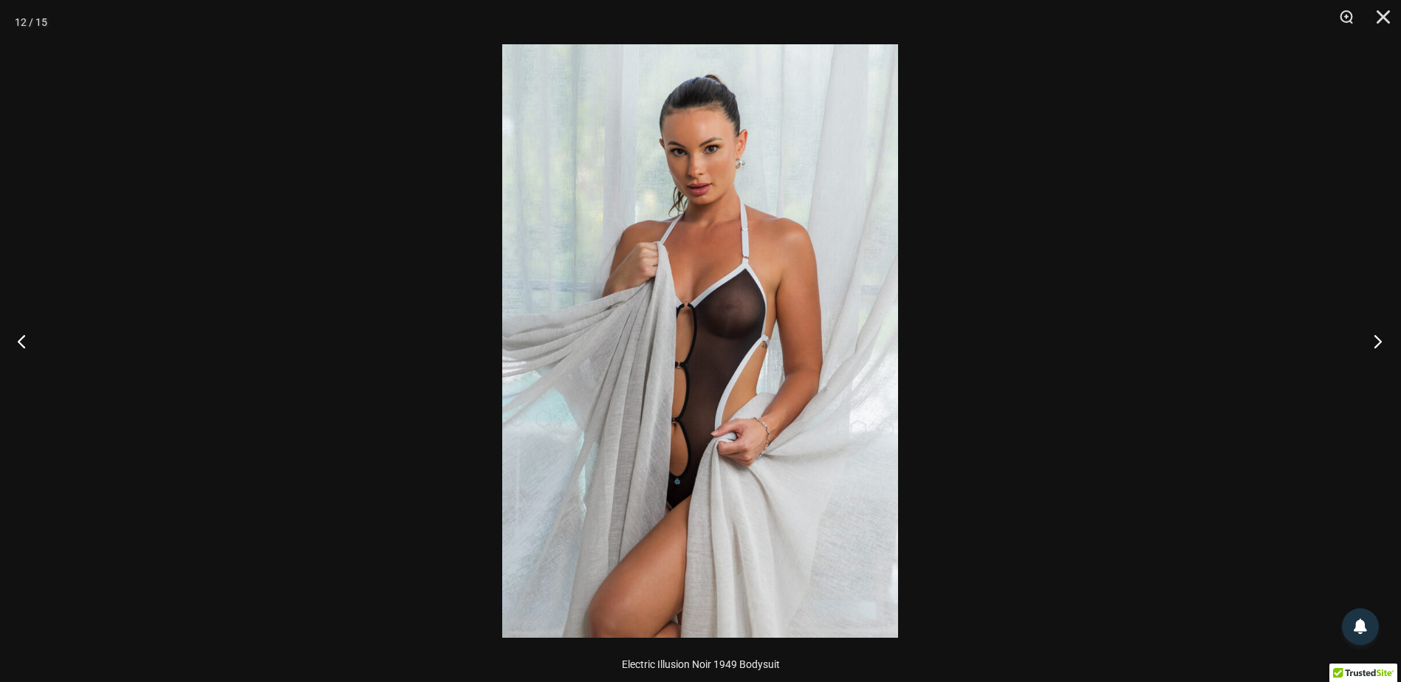
click at [1376, 341] on button "Next" at bounding box center [1372, 341] width 55 height 74
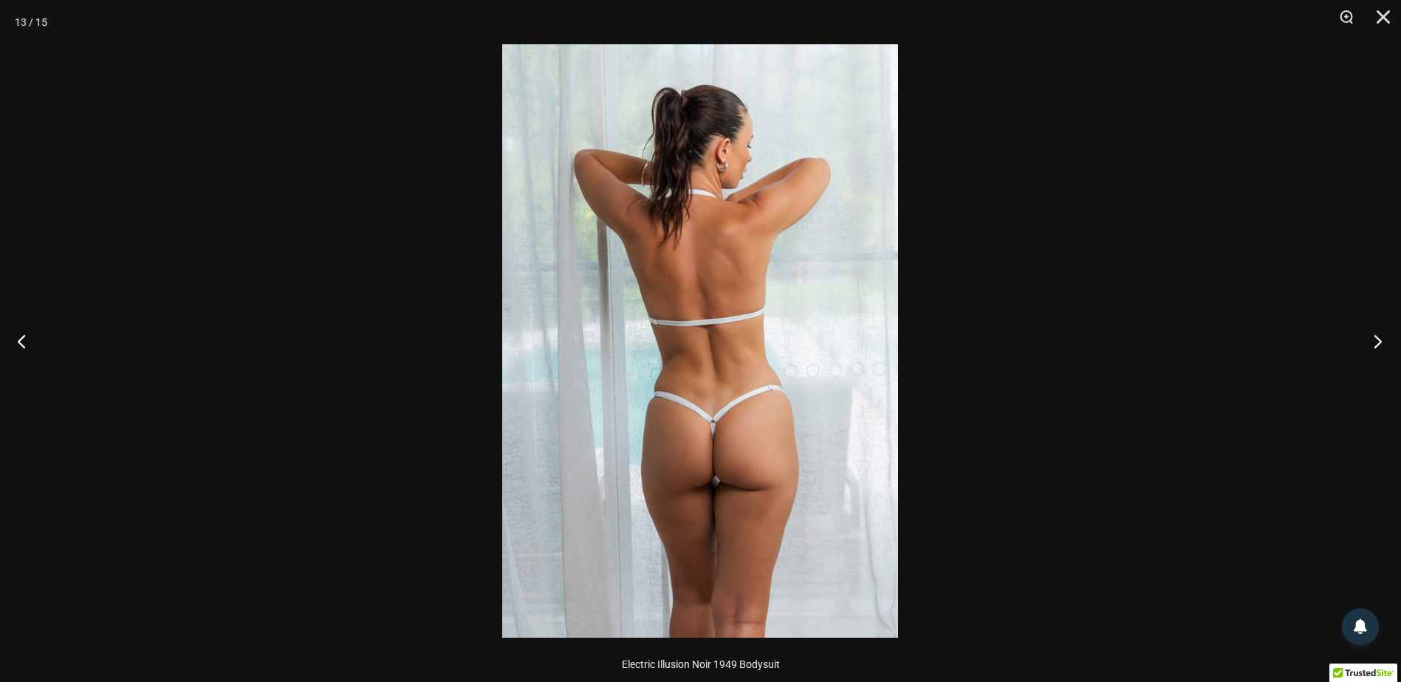
click at [1376, 341] on button "Next" at bounding box center [1372, 341] width 55 height 74
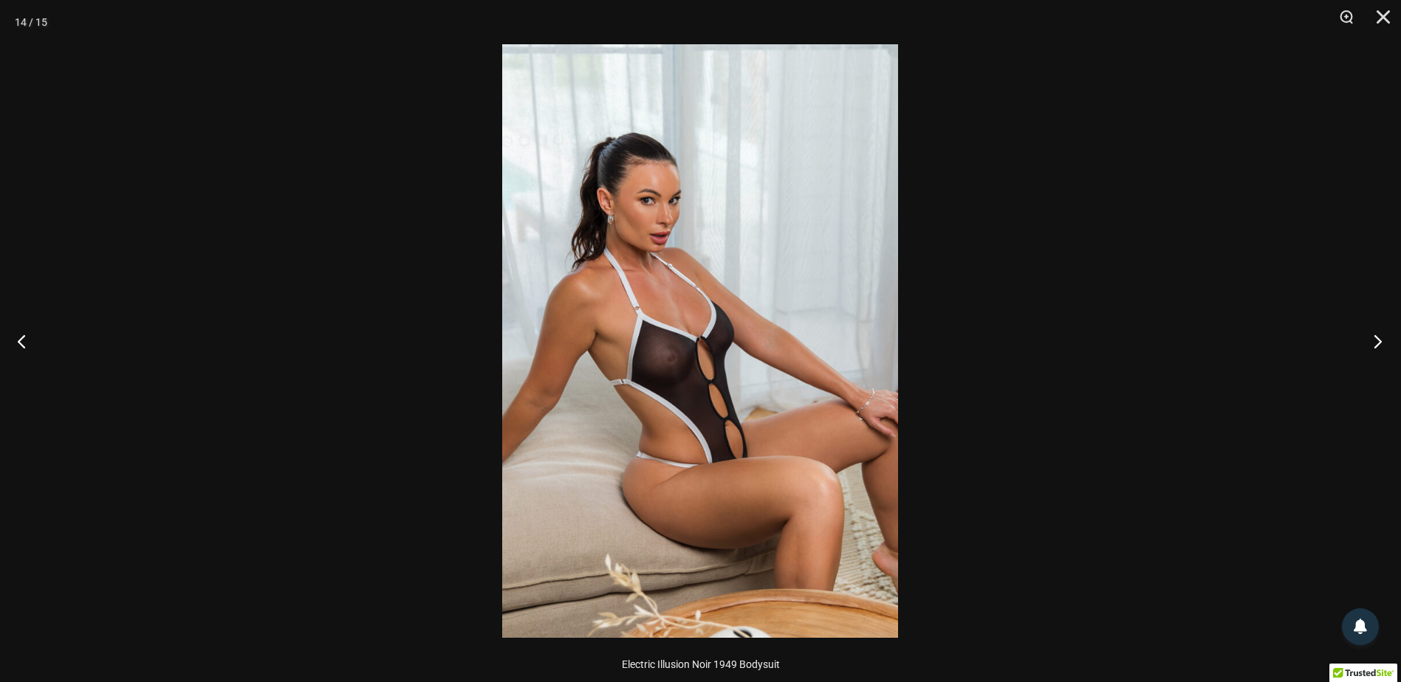
click at [1376, 341] on button "Next" at bounding box center [1372, 341] width 55 height 74
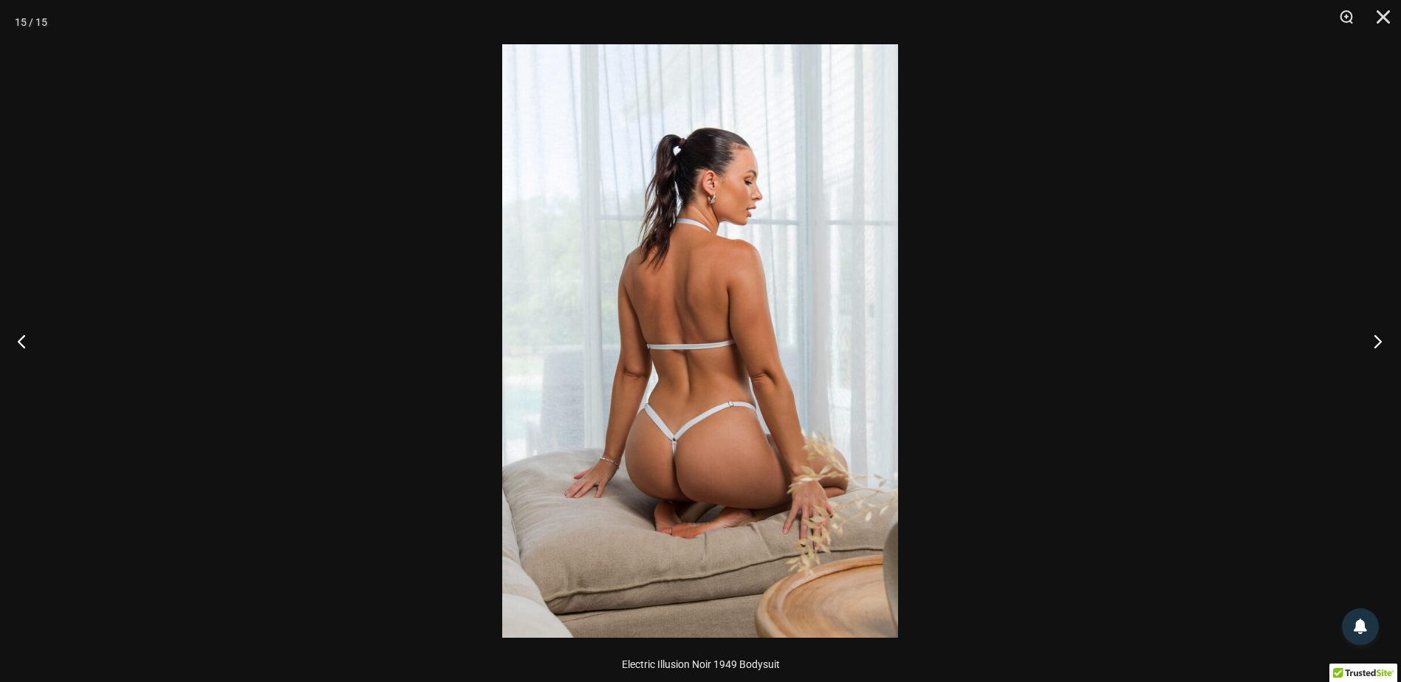
click at [1376, 341] on button "Next" at bounding box center [1372, 341] width 55 height 74
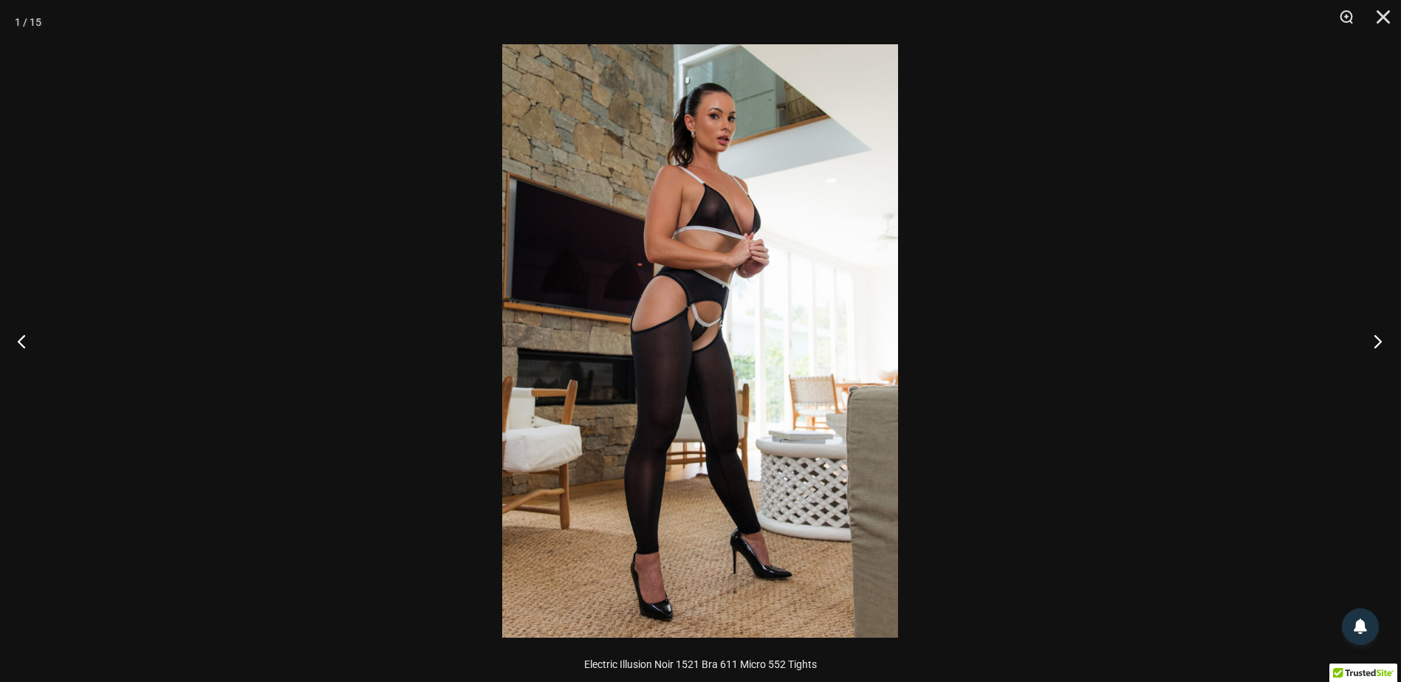
click at [1376, 341] on button "Next" at bounding box center [1372, 341] width 55 height 74
